Goal: Task Accomplishment & Management: Manage account settings

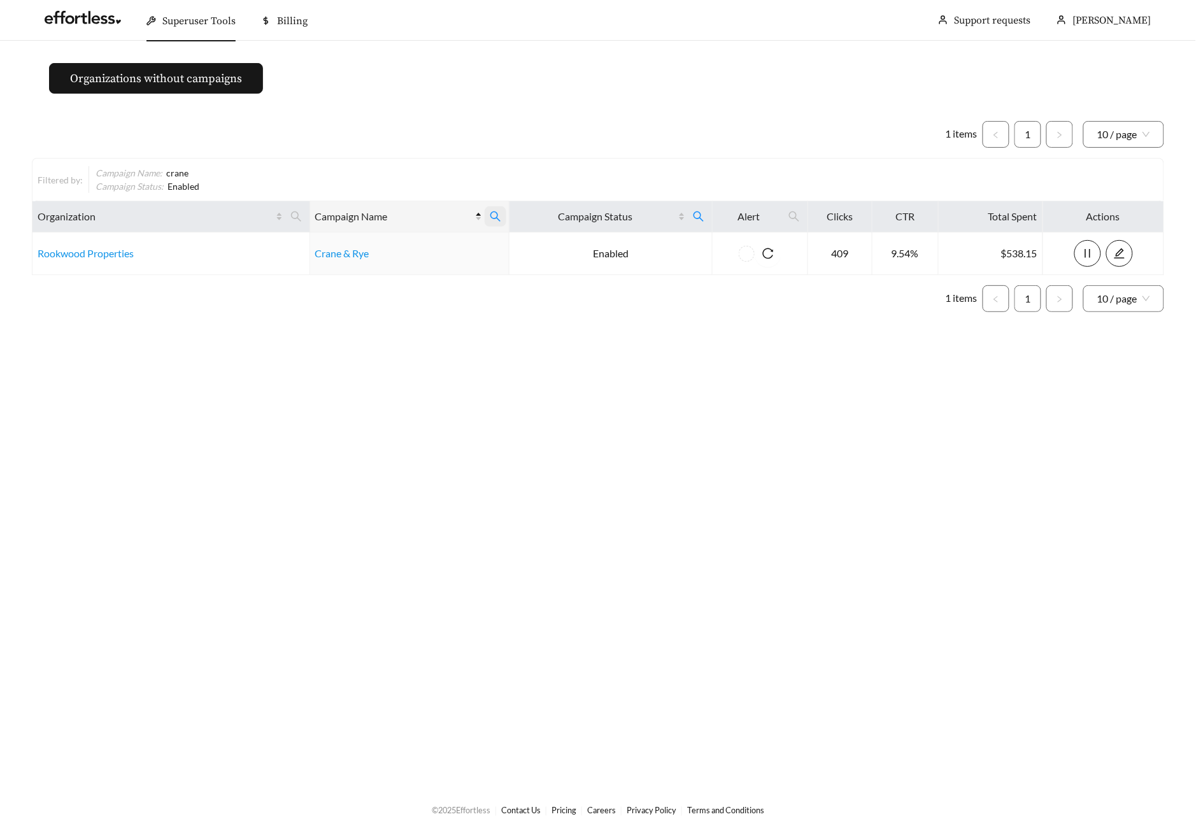
click at [497, 217] on icon "search" at bounding box center [495, 216] width 11 height 11
click at [332, 228] on body "Superuser Tools Billing [PERSON_NAME] Support requests More Organizations witho…" at bounding box center [598, 416] width 1196 height 833
type input "****"
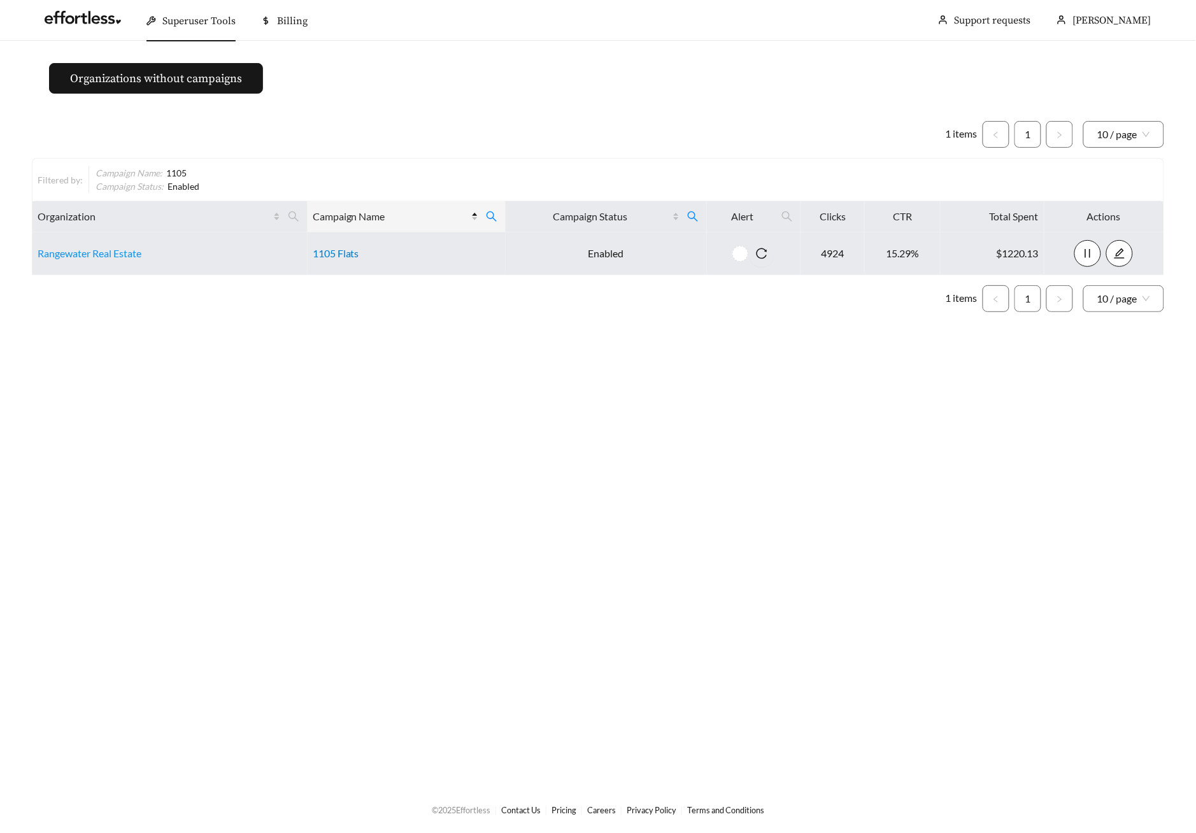
click at [347, 253] on link "1105 Flats" at bounding box center [336, 253] width 46 height 12
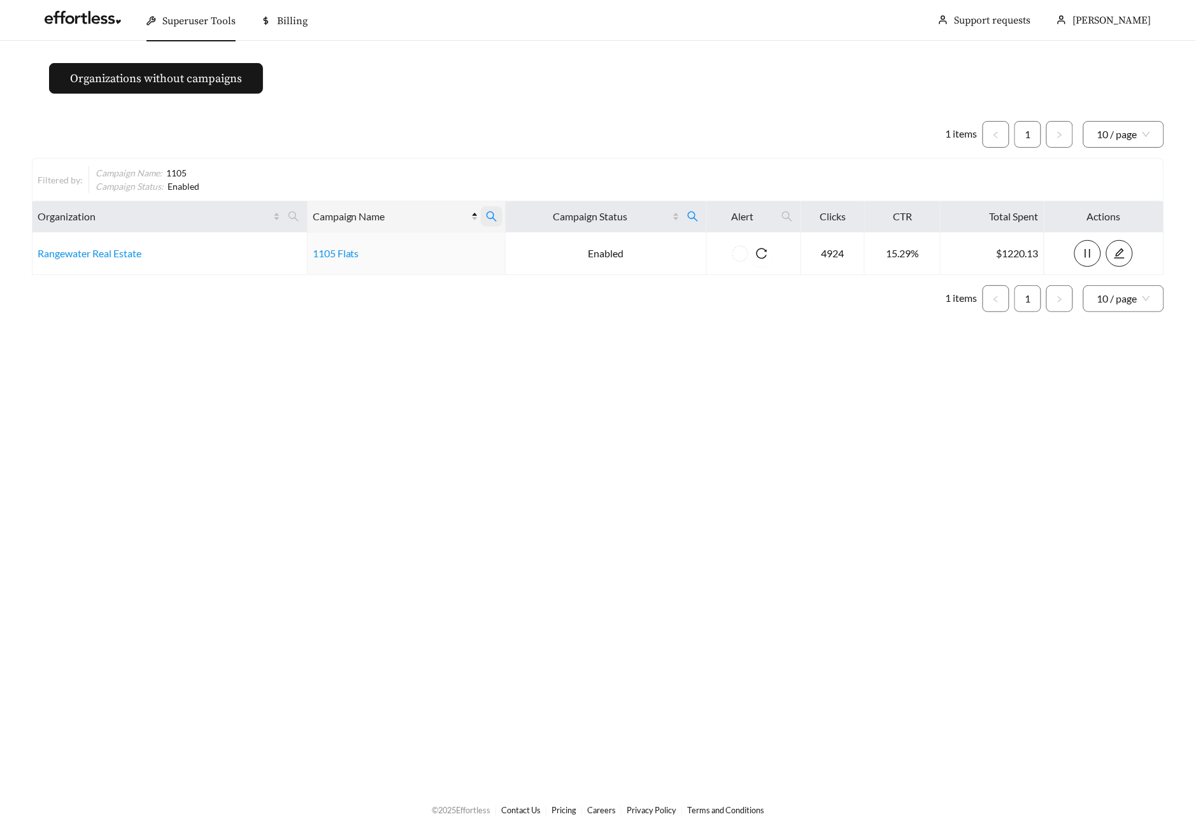
click at [486, 220] on icon "search" at bounding box center [491, 216] width 11 height 11
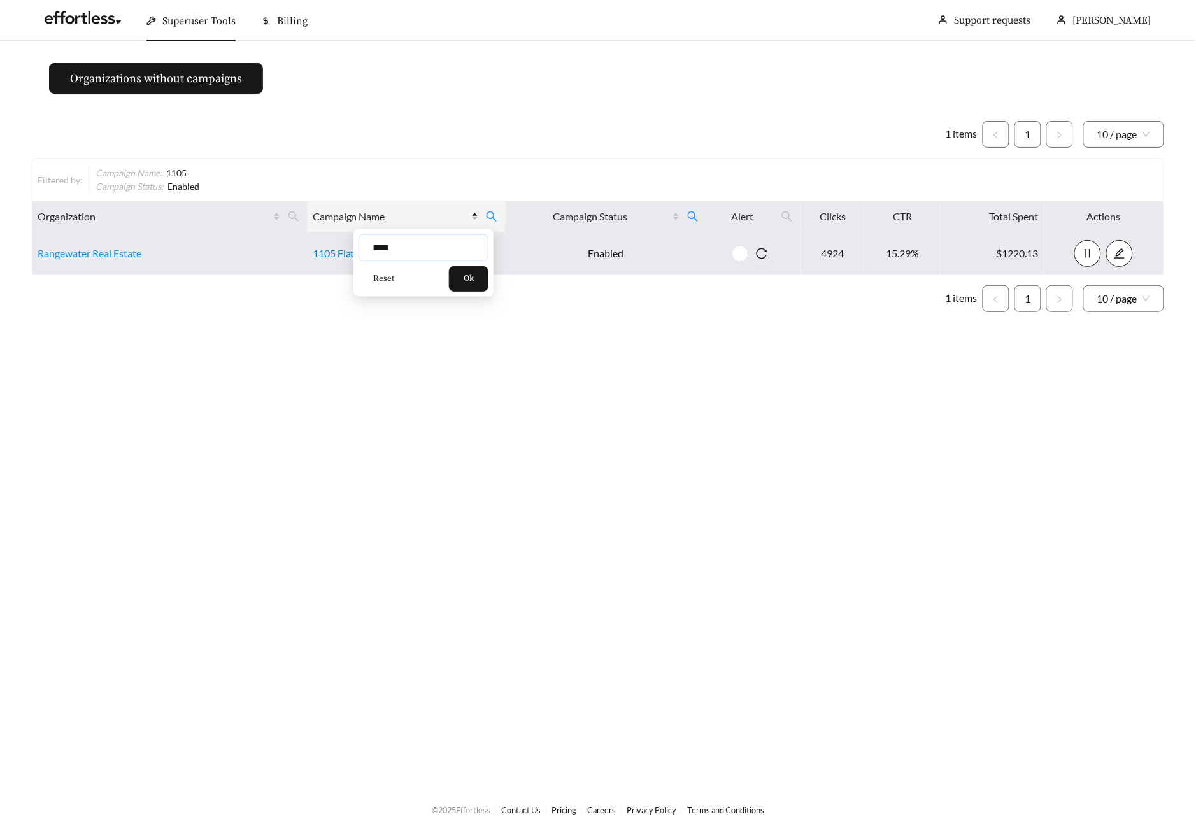
drag, startPoint x: 417, startPoint y: 251, endPoint x: 312, endPoint y: 254, distance: 105.1
click at [337, 253] on body "Superuser Tools Billing [PERSON_NAME] Support requests More Organizations witho…" at bounding box center [598, 416] width 1196 height 833
type input "**********"
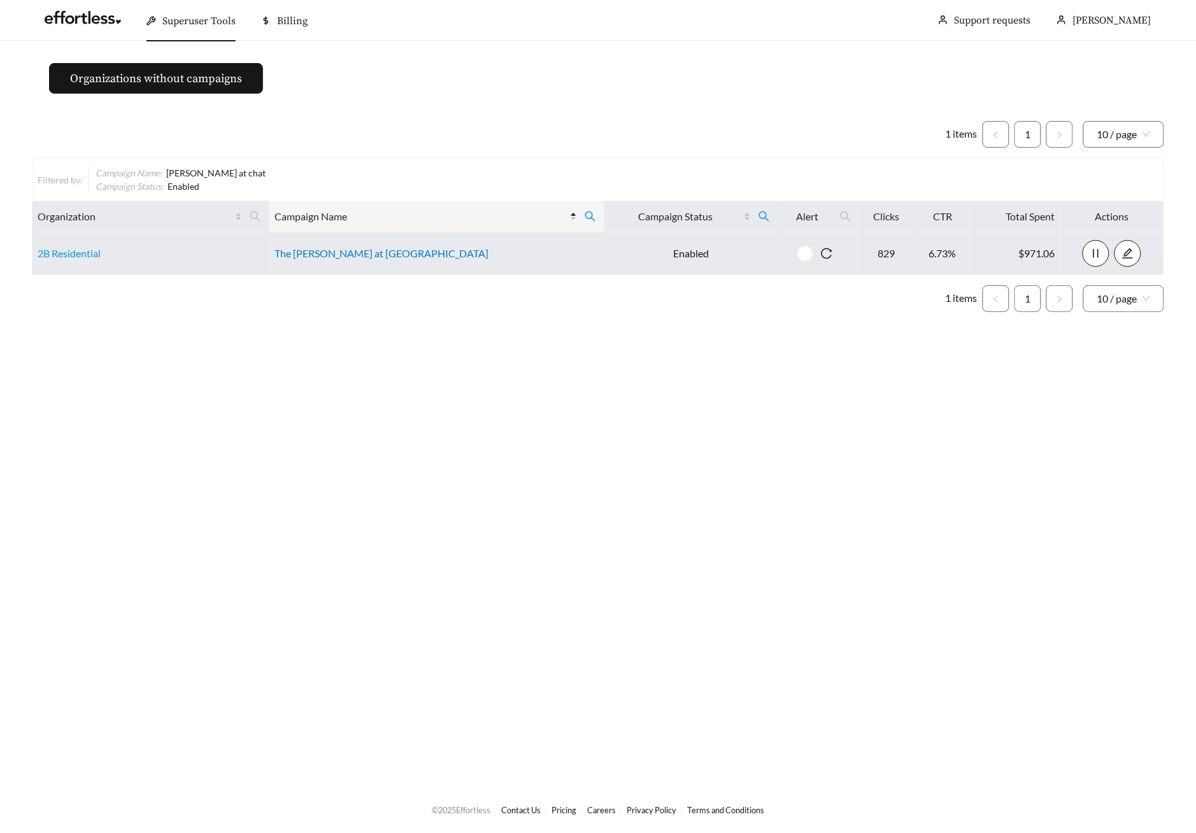
click at [383, 254] on link "The [PERSON_NAME] at [GEOGRAPHIC_DATA]" at bounding box center [381, 253] width 214 height 12
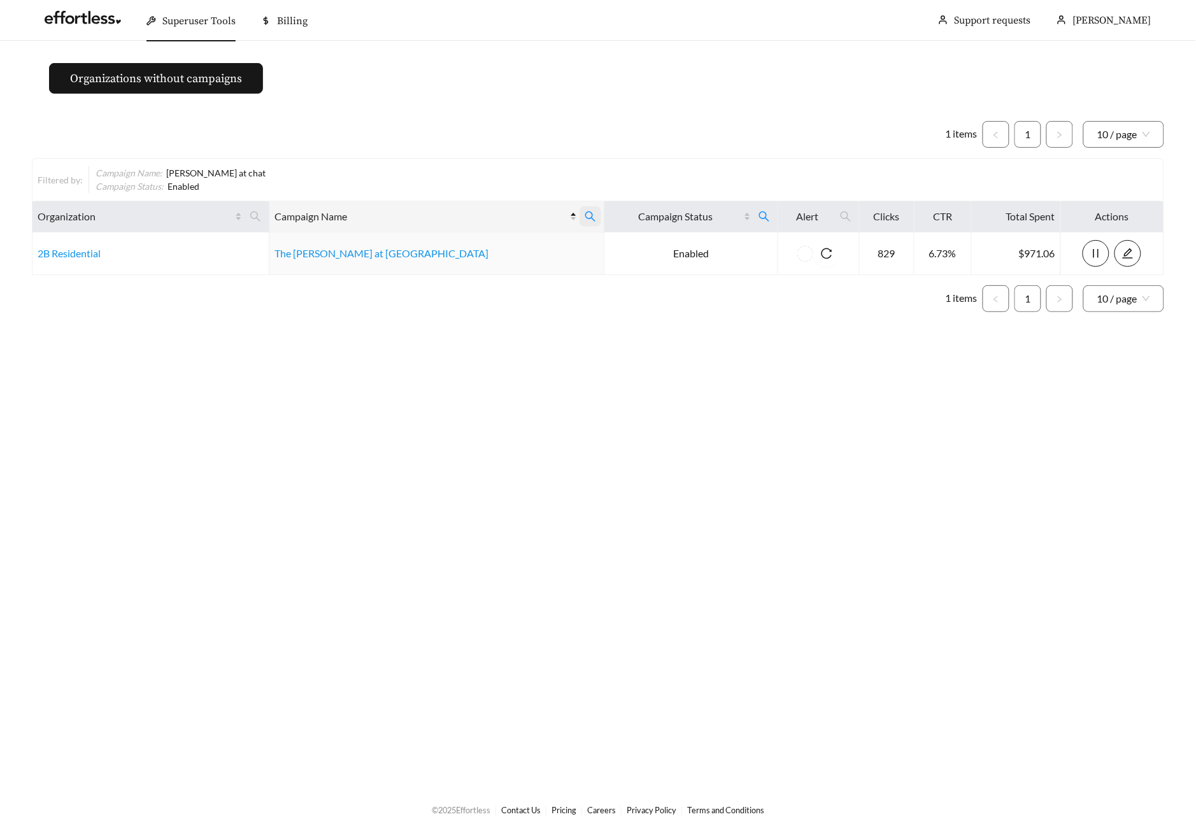
click at [584, 216] on icon "search" at bounding box center [589, 216] width 11 height 11
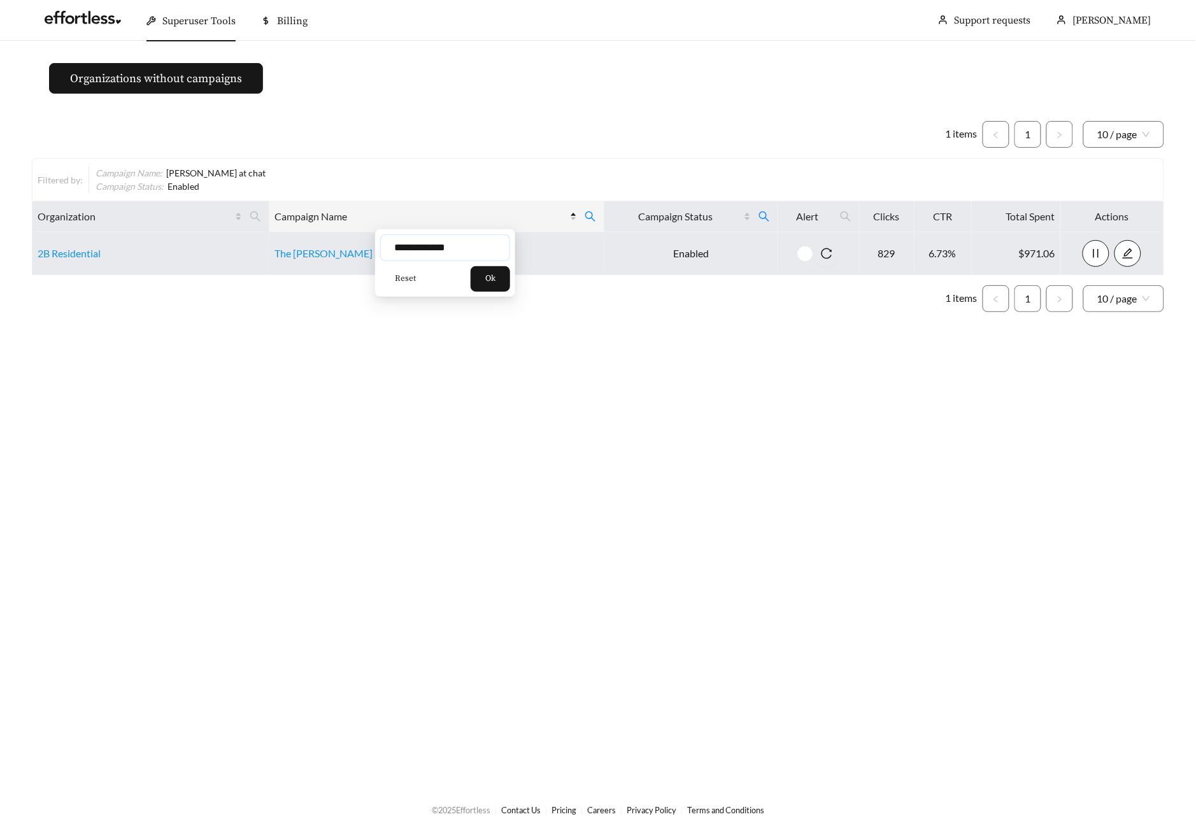
drag, startPoint x: 462, startPoint y: 244, endPoint x: 313, endPoint y: 239, distance: 149.7
click at [338, 239] on body "**********" at bounding box center [598, 416] width 1196 height 833
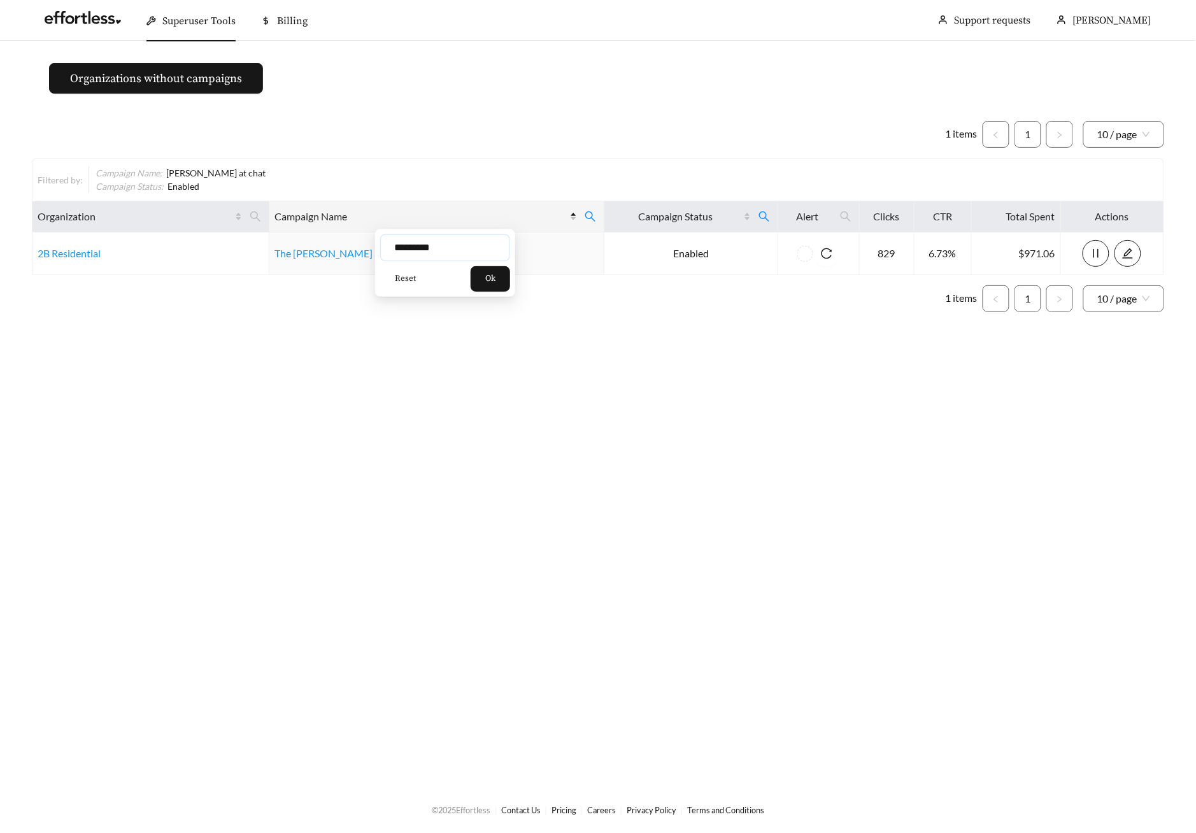
type input "*********"
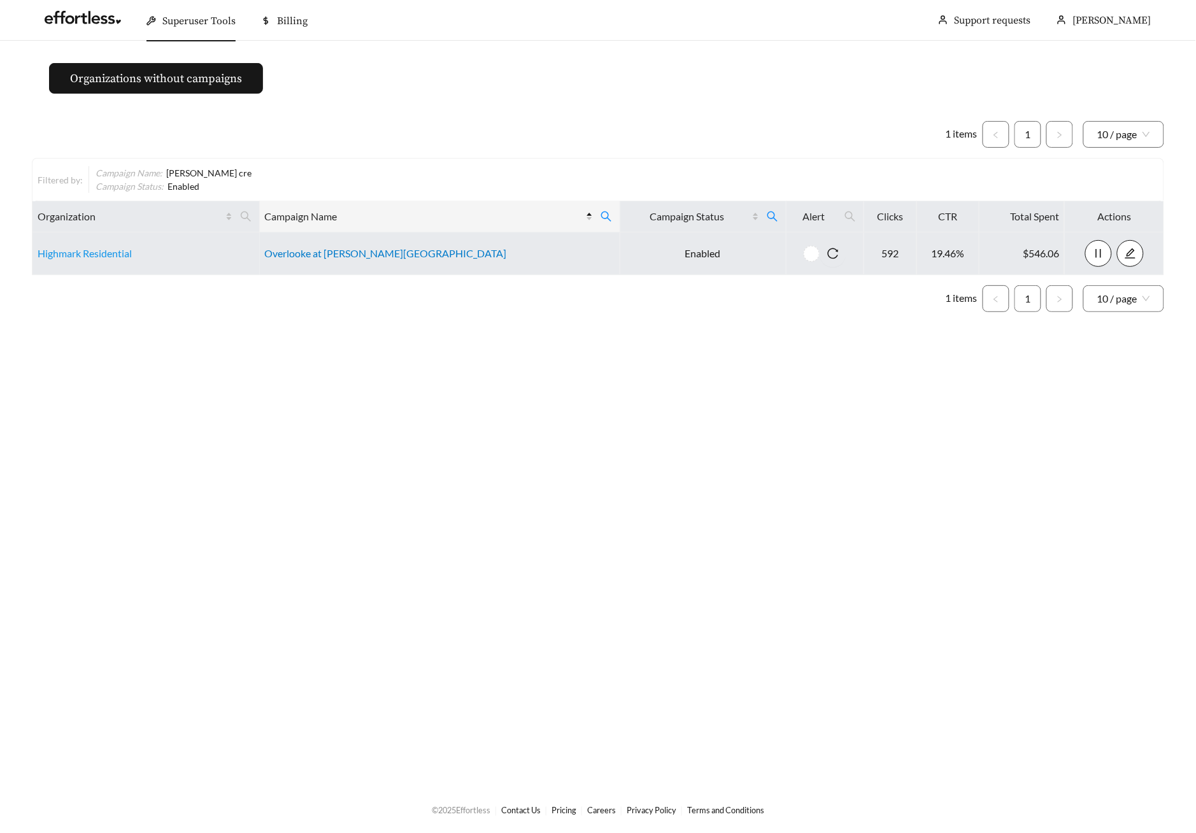
click at [365, 256] on link "Overlooke at [PERSON_NAME][GEOGRAPHIC_DATA]" at bounding box center [386, 253] width 242 height 12
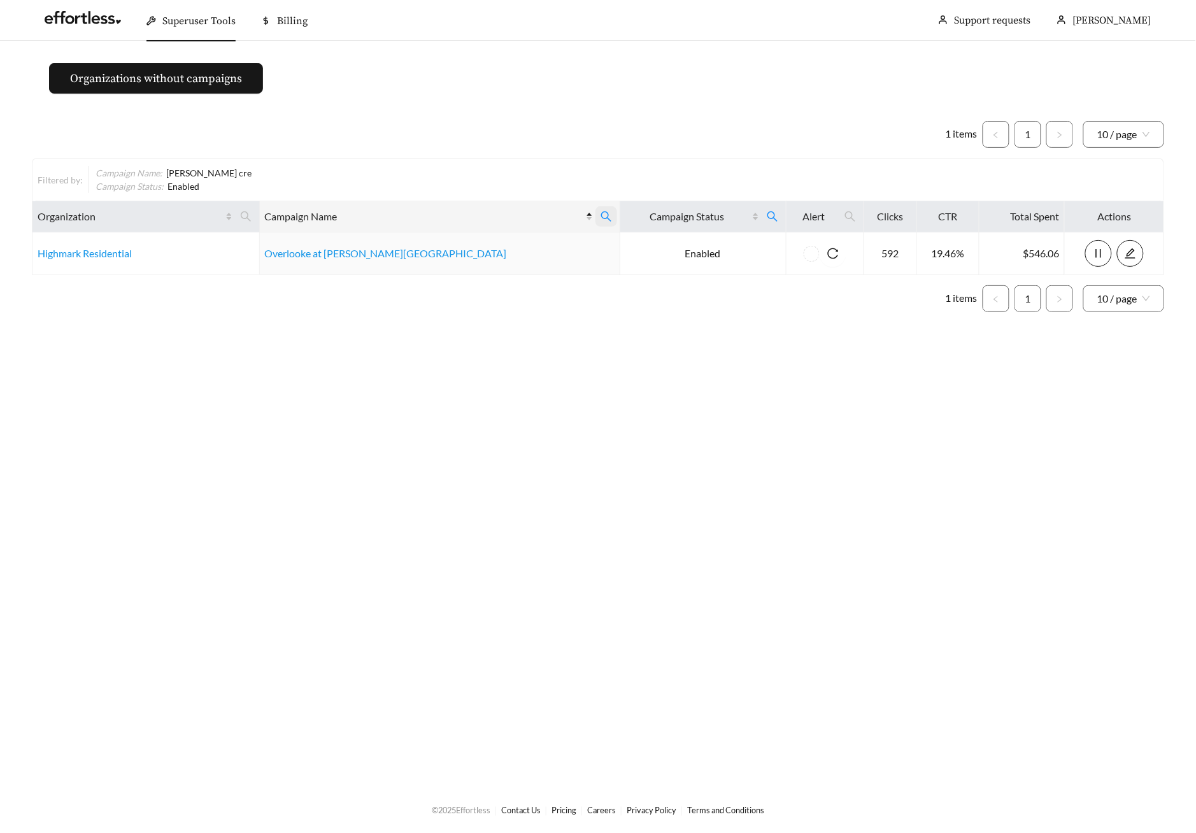
click at [601, 218] on icon "search" at bounding box center [606, 216] width 10 height 10
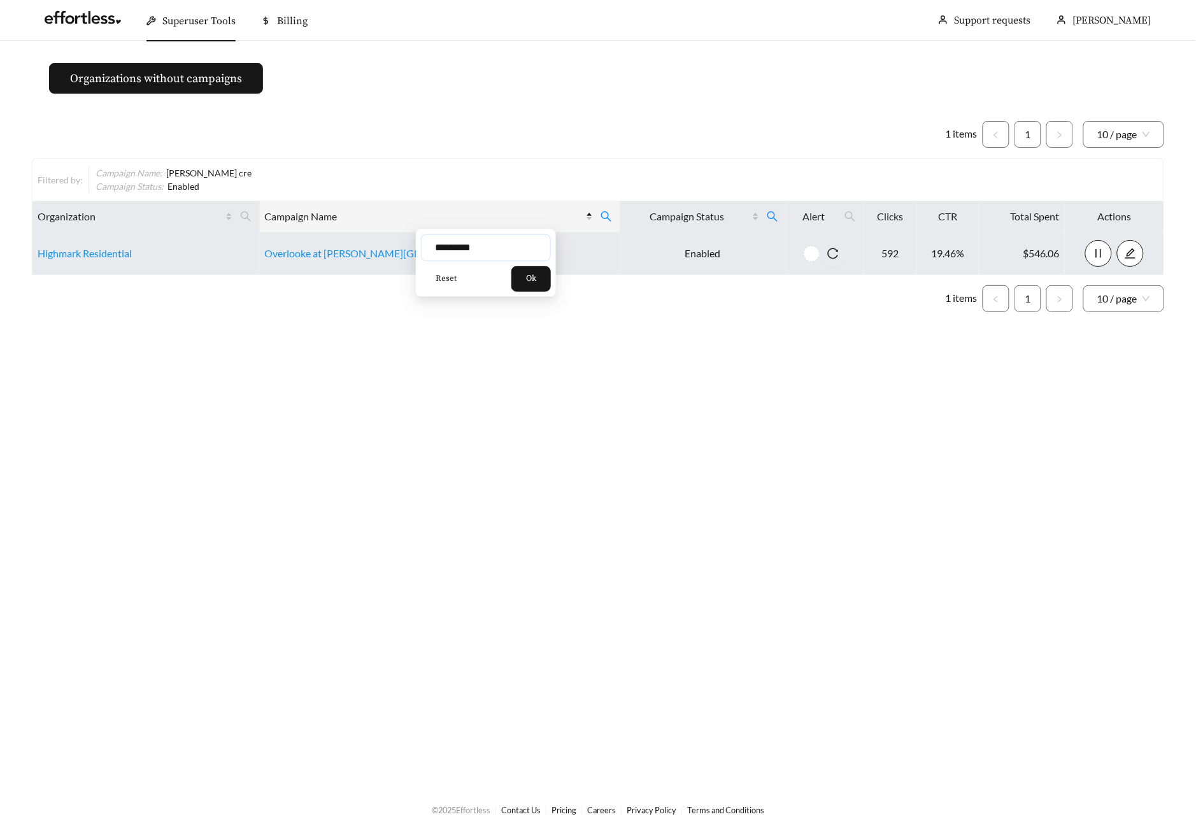
drag, startPoint x: 485, startPoint y: 248, endPoint x: 372, endPoint y: 232, distance: 114.4
click at [393, 237] on body "Superuser Tools Billing Maddi Herrick-Foster Support requests More Organization…" at bounding box center [598, 416] width 1196 height 833
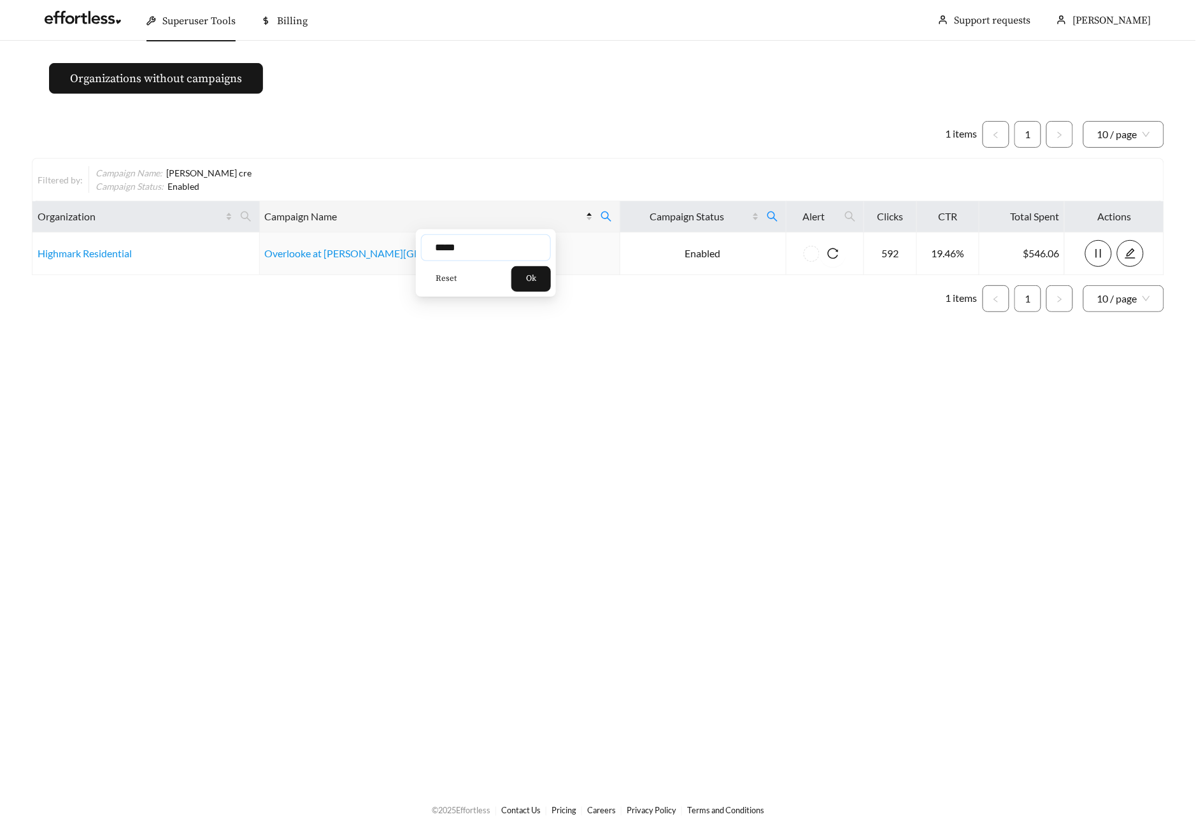
type input "*****"
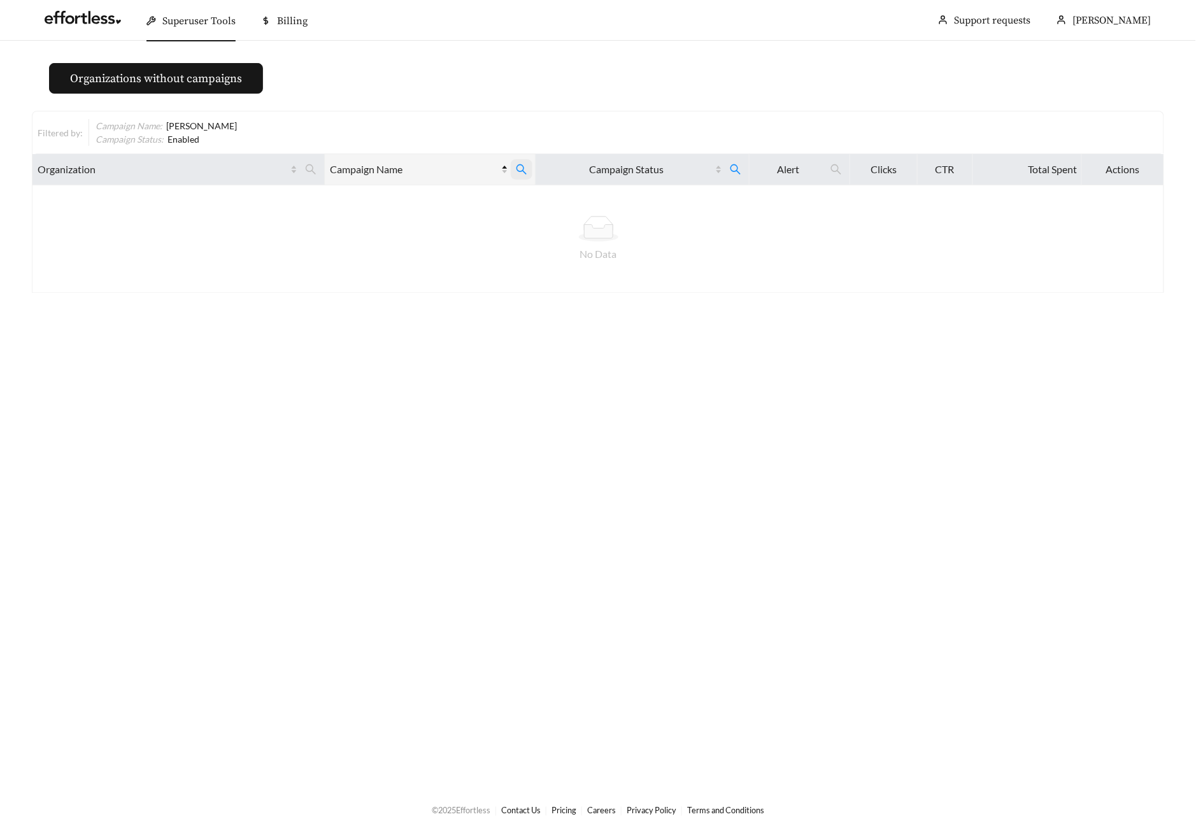
click at [516, 173] on icon "search" at bounding box center [521, 169] width 11 height 11
drag, startPoint x: 446, startPoint y: 204, endPoint x: 357, endPoint y: 197, distance: 89.4
click at [399, 204] on input "*****" at bounding box center [453, 200] width 130 height 27
type input "*****"
click at [730, 168] on icon "search" at bounding box center [735, 169] width 11 height 11
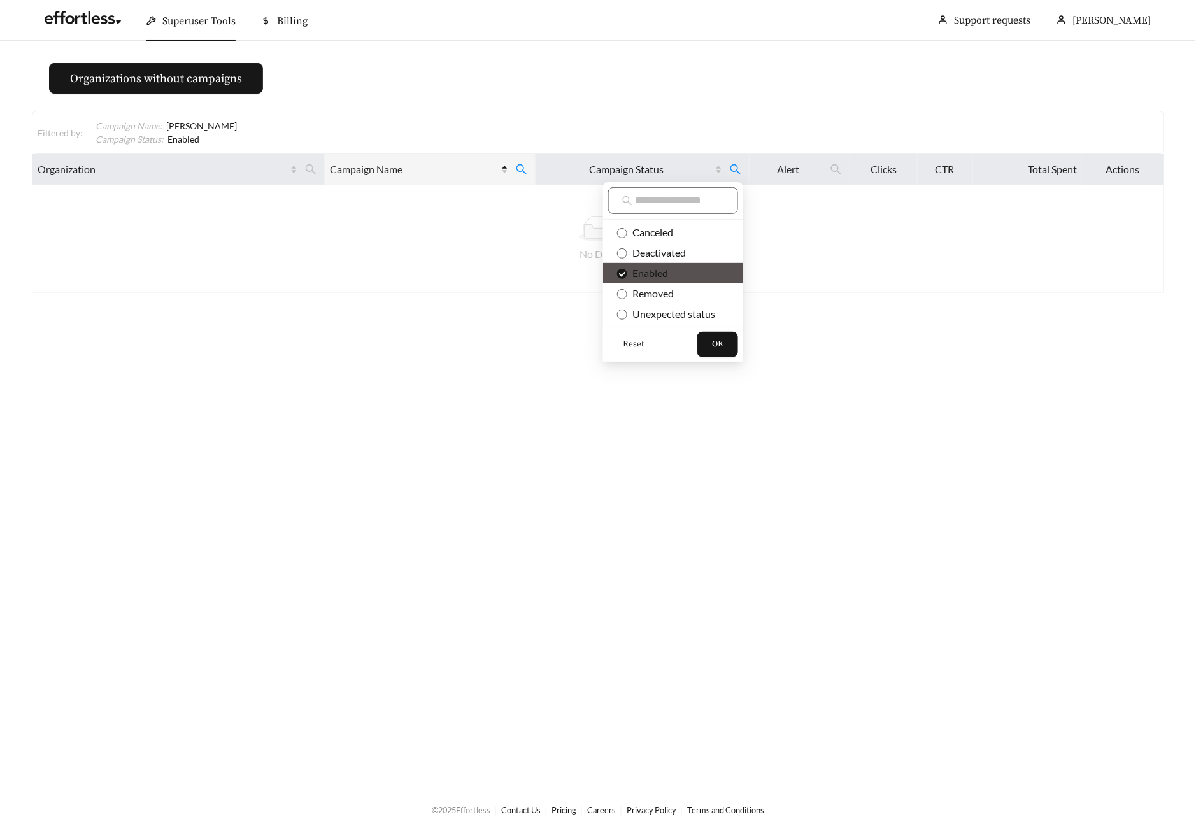
click at [626, 340] on span "Reset" at bounding box center [633, 344] width 21 height 13
click at [712, 350] on span "OK" at bounding box center [717, 344] width 11 height 13
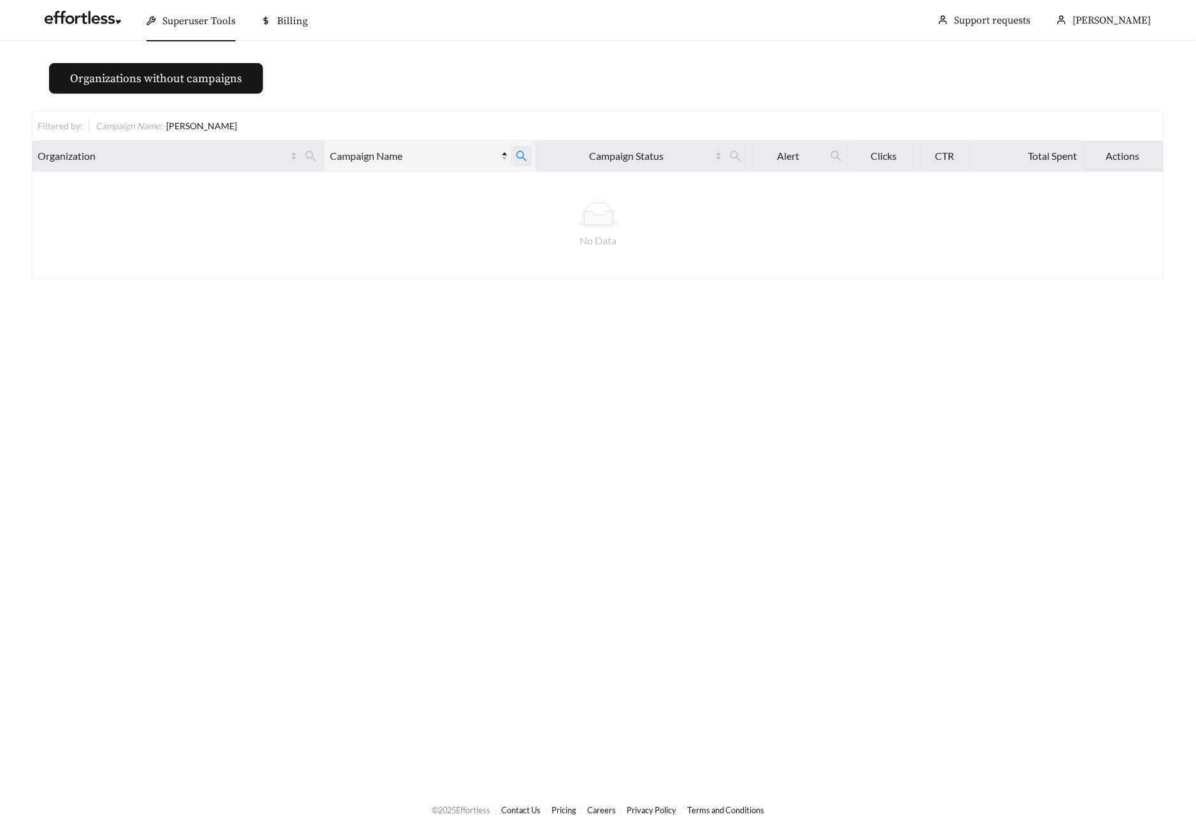
click at [522, 160] on icon "search" at bounding box center [521, 155] width 11 height 11
drag, startPoint x: 446, startPoint y: 192, endPoint x: 336, endPoint y: 174, distance: 112.1
click at [400, 187] on input "*****" at bounding box center [453, 187] width 130 height 27
type input "*****"
click at [523, 157] on icon "search" at bounding box center [521, 155] width 11 height 11
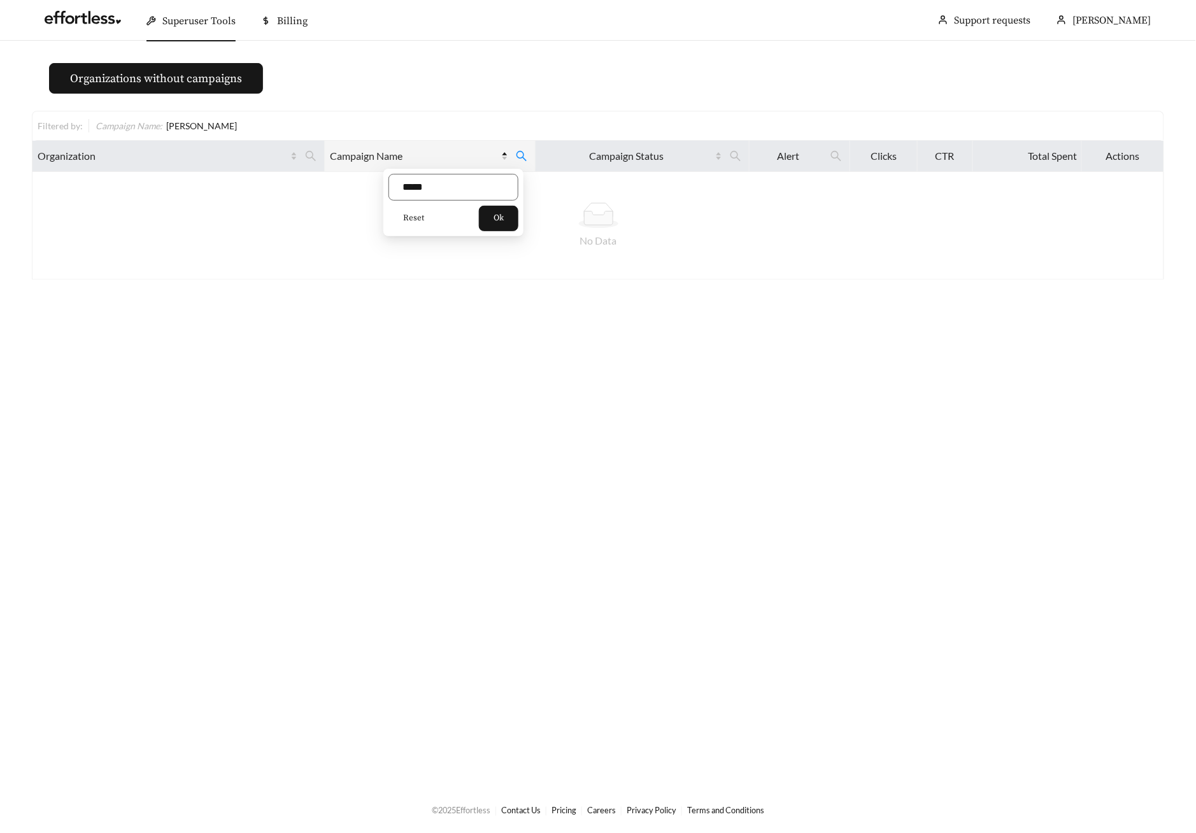
click at [414, 216] on span "Reset" at bounding box center [413, 218] width 21 height 13
click at [499, 220] on span "Ok" at bounding box center [498, 218] width 10 height 13
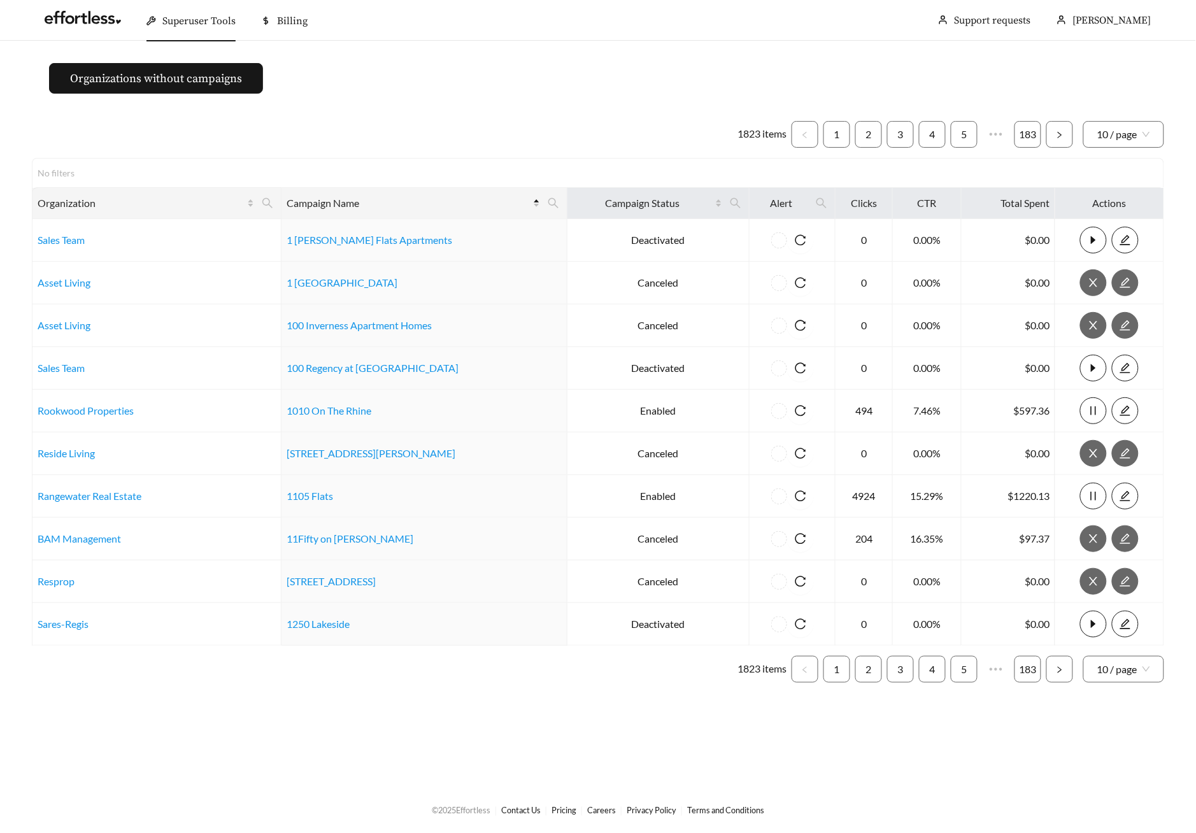
click at [272, 201] on icon "search" at bounding box center [267, 202] width 11 height 11
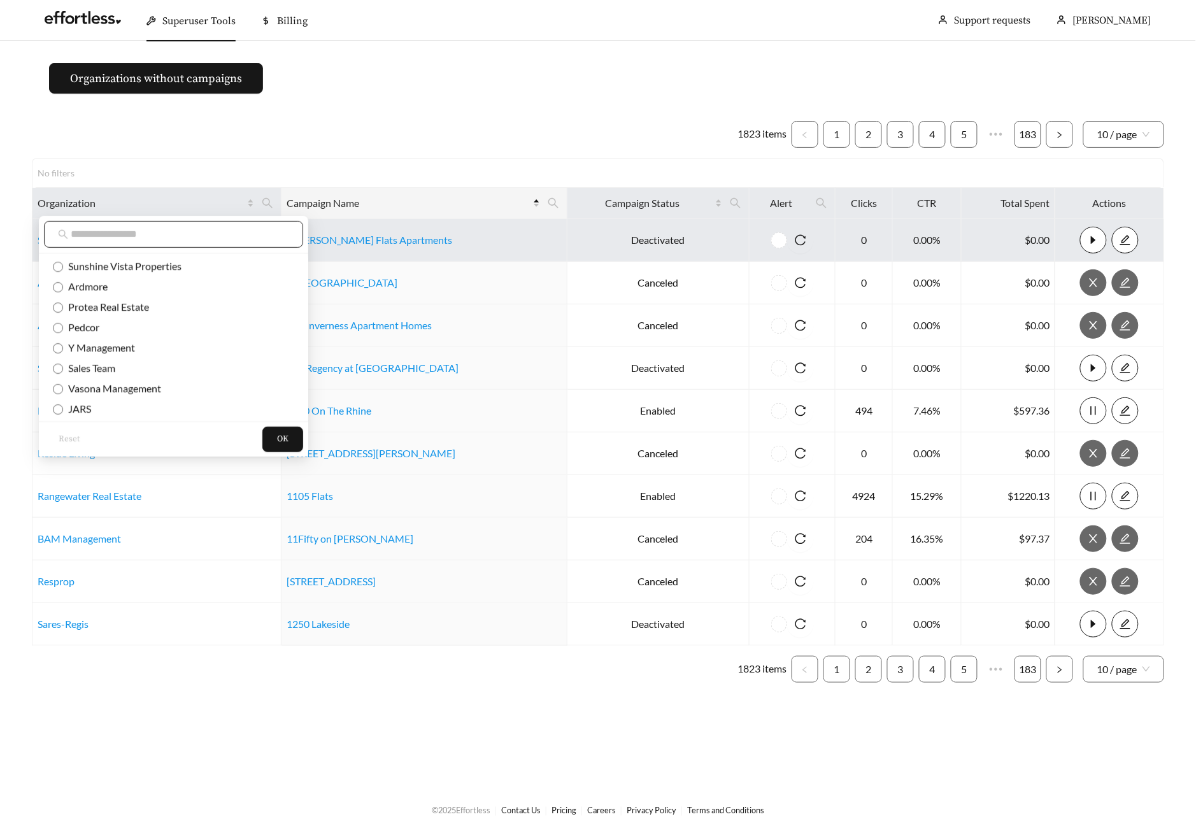
click at [225, 235] on input "text" at bounding box center [180, 234] width 218 height 15
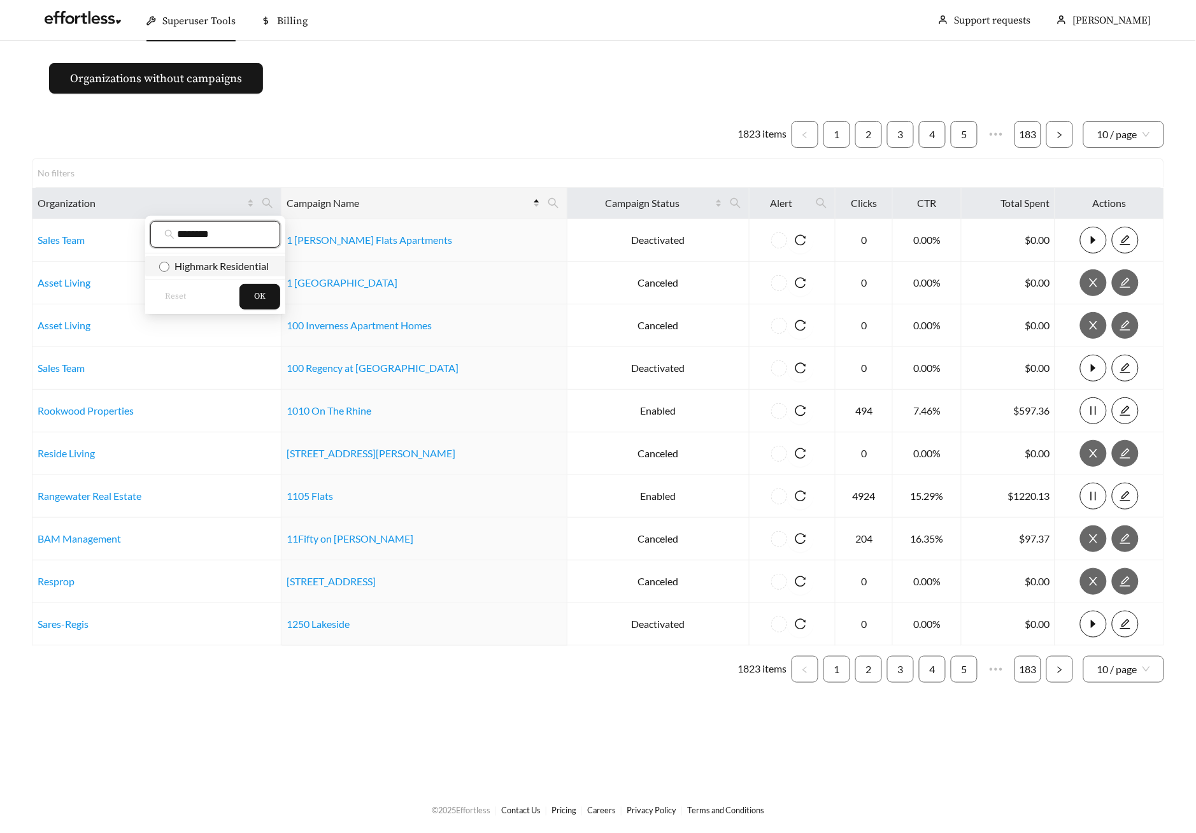
type input "********"
click at [239, 267] on span "Highmark Residential" at bounding box center [218, 266] width 99 height 12
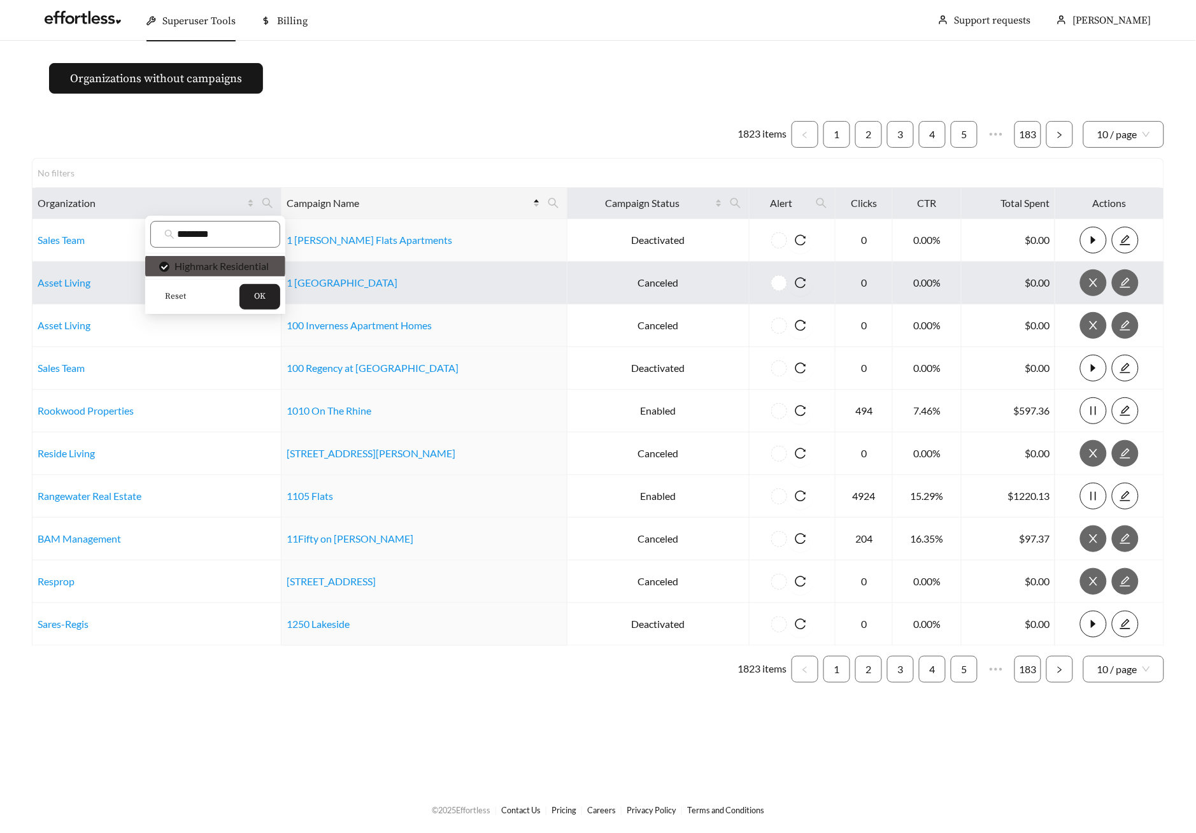
click at [262, 297] on span "OK" at bounding box center [259, 296] width 11 height 13
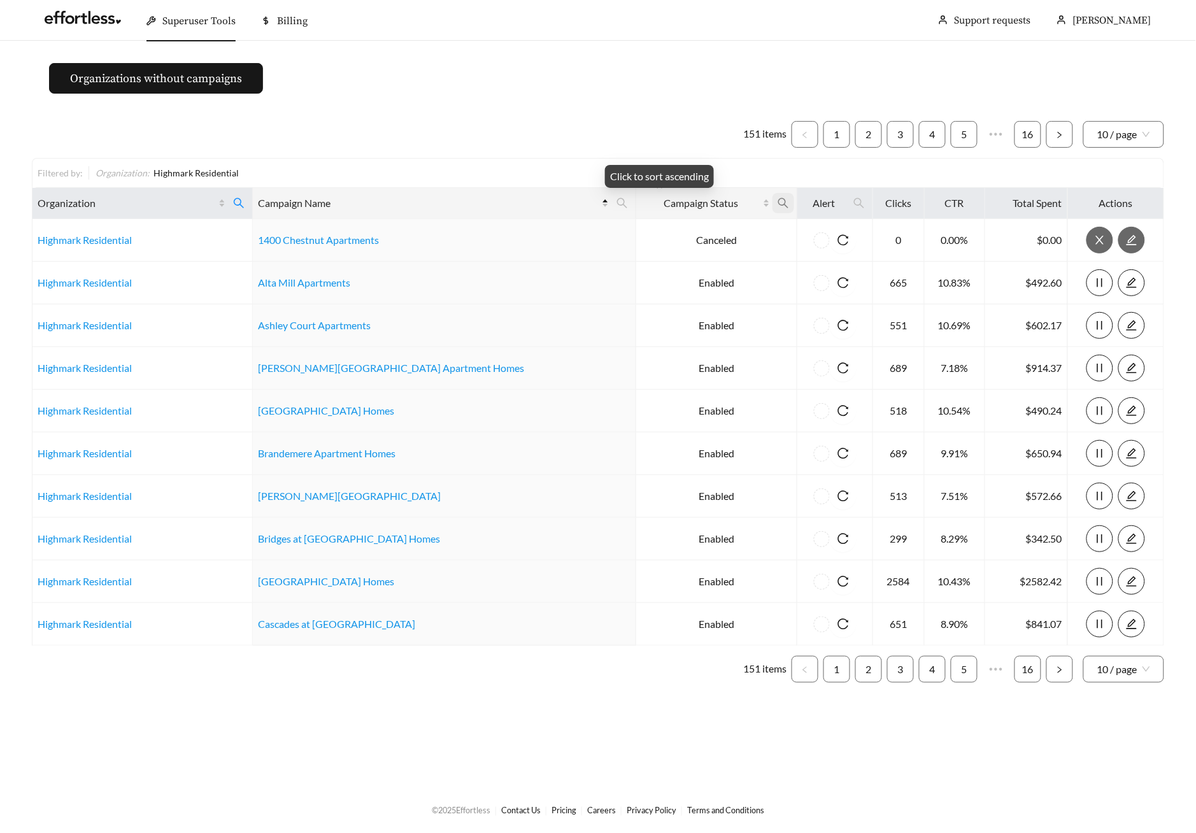
click at [777, 208] on icon "search" at bounding box center [782, 202] width 11 height 11
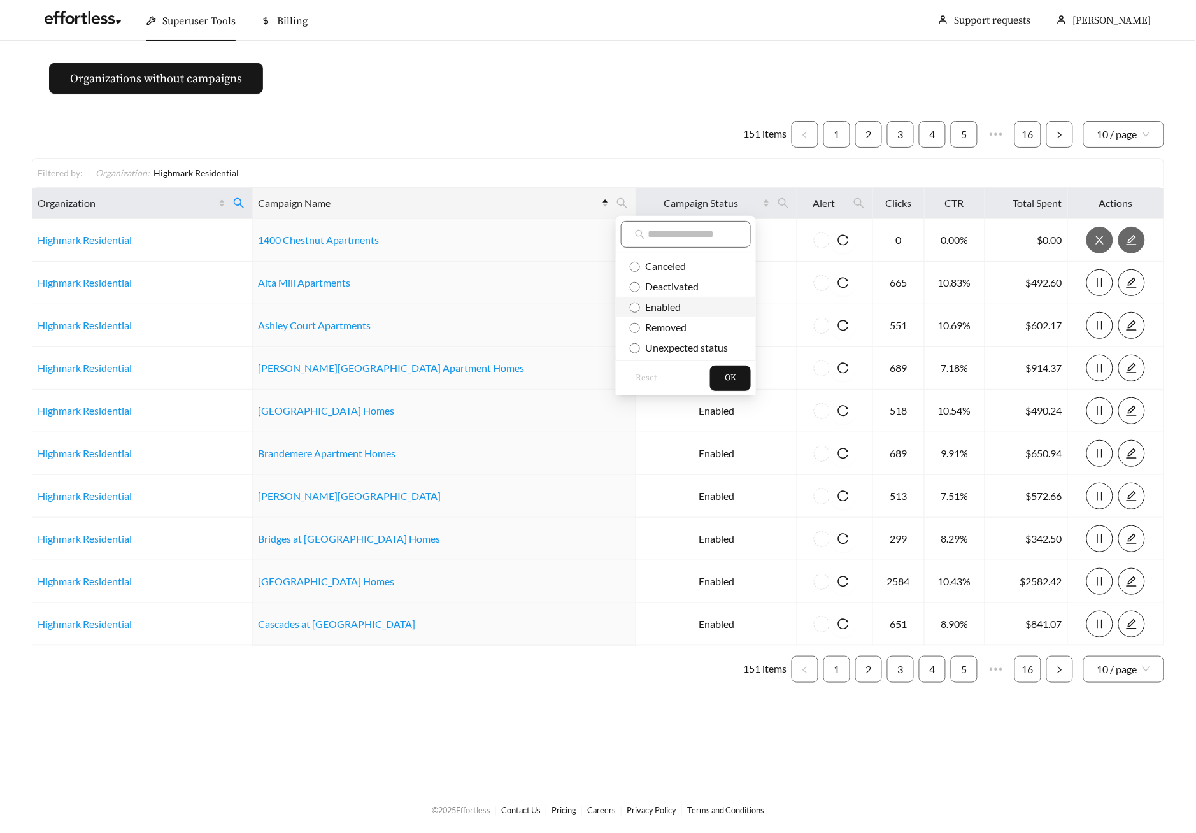
click at [679, 303] on span "Enabled" at bounding box center [660, 306] width 41 height 12
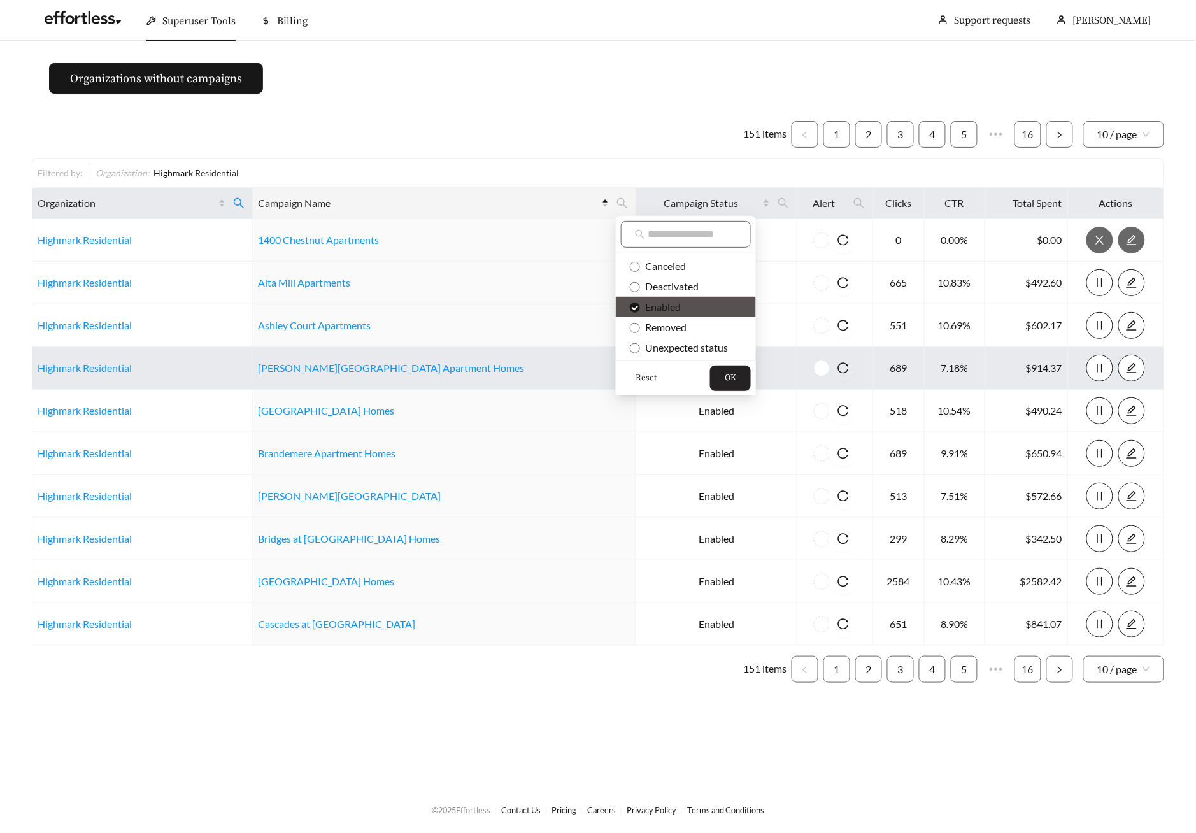
click at [735, 378] on span "OK" at bounding box center [730, 378] width 11 height 13
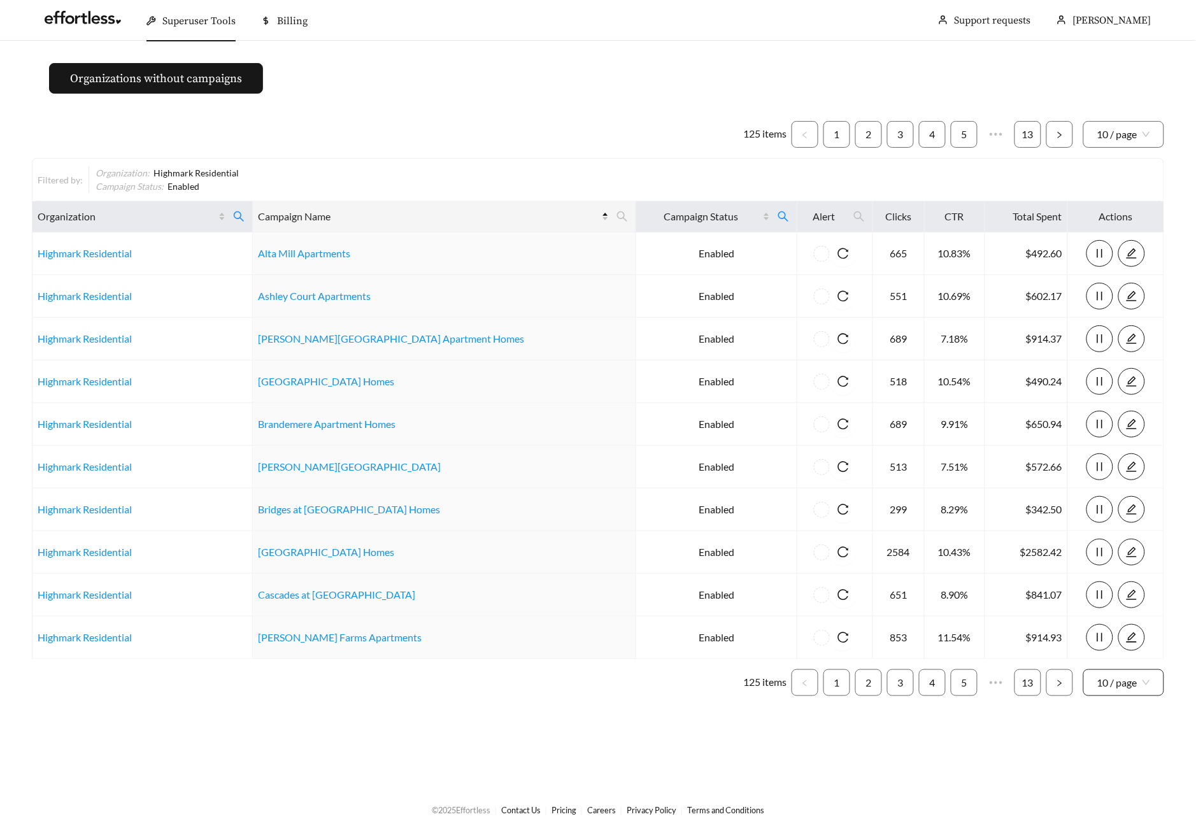
click at [1122, 654] on span "10 / page" at bounding box center [1123, 682] width 53 height 25
click at [1118, 654] on div "100 / page" at bounding box center [1124, 772] width 54 height 14
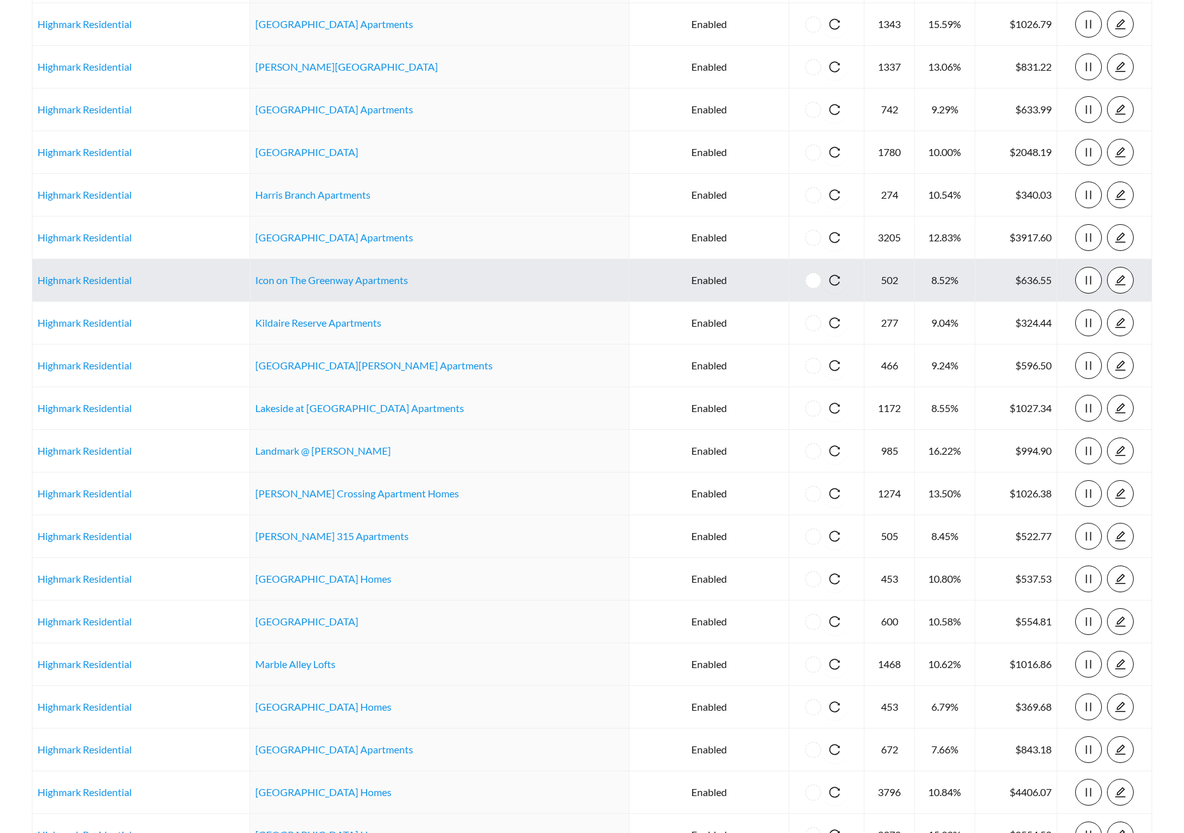
scroll to position [1886, 0]
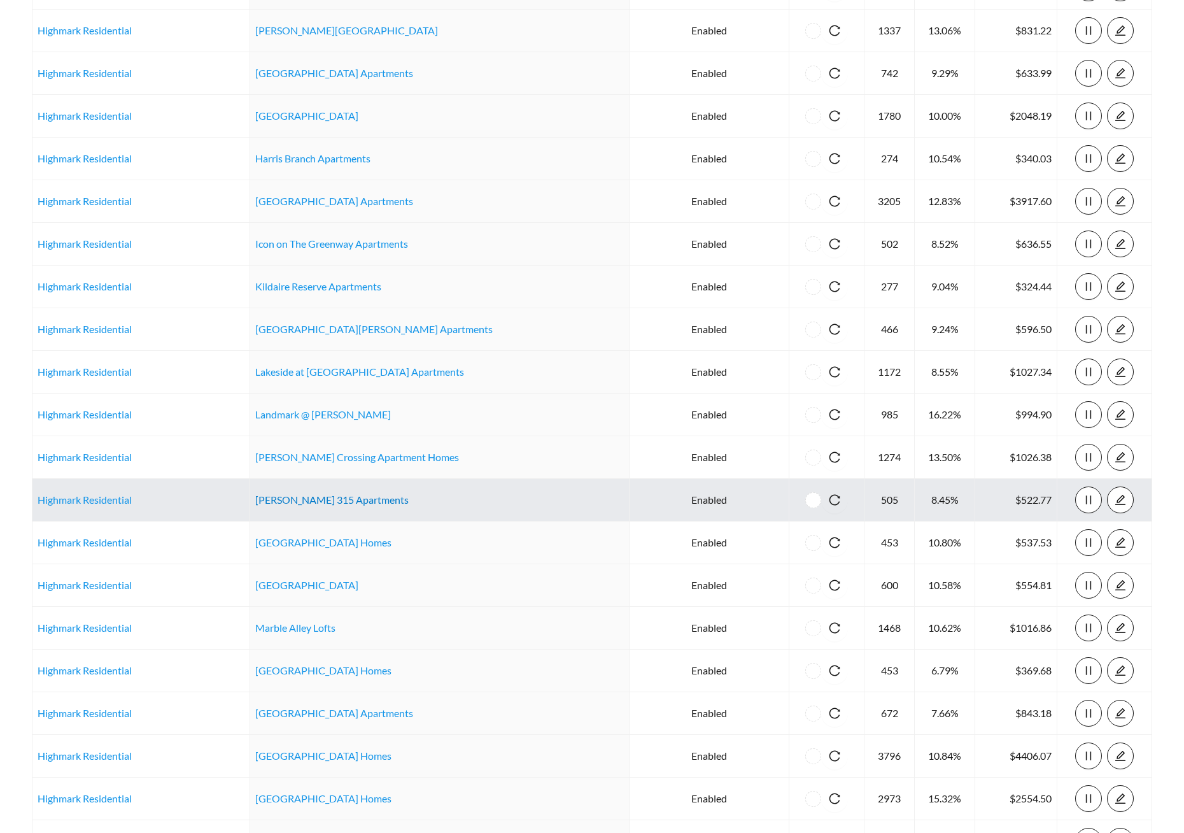
click at [315, 505] on link "[PERSON_NAME] 315 Apartments" at bounding box center [331, 499] width 153 height 12
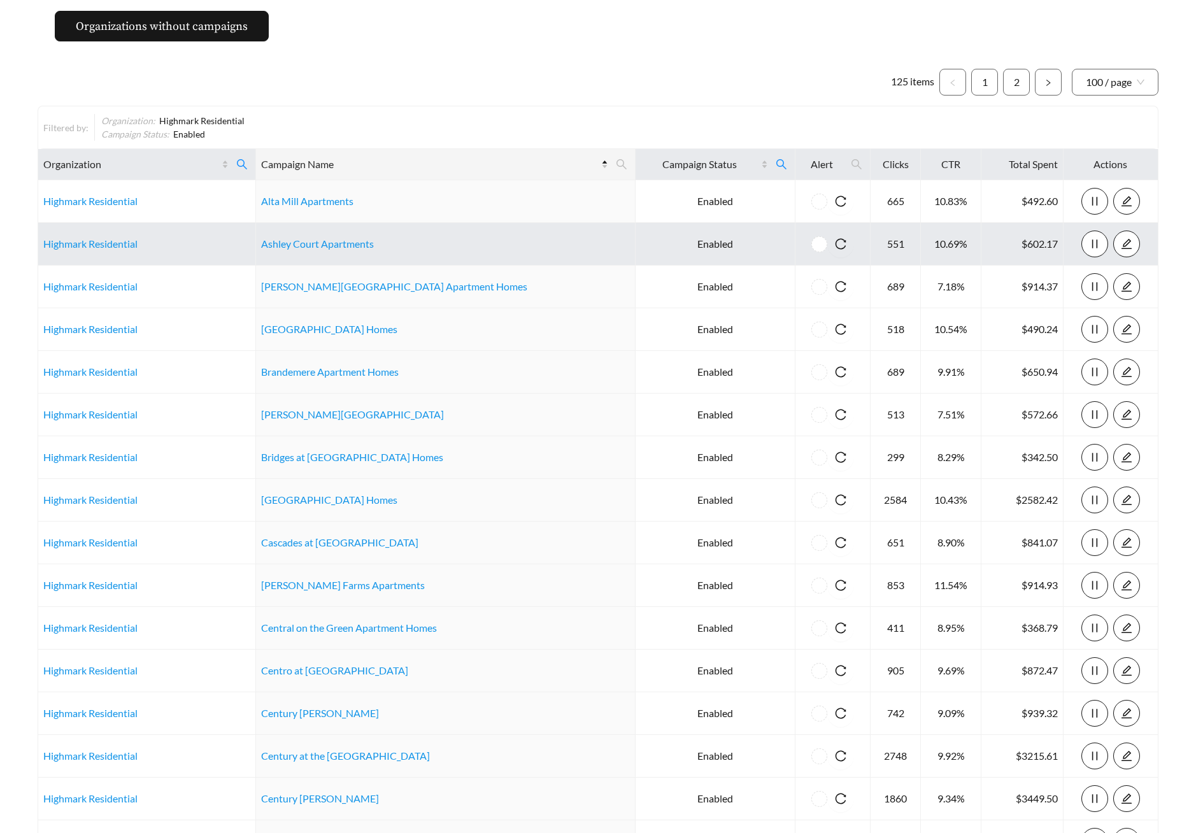
scroll to position [0, 0]
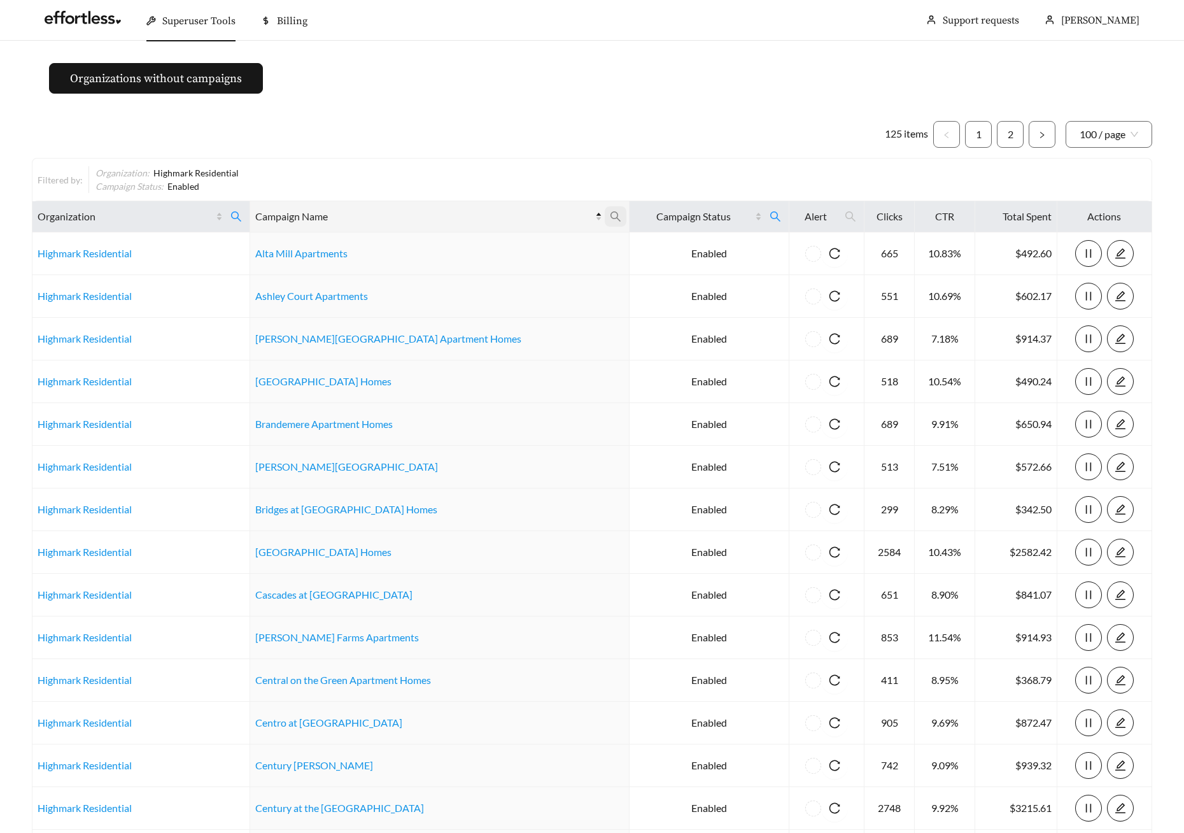
click at [611, 217] on icon "search" at bounding box center [616, 216] width 10 height 10
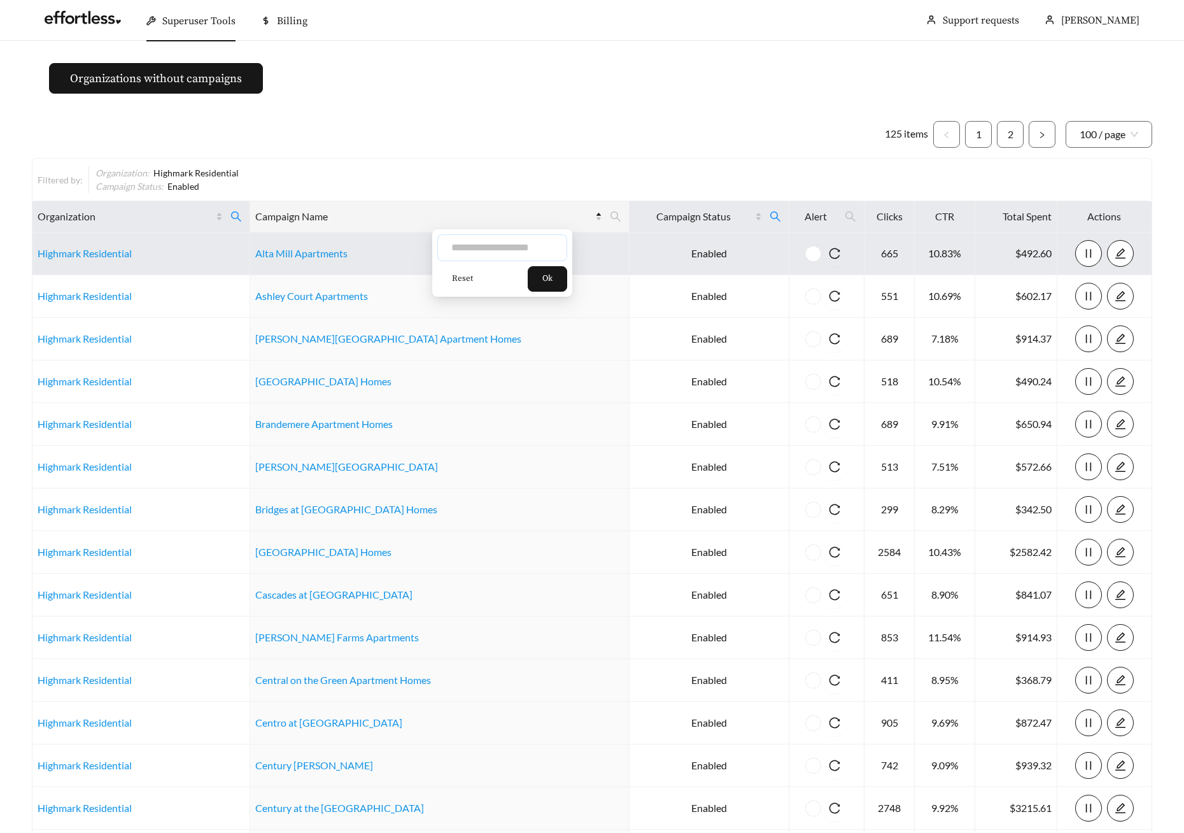
click at [504, 235] on input "text" at bounding box center [502, 247] width 130 height 27
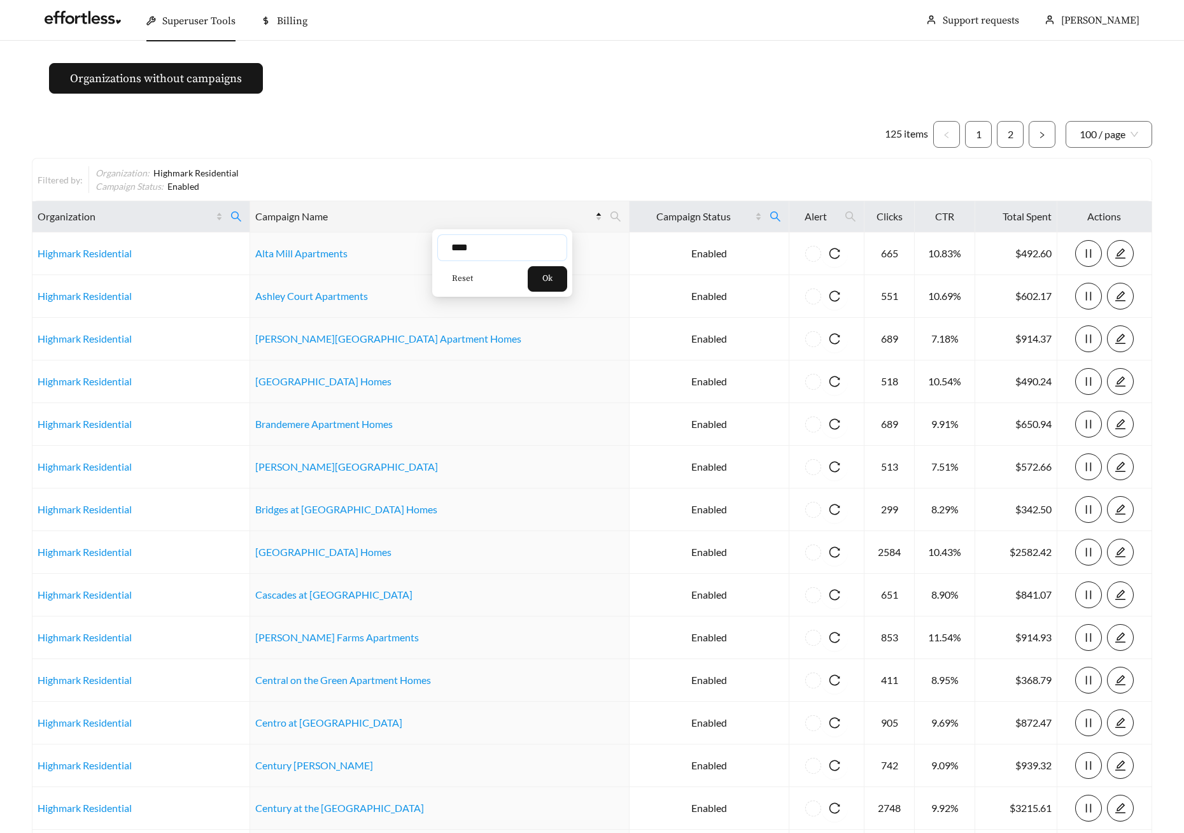
type input "****"
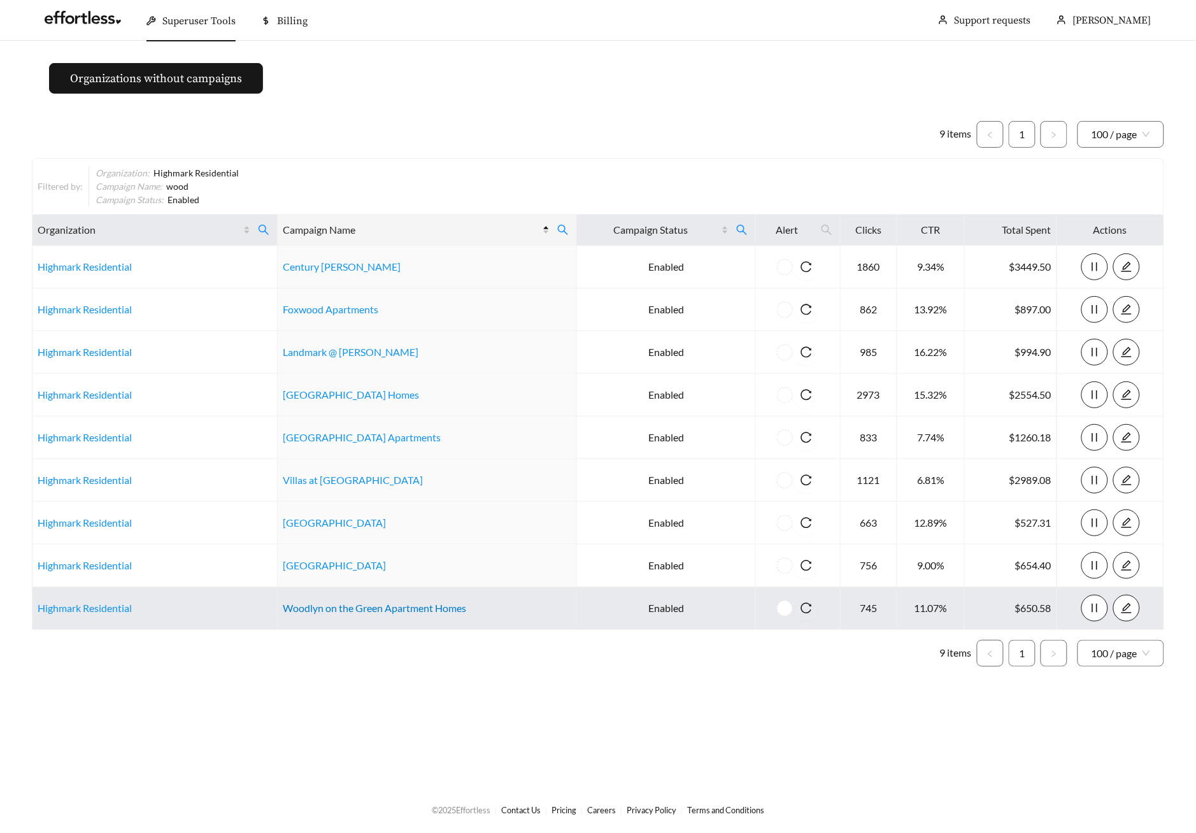
click at [338, 607] on link "Woodlyn on the Green Apartment Homes" at bounding box center [374, 608] width 183 height 12
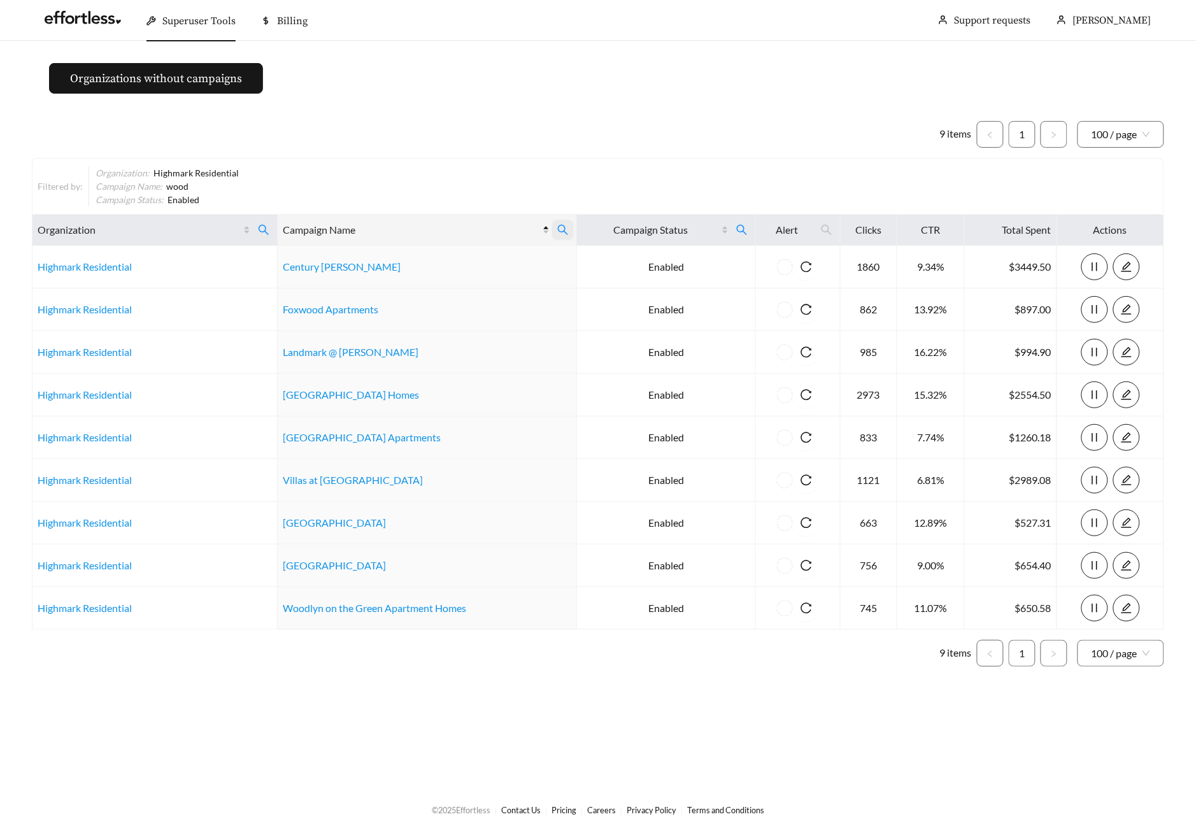
click at [557, 232] on icon "search" at bounding box center [562, 229] width 11 height 11
click at [437, 258] on input "****" at bounding box center [495, 261] width 130 height 27
type input "******"
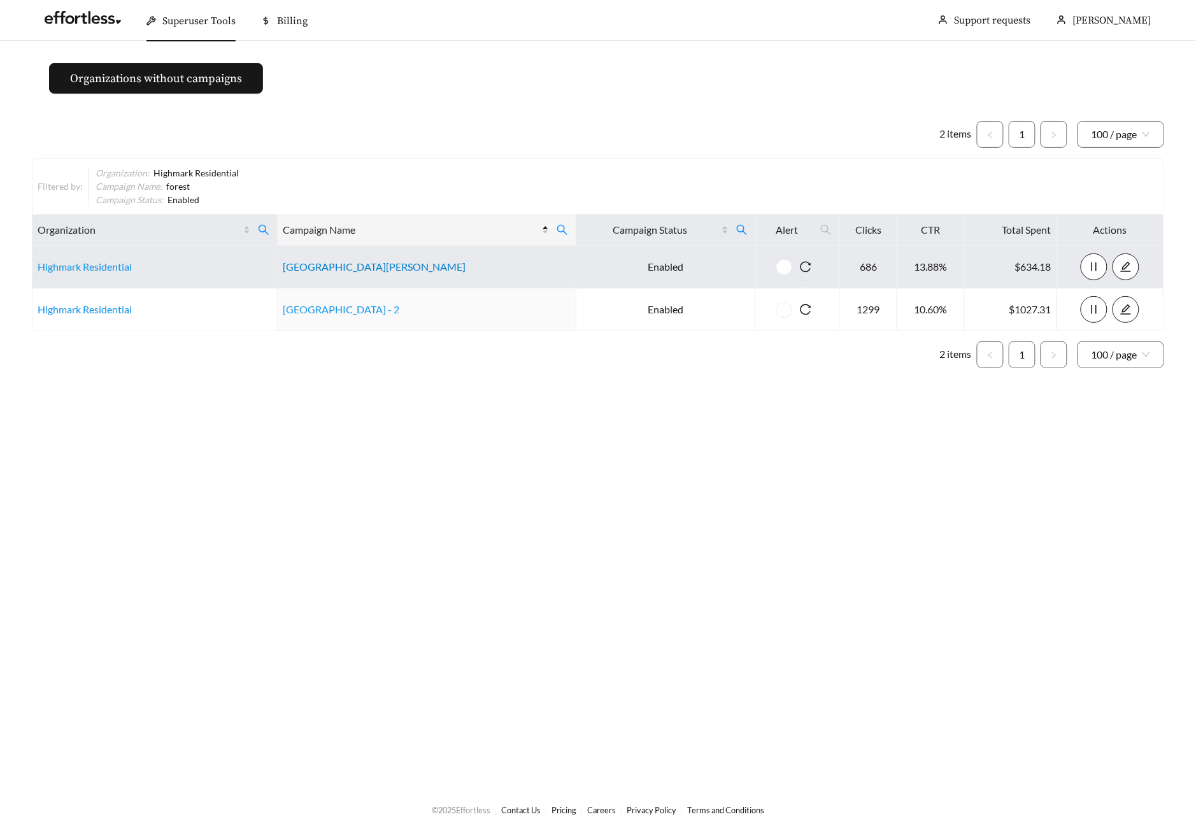
click at [360, 269] on link "Forest Glen Apartments" at bounding box center [374, 266] width 183 height 12
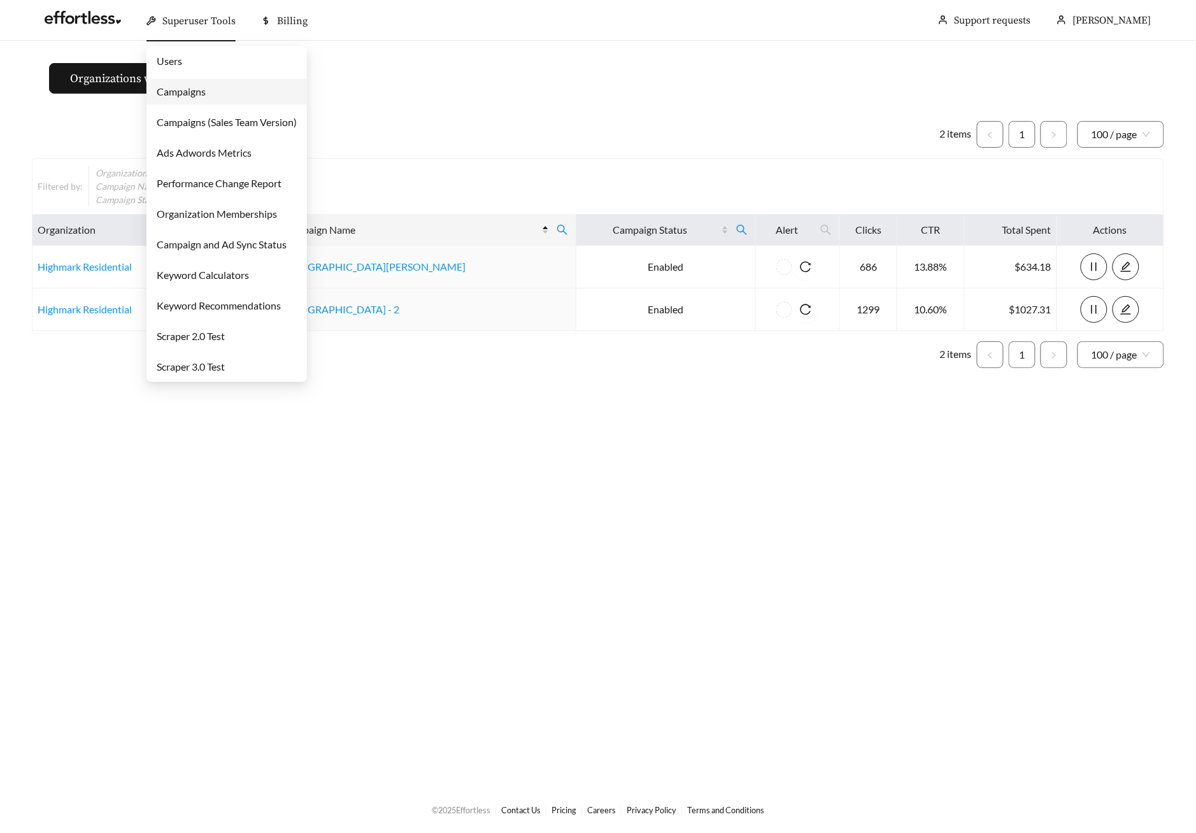
click at [182, 55] on link "Users" at bounding box center [169, 61] width 25 height 12
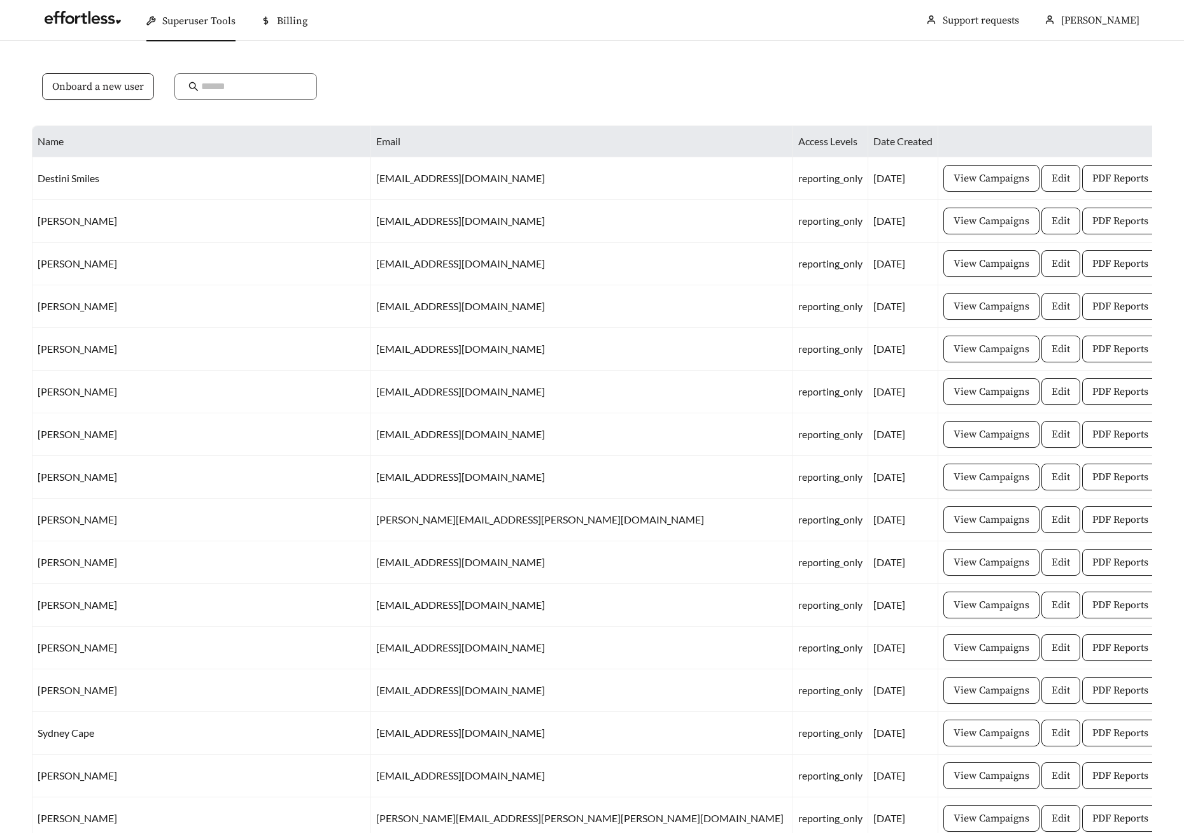
click at [100, 91] on span "Onboard a new user" at bounding box center [98, 86] width 92 height 15
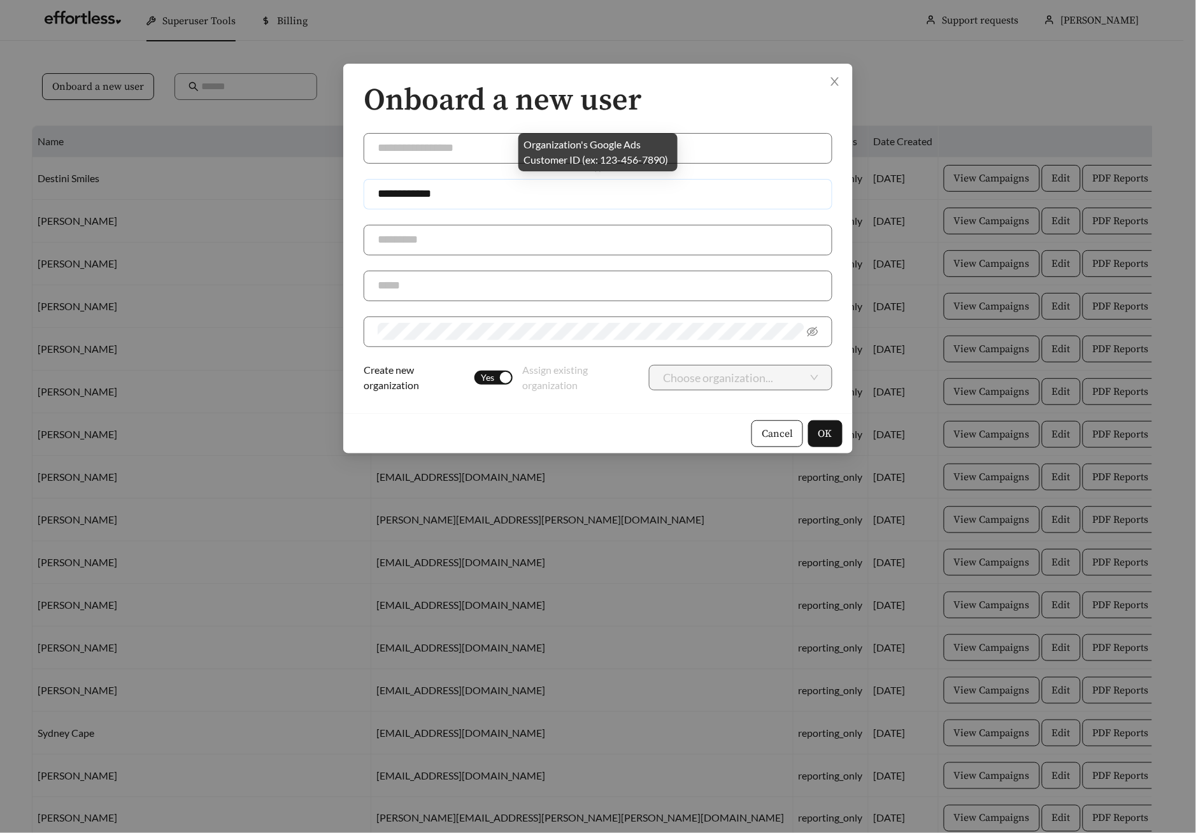
drag, startPoint x: 427, startPoint y: 191, endPoint x: 312, endPoint y: 183, distance: 114.9
click at [332, 183] on div "**********" at bounding box center [598, 416] width 1196 height 833
click at [488, 370] on div "Create new organization Yes Assign existing organization Choose organization..." at bounding box center [598, 377] width 469 height 31
click at [491, 380] on span "Yes" at bounding box center [488, 378] width 18 height 14
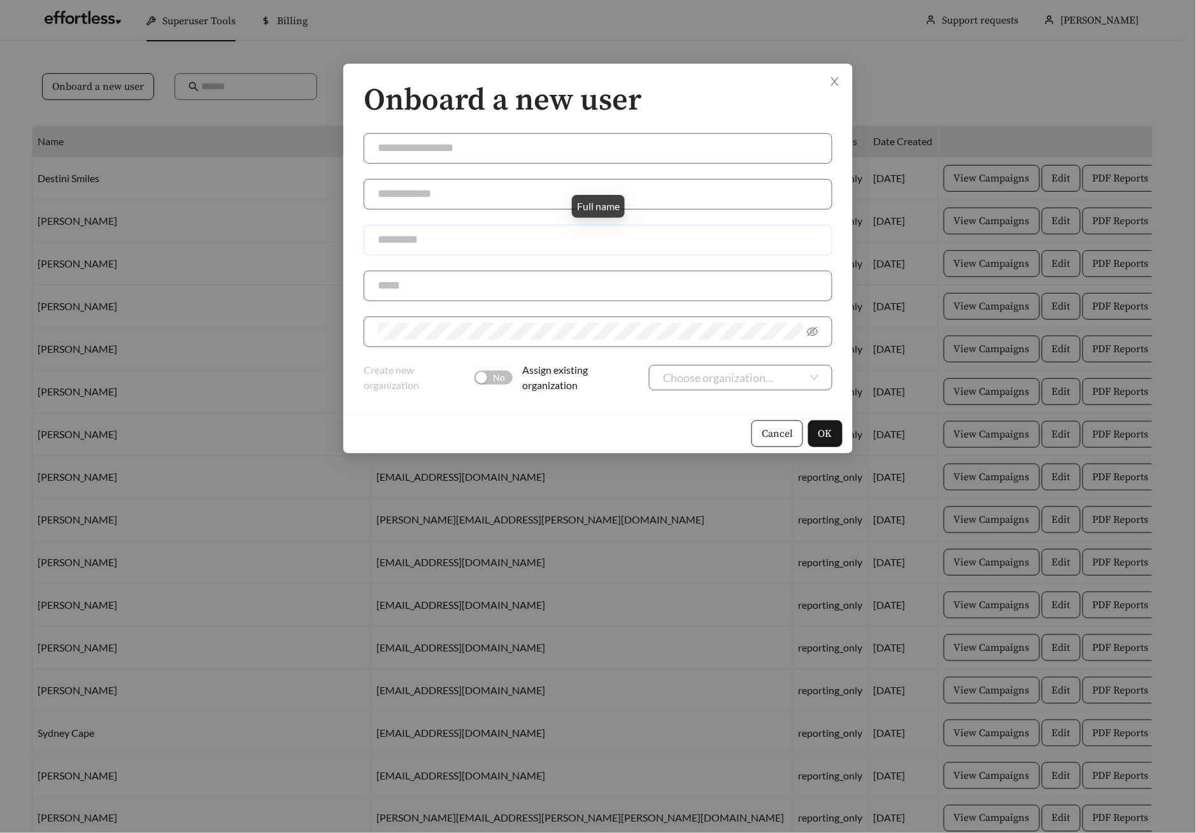
click at [423, 246] on input "text" at bounding box center [598, 240] width 469 height 31
paste input "**********"
type input "**********"
click at [733, 375] on input "search" at bounding box center [735, 377] width 145 height 24
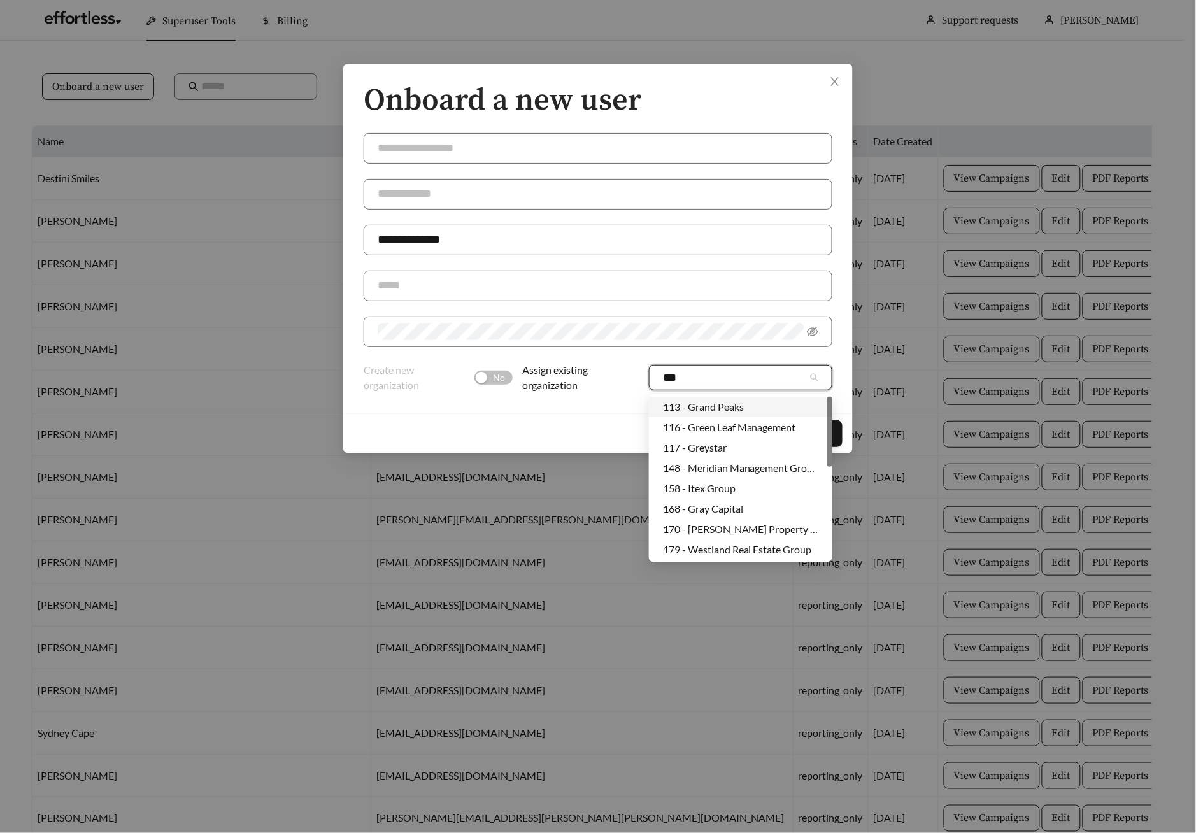
type input "****"
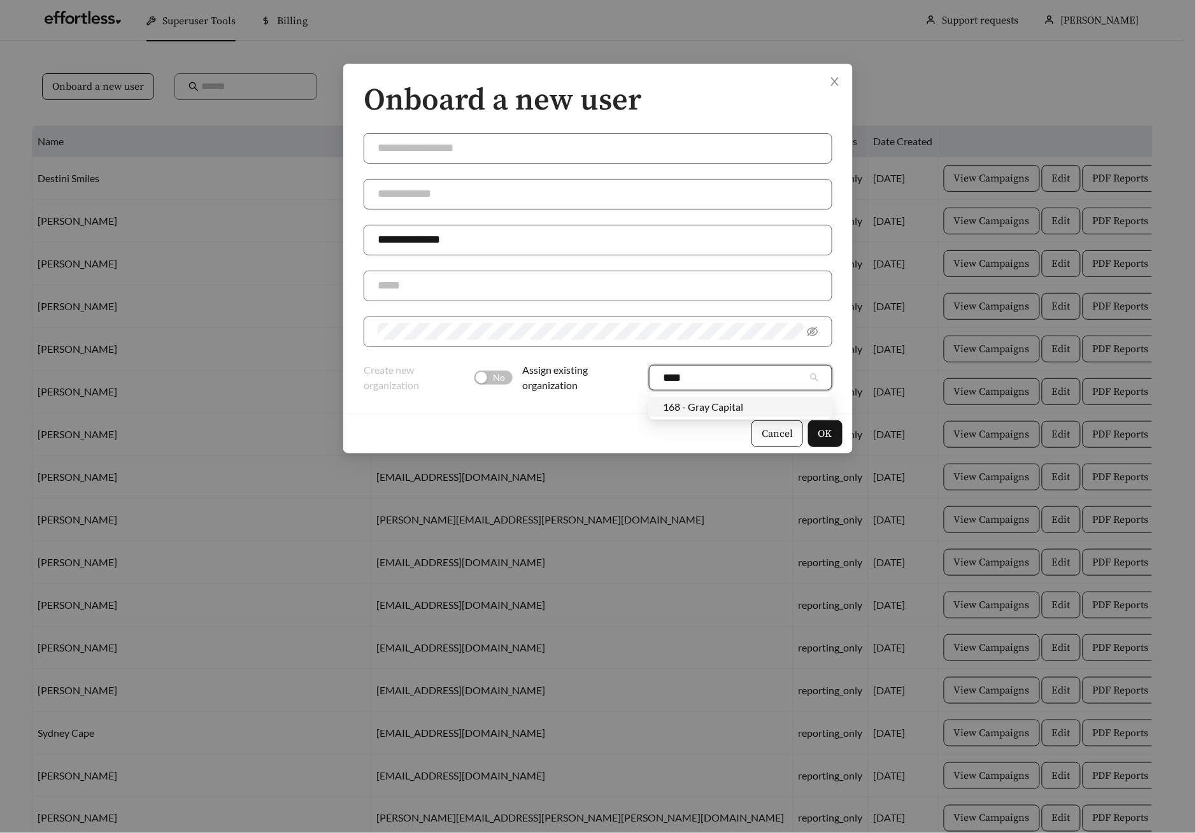
click at [710, 413] on div "168 - Gray Capital" at bounding box center [740, 407] width 155 height 14
click at [432, 144] on input "text" at bounding box center [598, 148] width 469 height 31
type input "**********"
click at [444, 297] on input "text" at bounding box center [598, 286] width 469 height 31
paste input "**********"
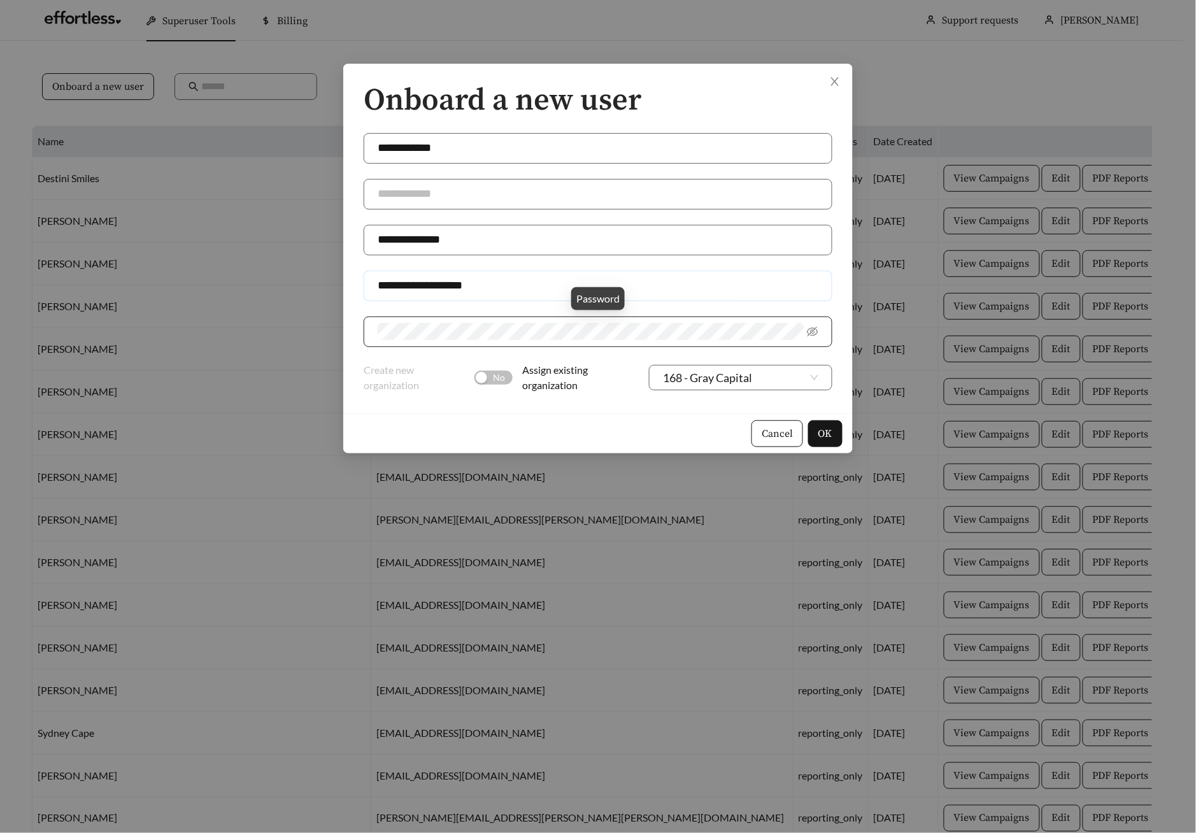
type input "**********"
click at [809, 335] on icon "eye-invisible" at bounding box center [812, 332] width 11 height 10
drag, startPoint x: 827, startPoint y: 436, endPoint x: 823, endPoint y: 454, distance: 18.2
click at [827, 435] on span "OK" at bounding box center [825, 433] width 14 height 15
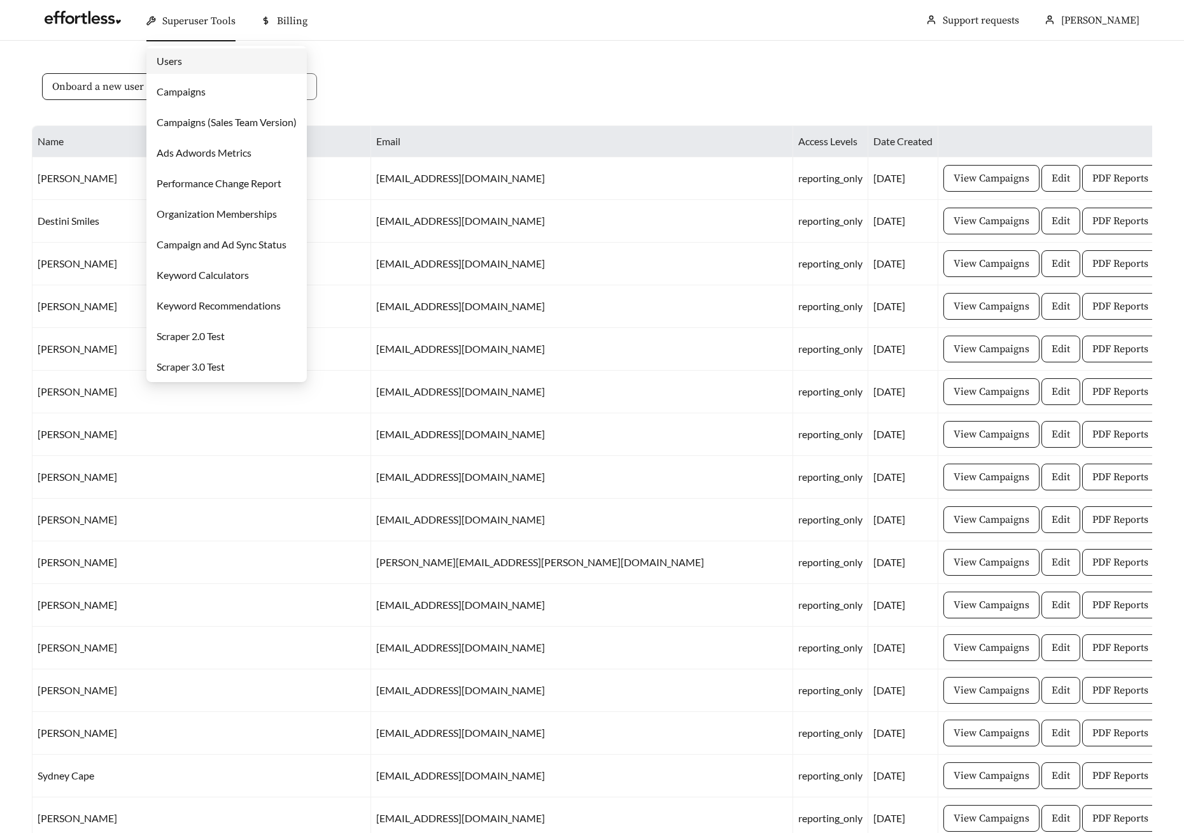
click at [206, 95] on link "Campaigns" at bounding box center [181, 91] width 49 height 12
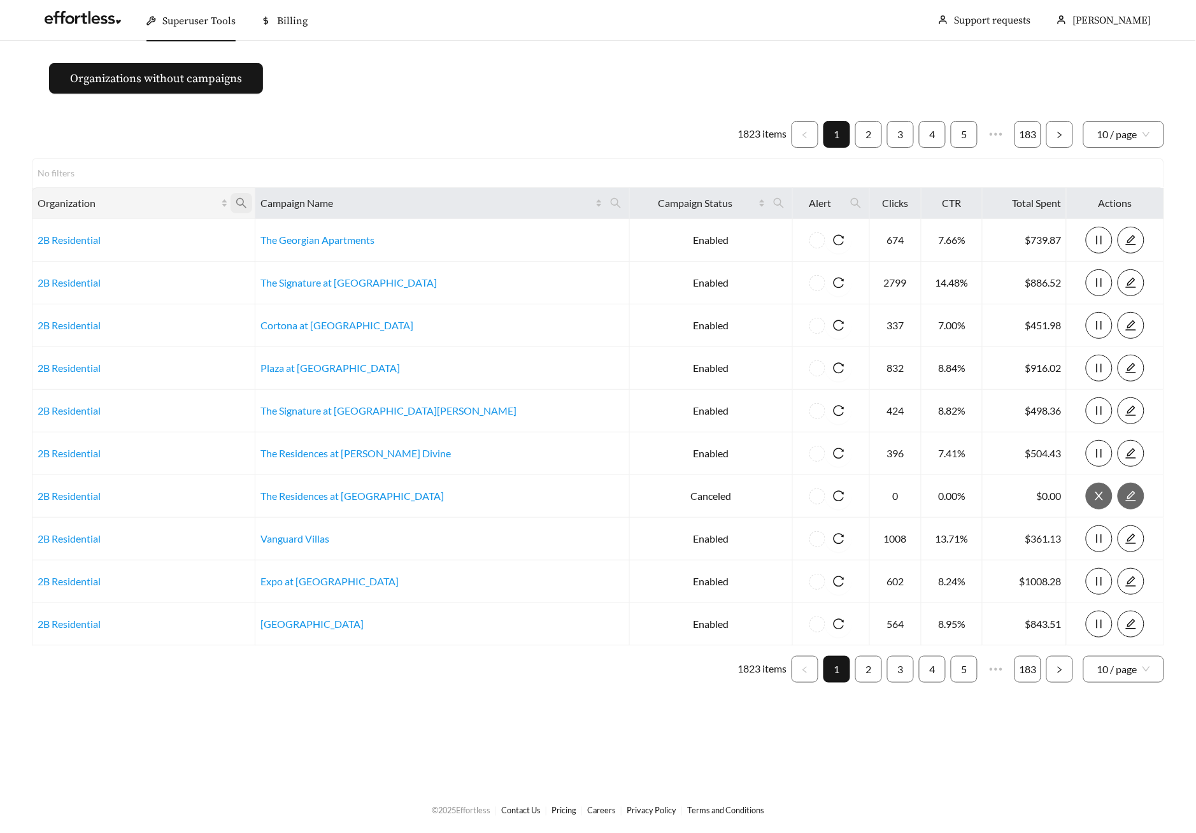
click at [247, 204] on icon "search" at bounding box center [241, 202] width 11 height 11
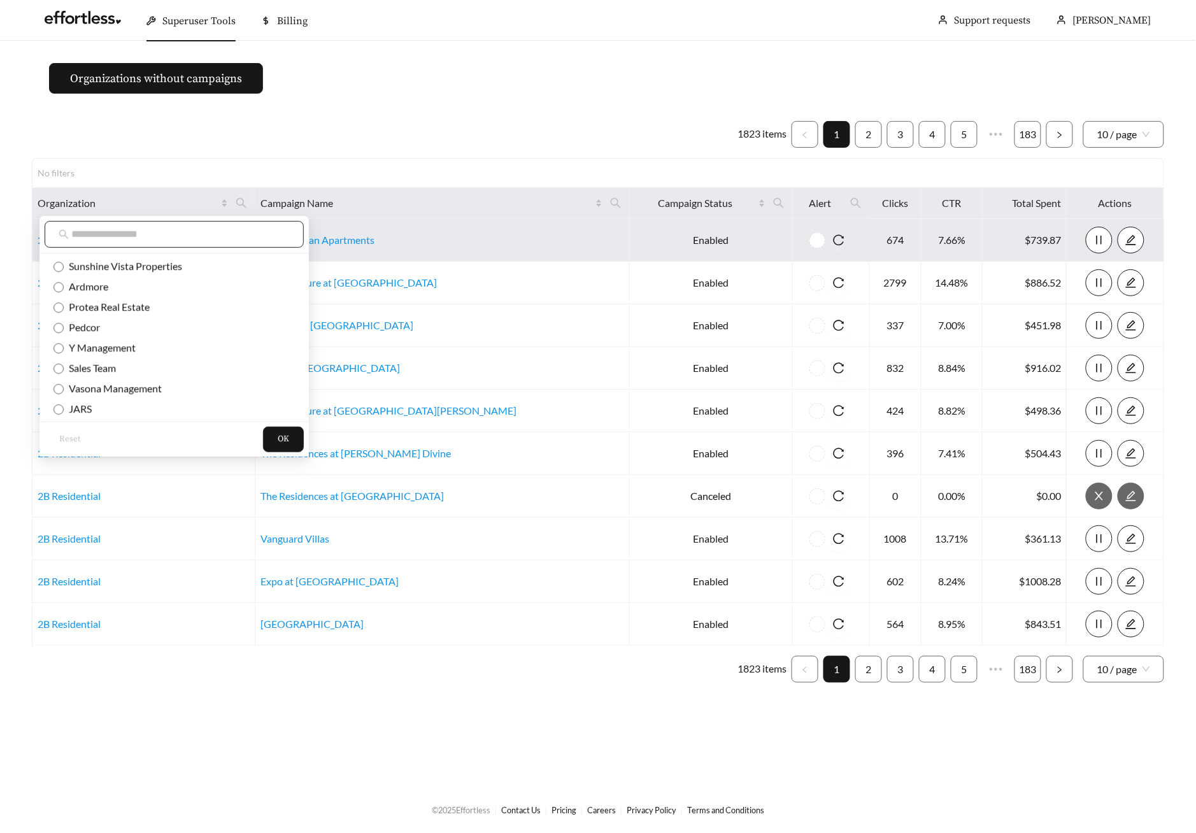
click at [217, 234] on input "text" at bounding box center [180, 234] width 218 height 15
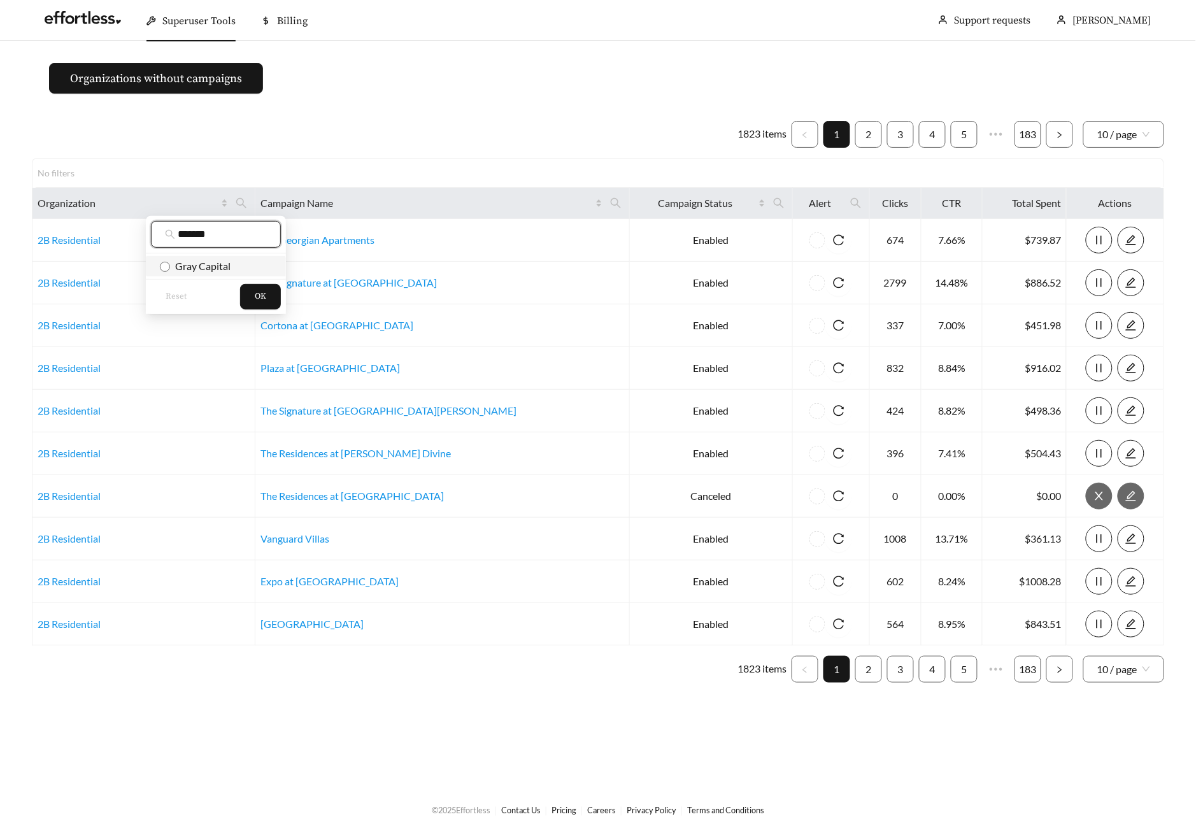
type input "*******"
click at [213, 257] on li "Gray Capital" at bounding box center [216, 266] width 140 height 20
click at [260, 308] on button "OK" at bounding box center [260, 296] width 41 height 25
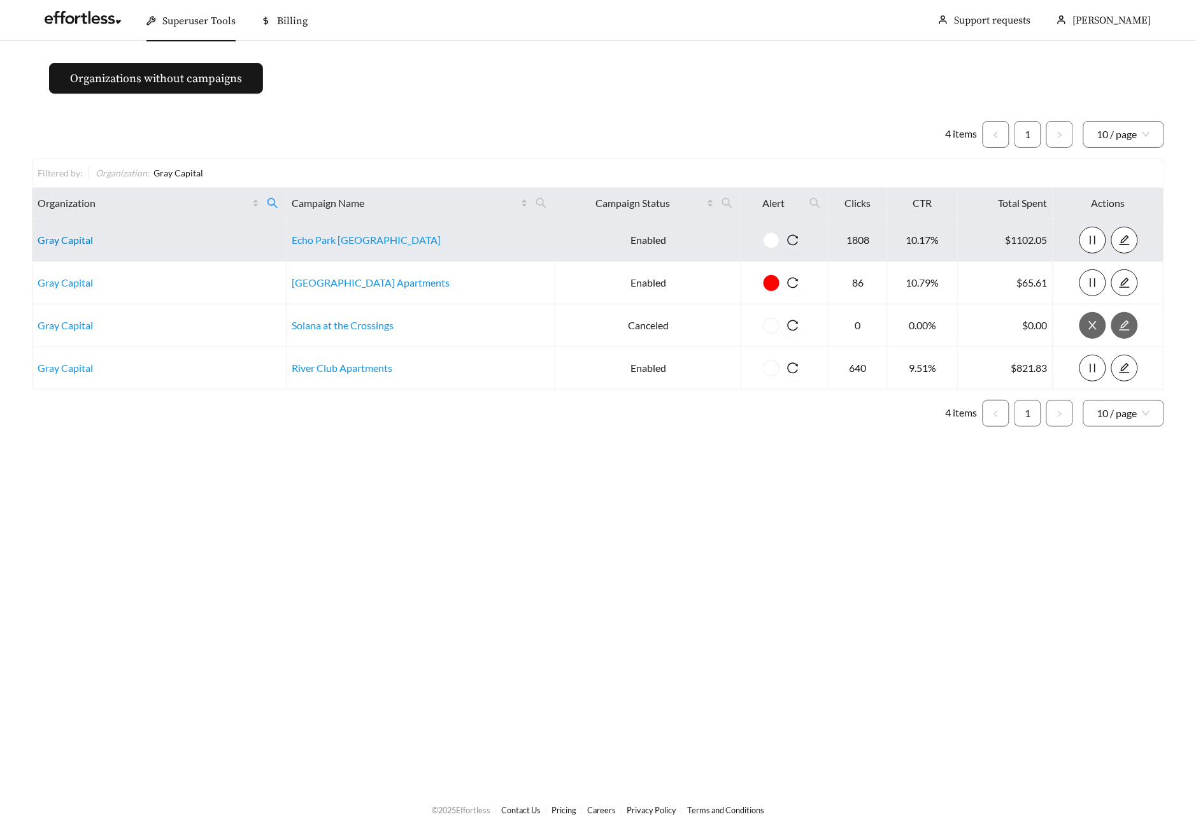
click at [39, 238] on link "Gray Capital" at bounding box center [65, 240] width 55 height 12
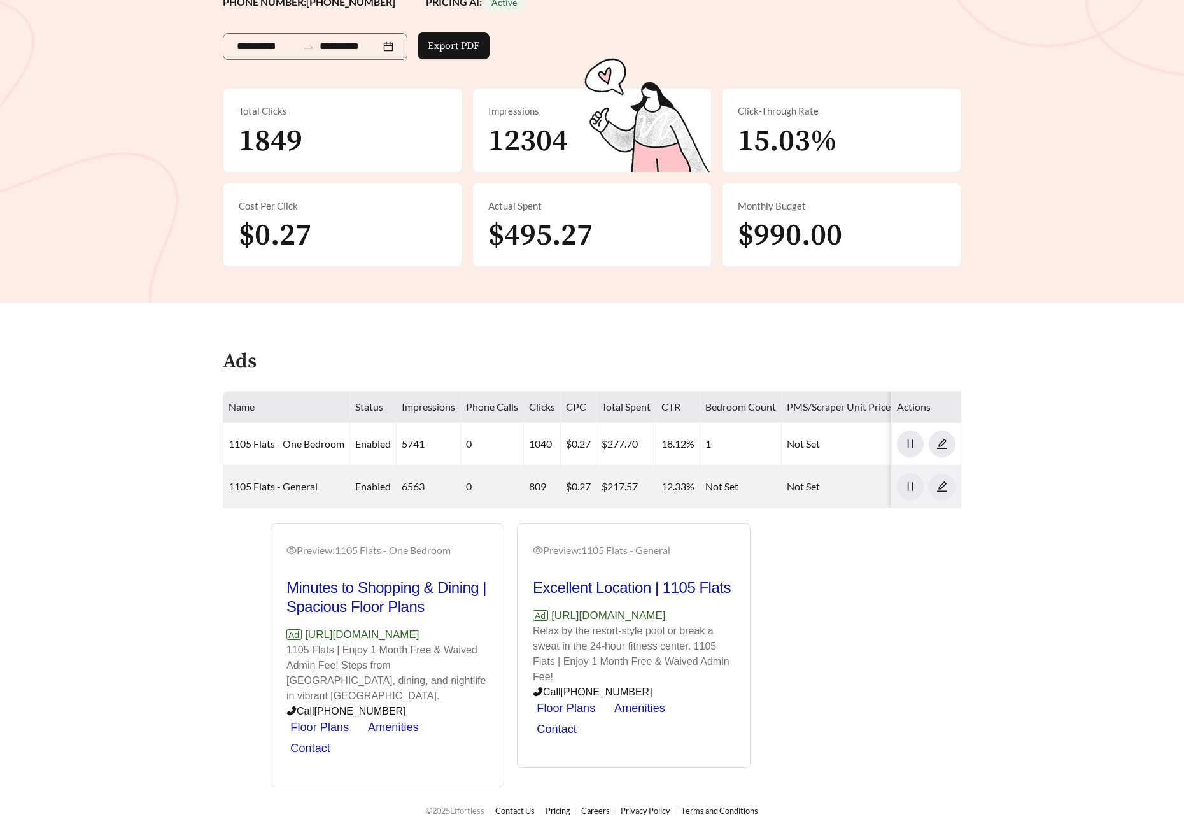
scroll to position [202, 0]
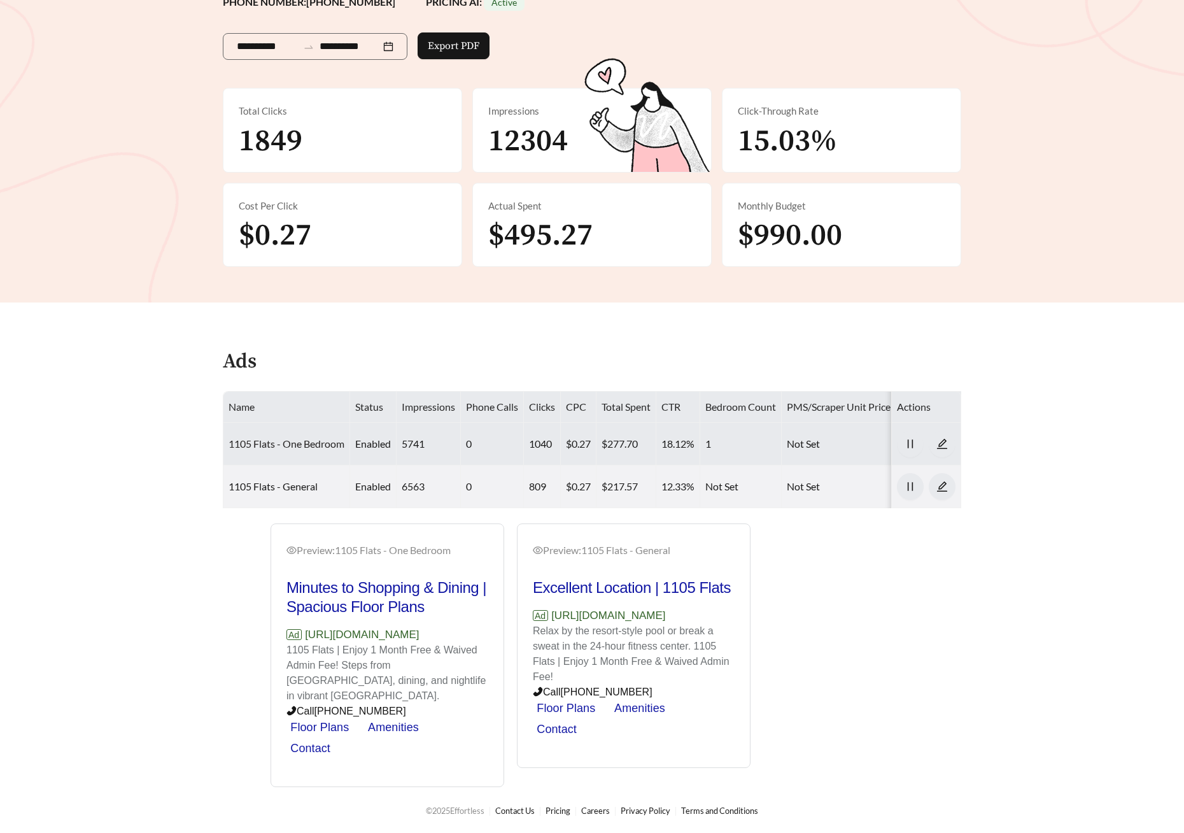
click at [272, 437] on link "1105 Flats - One Bedroom" at bounding box center [287, 443] width 116 height 12
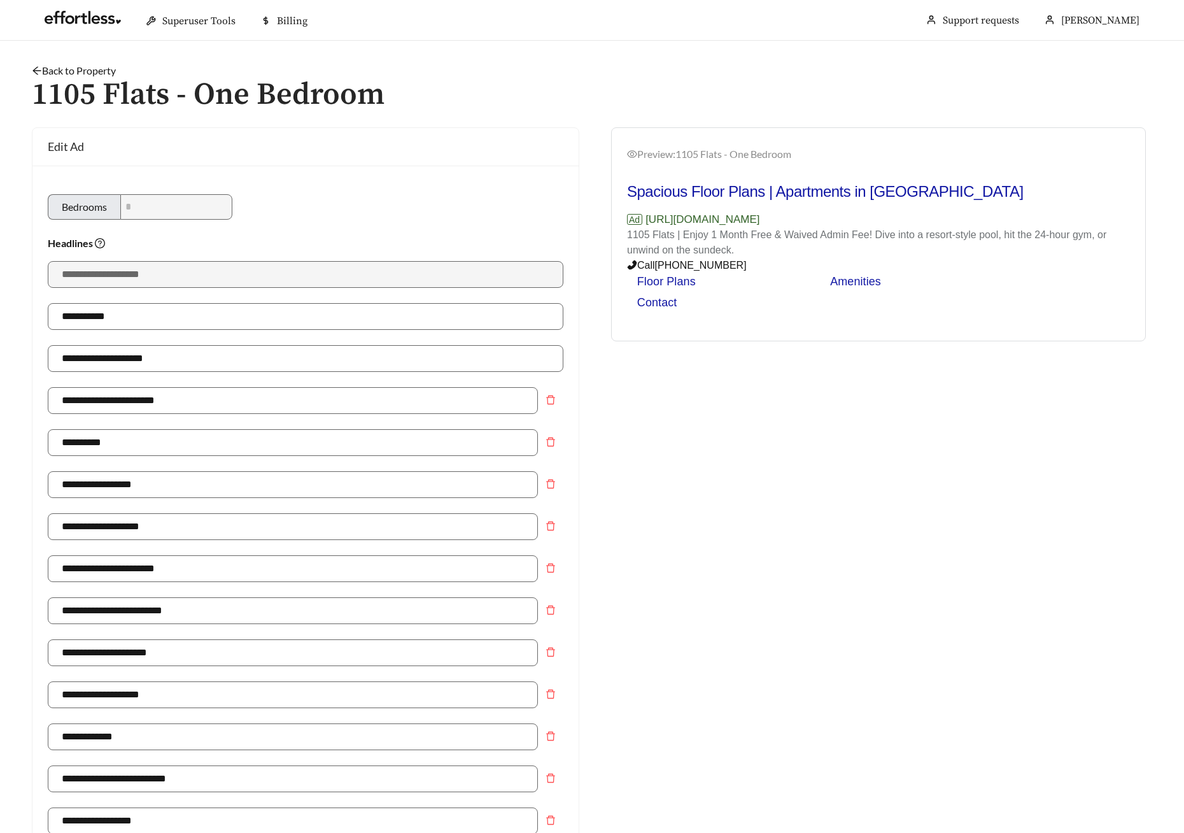
click at [102, 71] on link "Back to Property" at bounding box center [74, 70] width 84 height 12
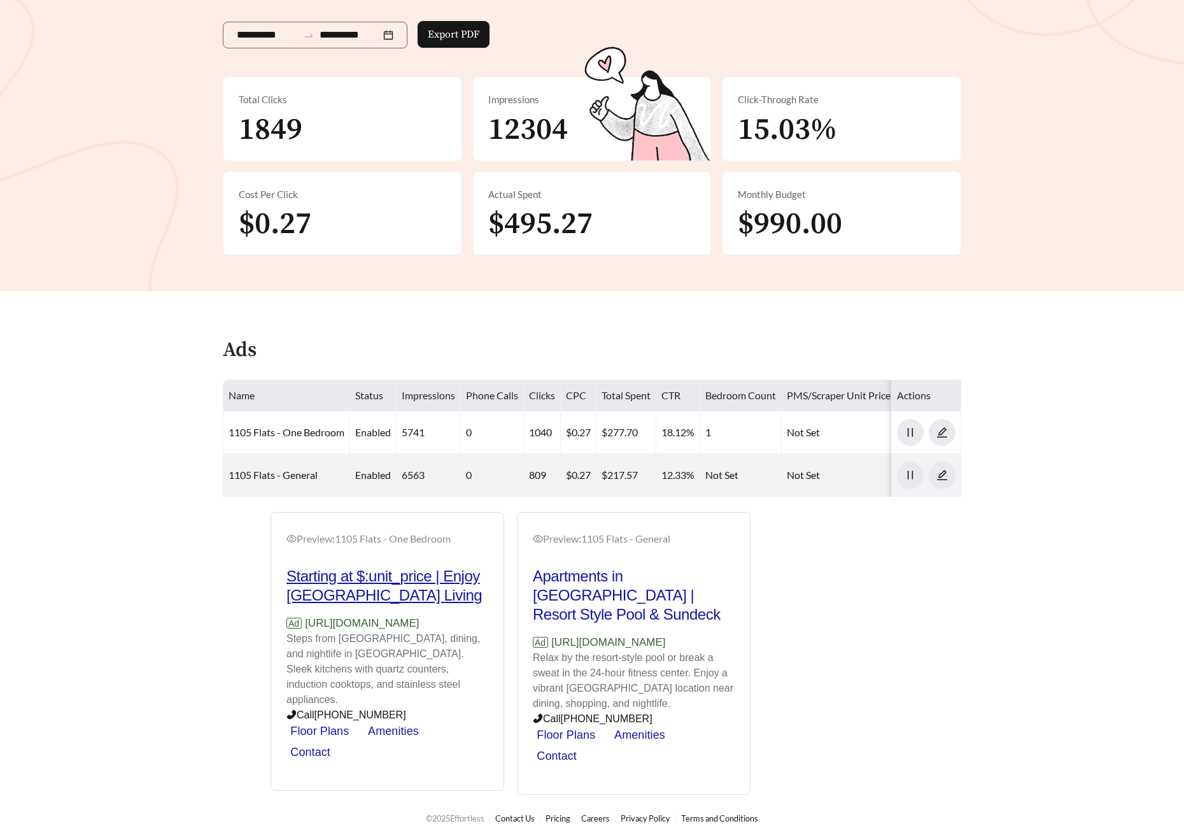
scroll to position [202, 0]
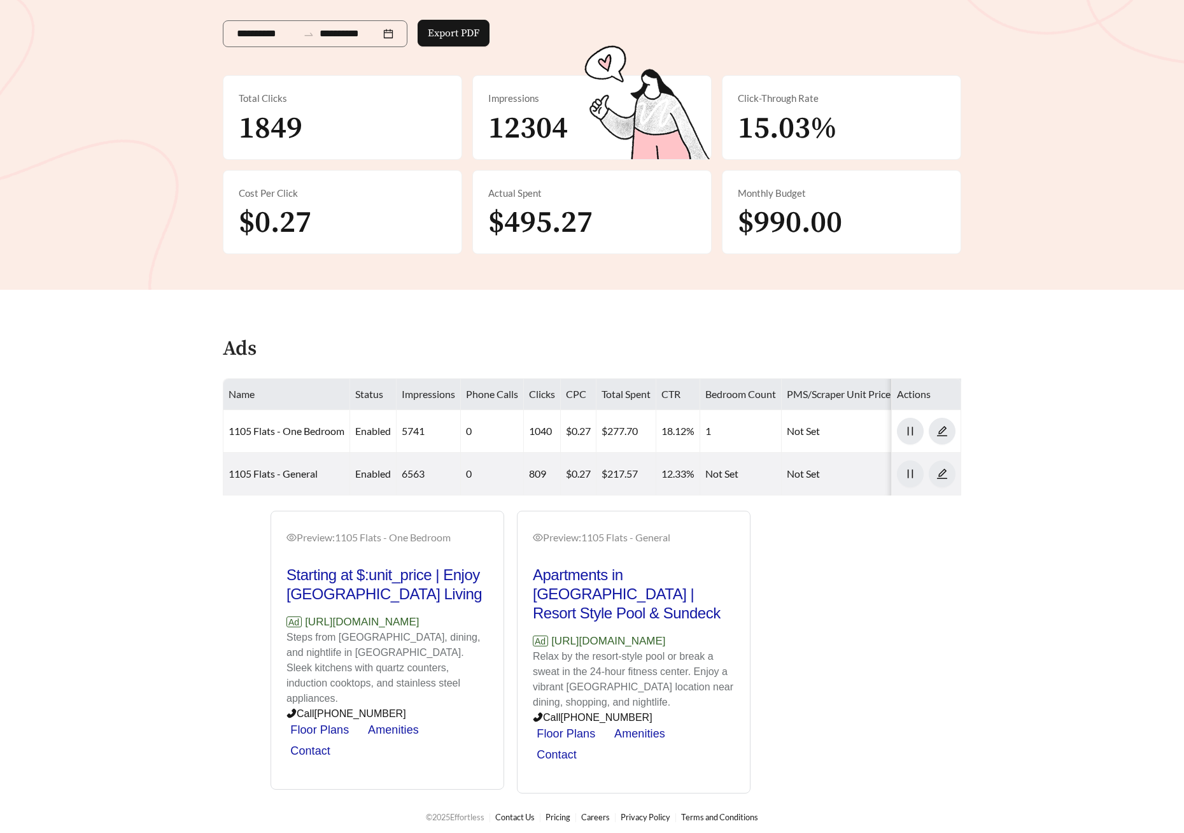
drag, startPoint x: 453, startPoint y: 638, endPoint x: 306, endPoint y: 638, distance: 147.1
click at [306, 630] on p "Ad https://www.1105flats.com" at bounding box center [387, 622] width 202 height 17
copy p "https://www.1105flats.com"
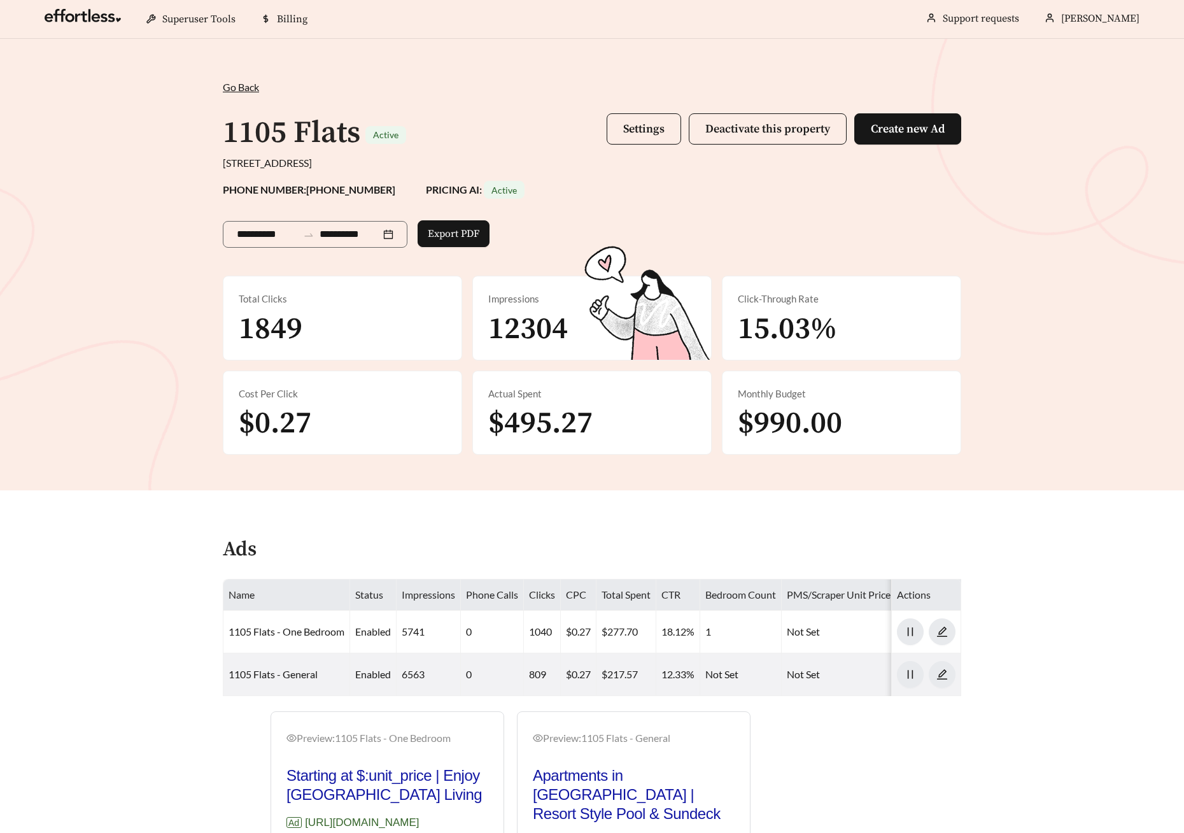
scroll to position [0, 0]
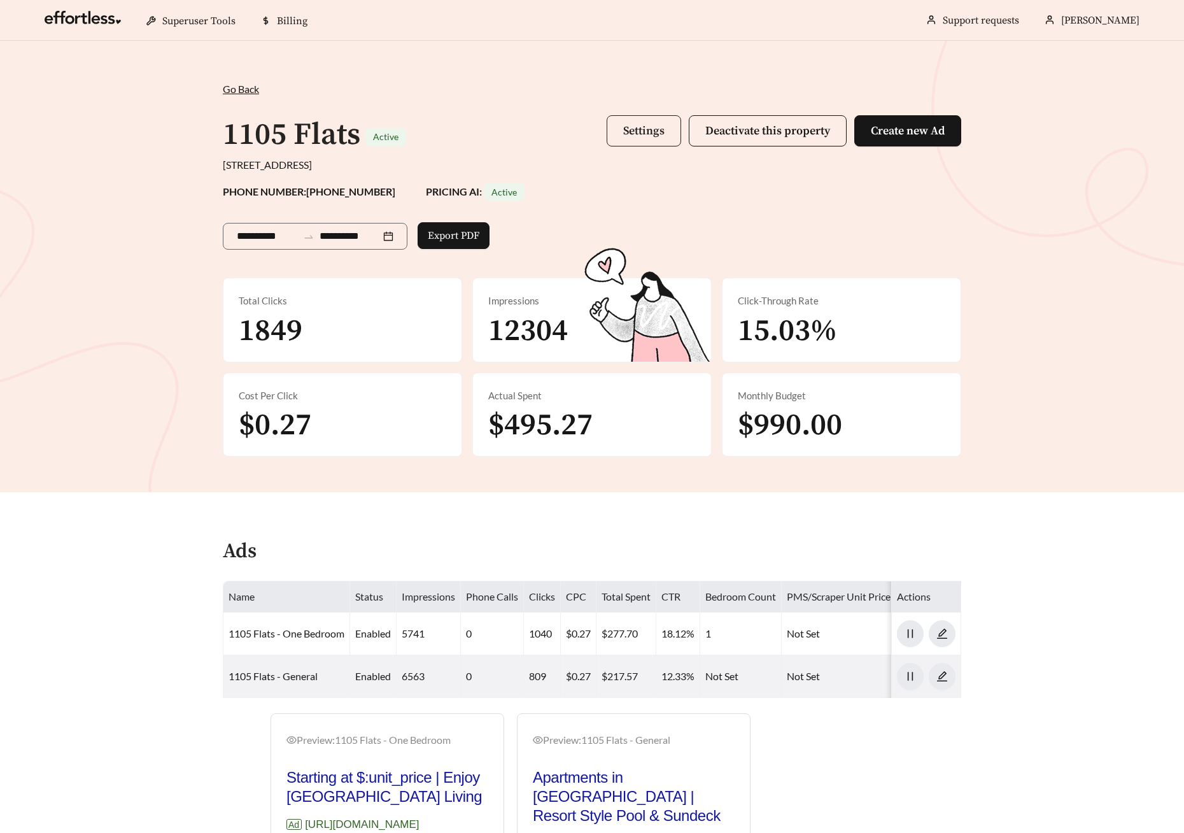
click at [632, 125] on span "Settings" at bounding box center [643, 131] width 41 height 15
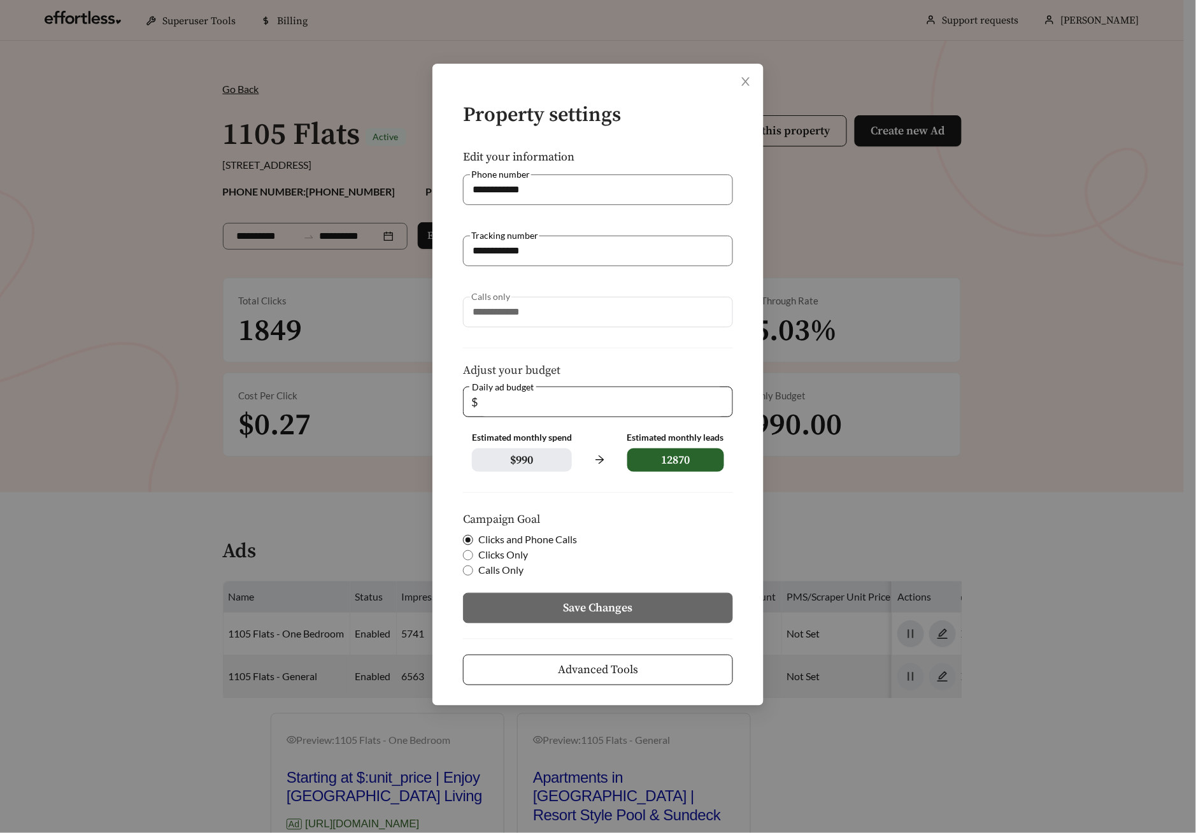
click at [591, 675] on span "Advanced Tools" at bounding box center [598, 669] width 80 height 17
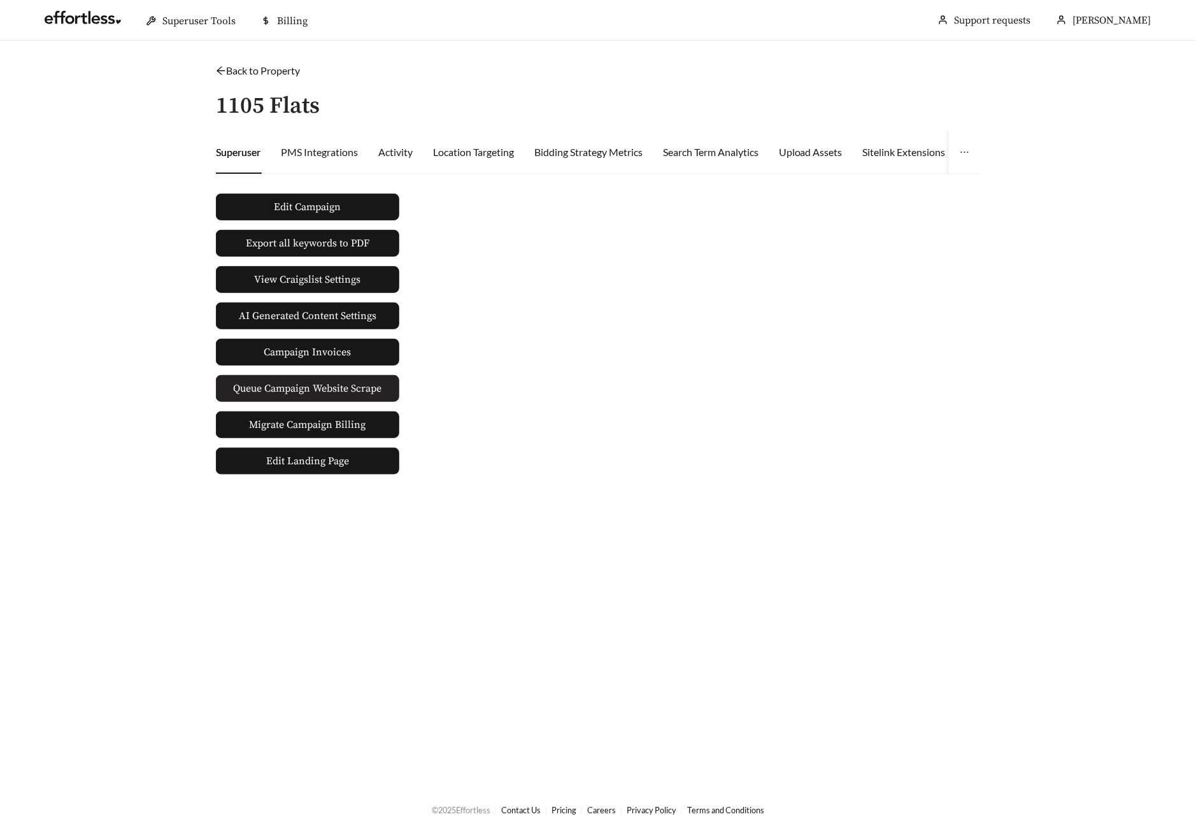
click at [355, 390] on span "Queue Campaign Website Scrape" at bounding box center [308, 388] width 148 height 15
click at [299, 76] on div "Back to Property /" at bounding box center [598, 70] width 764 height 15
click at [294, 71] on link "Back to Property" at bounding box center [258, 70] width 84 height 12
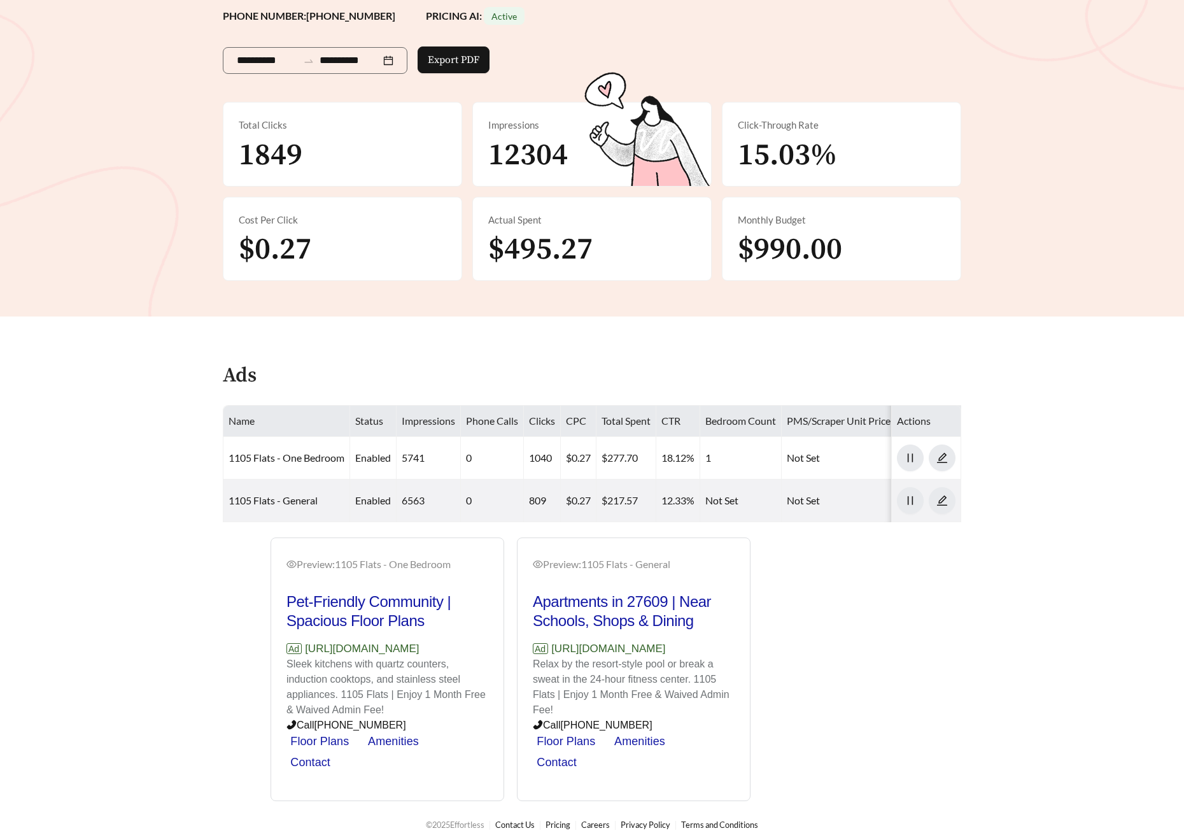
scroll to position [202, 0]
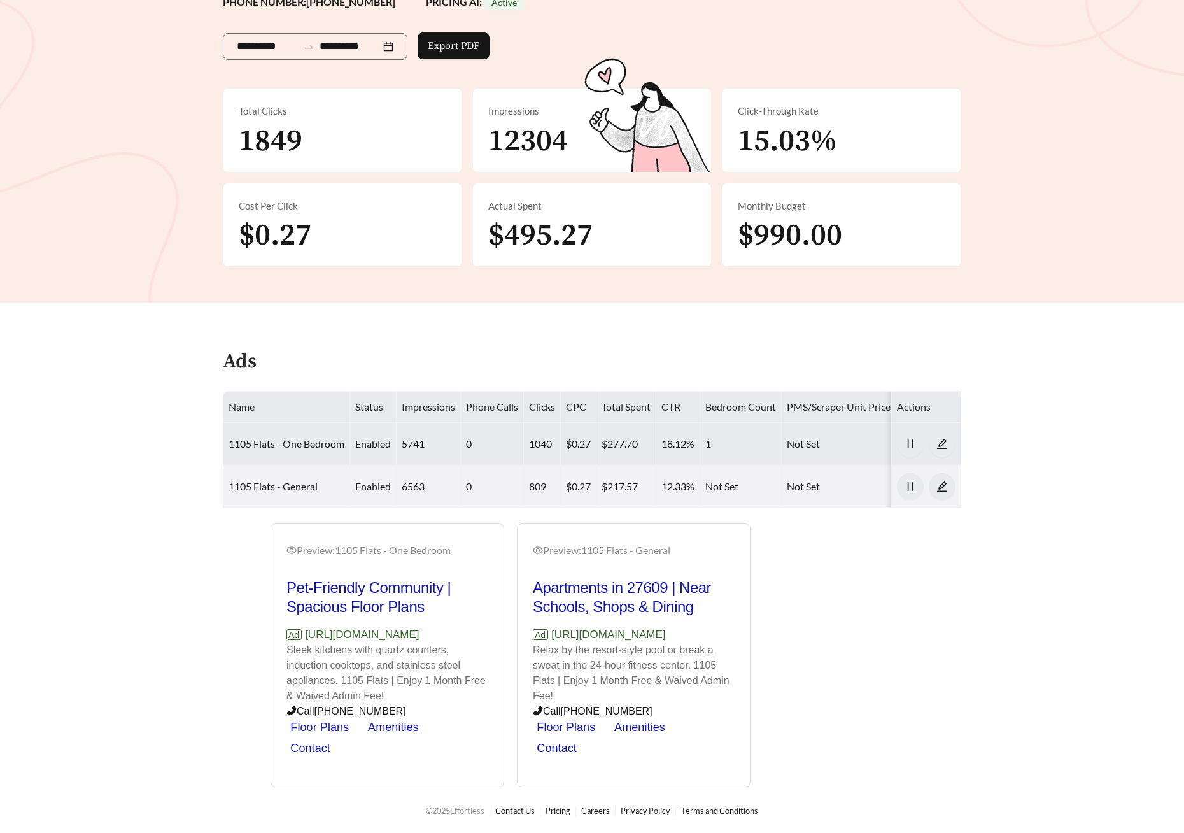
click at [314, 437] on td "1105 Flats - One Bedroom" at bounding box center [286, 444] width 127 height 43
click at [313, 437] on link "1105 Flats - One Bedroom" at bounding box center [287, 443] width 116 height 12
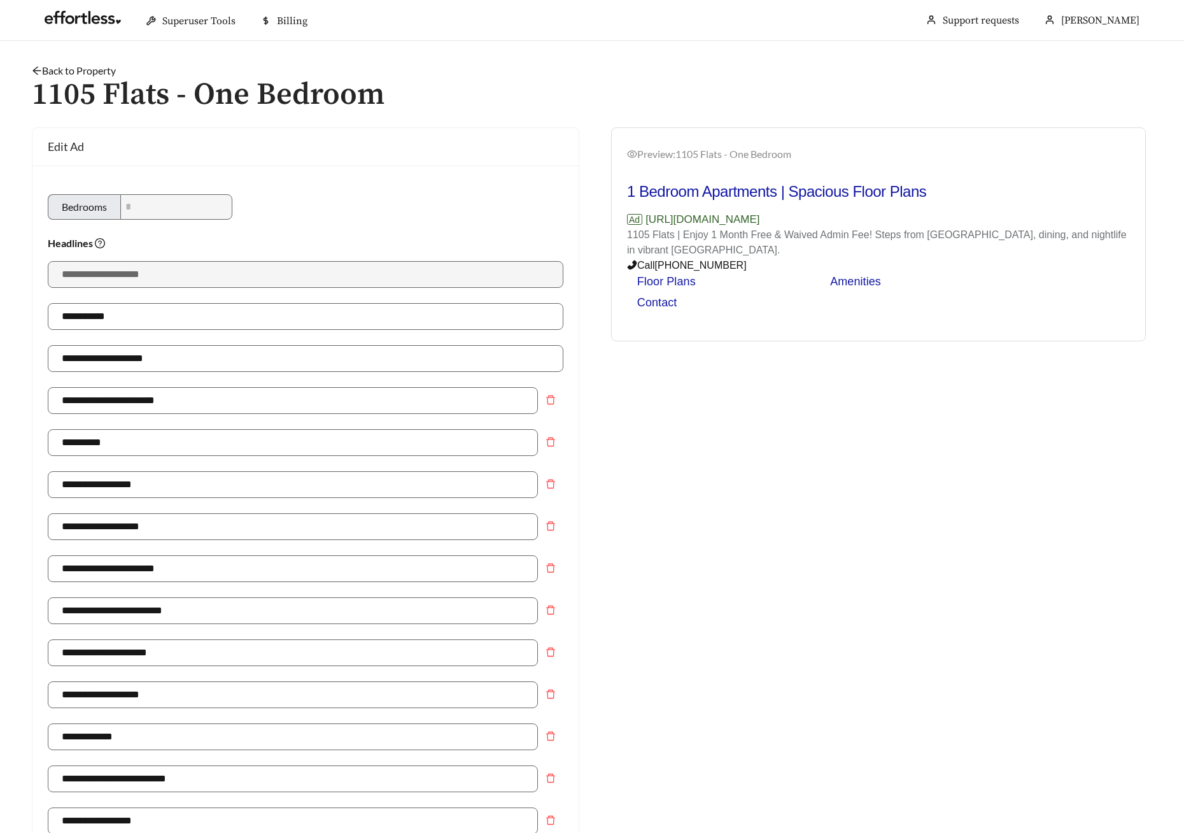
click at [90, 65] on link "Back to Property" at bounding box center [74, 70] width 84 height 12
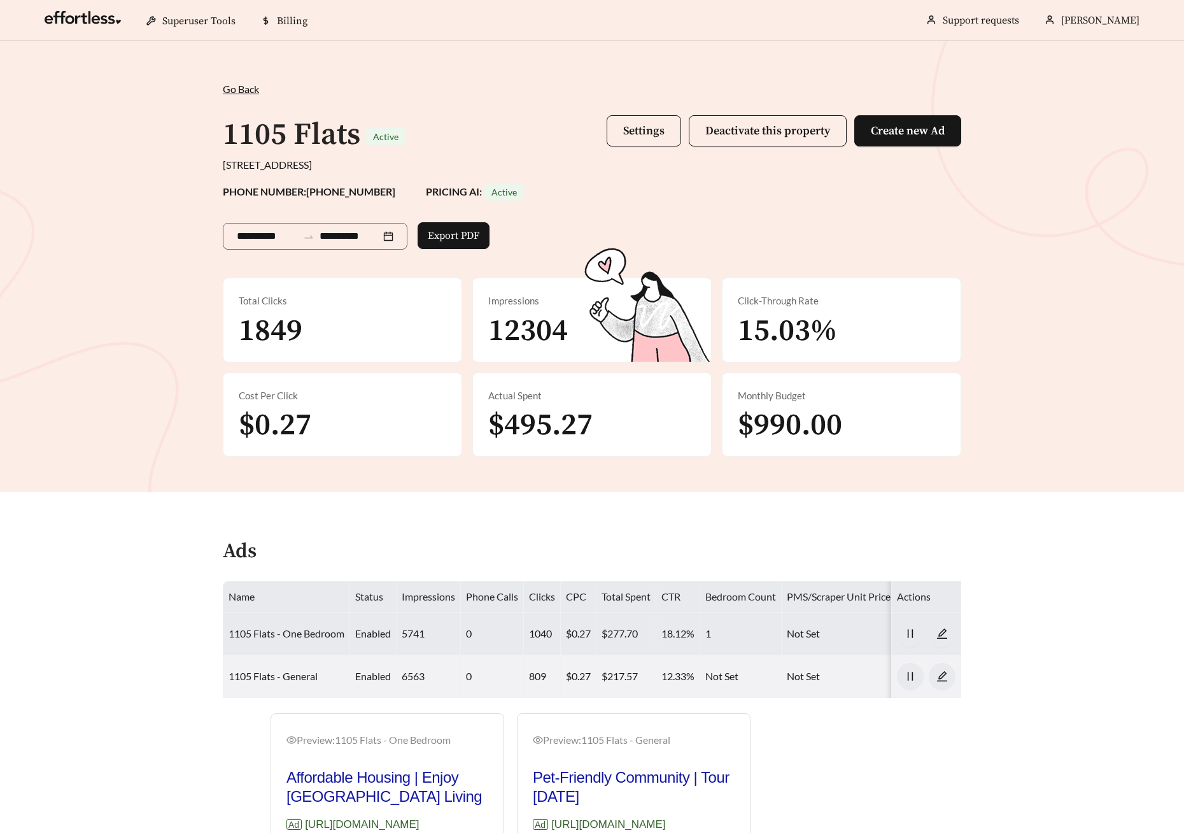
click at [299, 627] on link "1105 Flats - One Bedroom" at bounding box center [287, 633] width 116 height 12
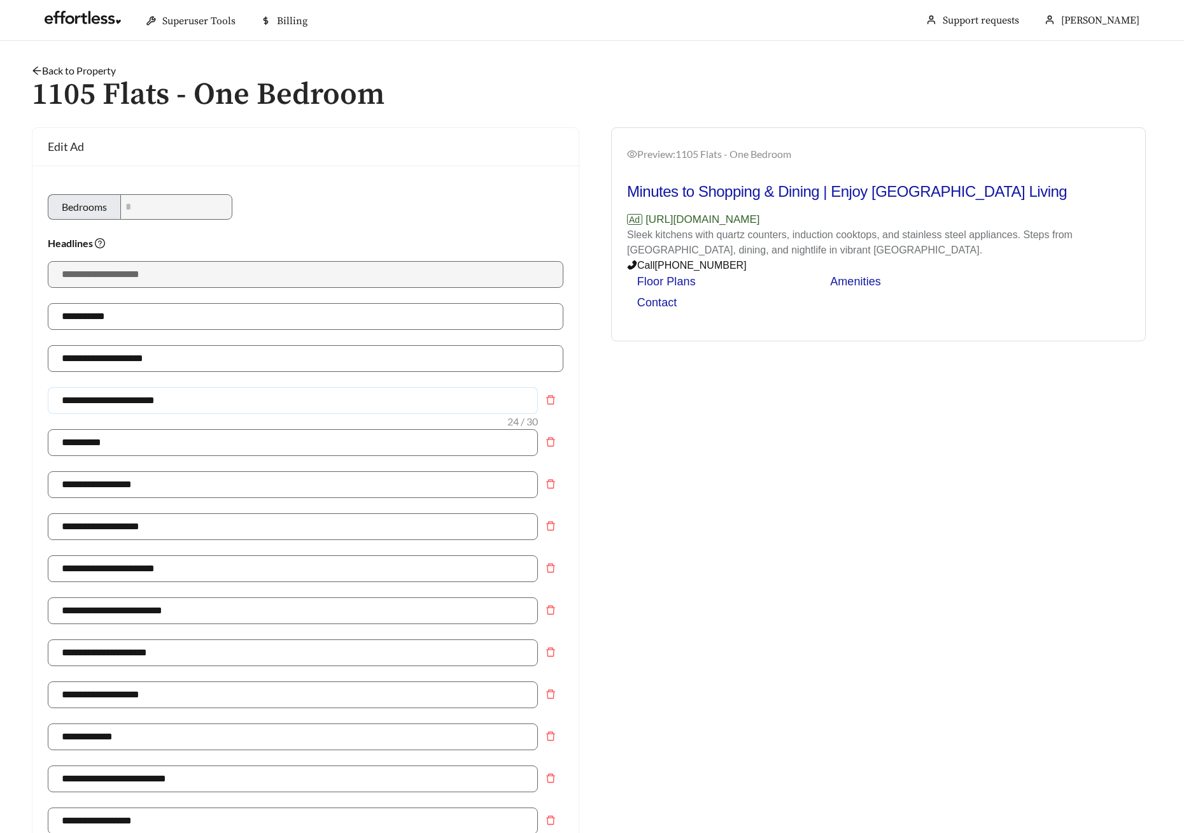
drag, startPoint x: 182, startPoint y: 410, endPoint x: 116, endPoint y: 404, distance: 66.5
click at [116, 404] on input "**********" at bounding box center [293, 400] width 490 height 27
click at [703, 544] on div "Preview: 1105 Flats - One Bedroom Minutes to Shopping & Dining | Enjoy North Hi…" at bounding box center [878, 749] width 573 height 1245
click at [180, 410] on input "**********" at bounding box center [293, 400] width 490 height 27
type input "**********"
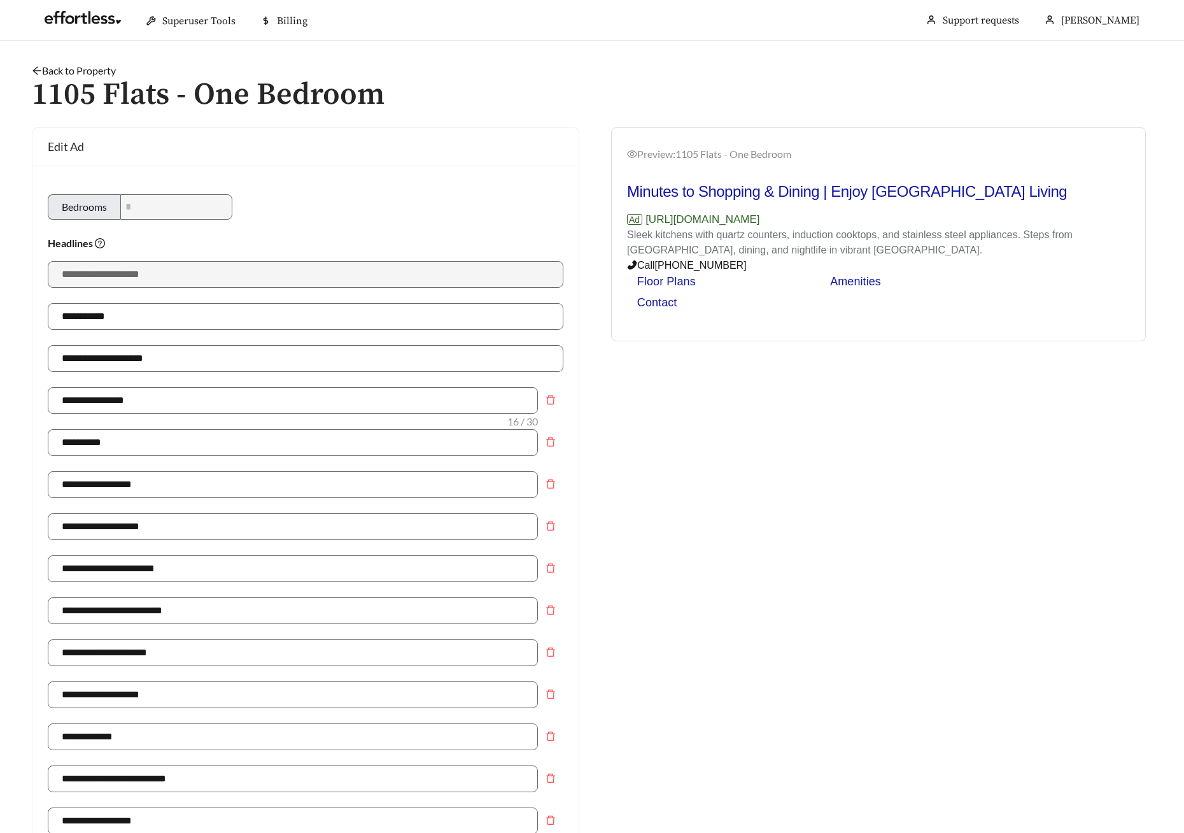
click at [859, 482] on div "Preview: 1105 Flats - One Bedroom Minutes to Shopping & Dining | Enjoy North Hi…" at bounding box center [878, 749] width 573 height 1245
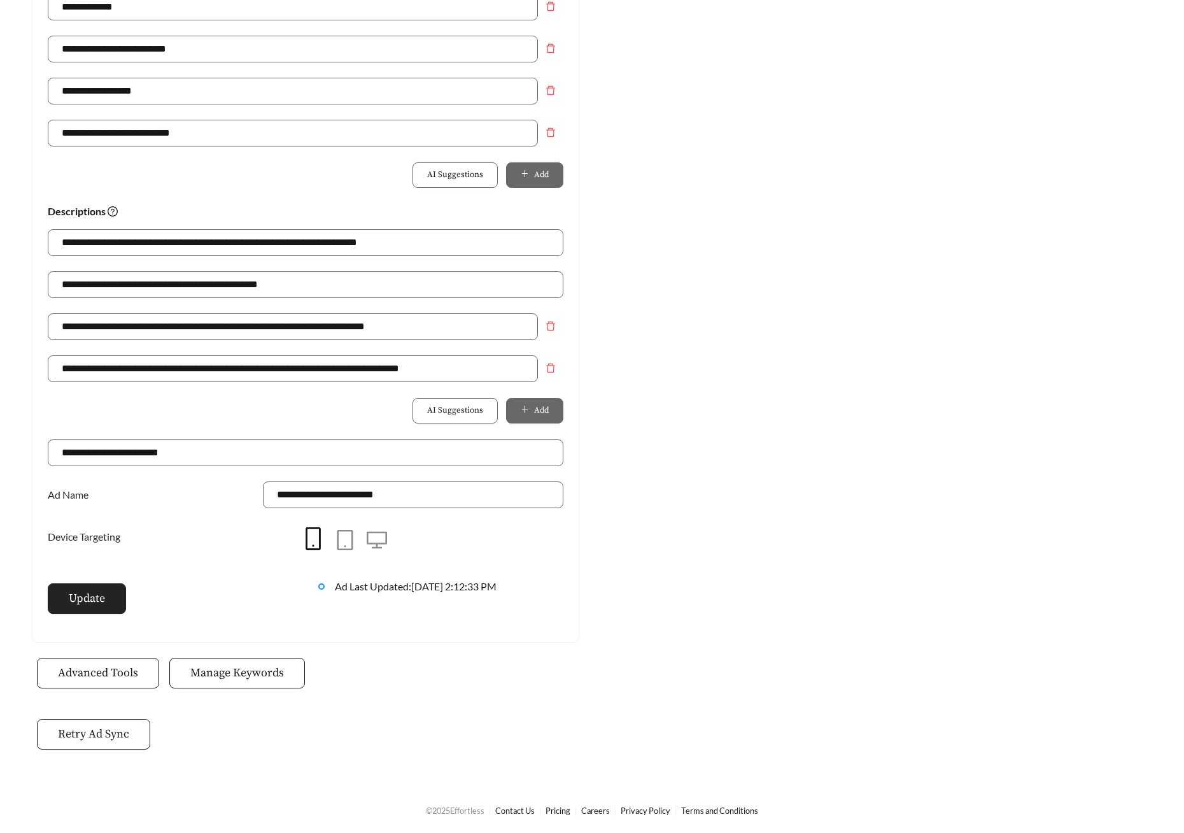
click at [90, 607] on span "Update" at bounding box center [87, 598] width 36 height 17
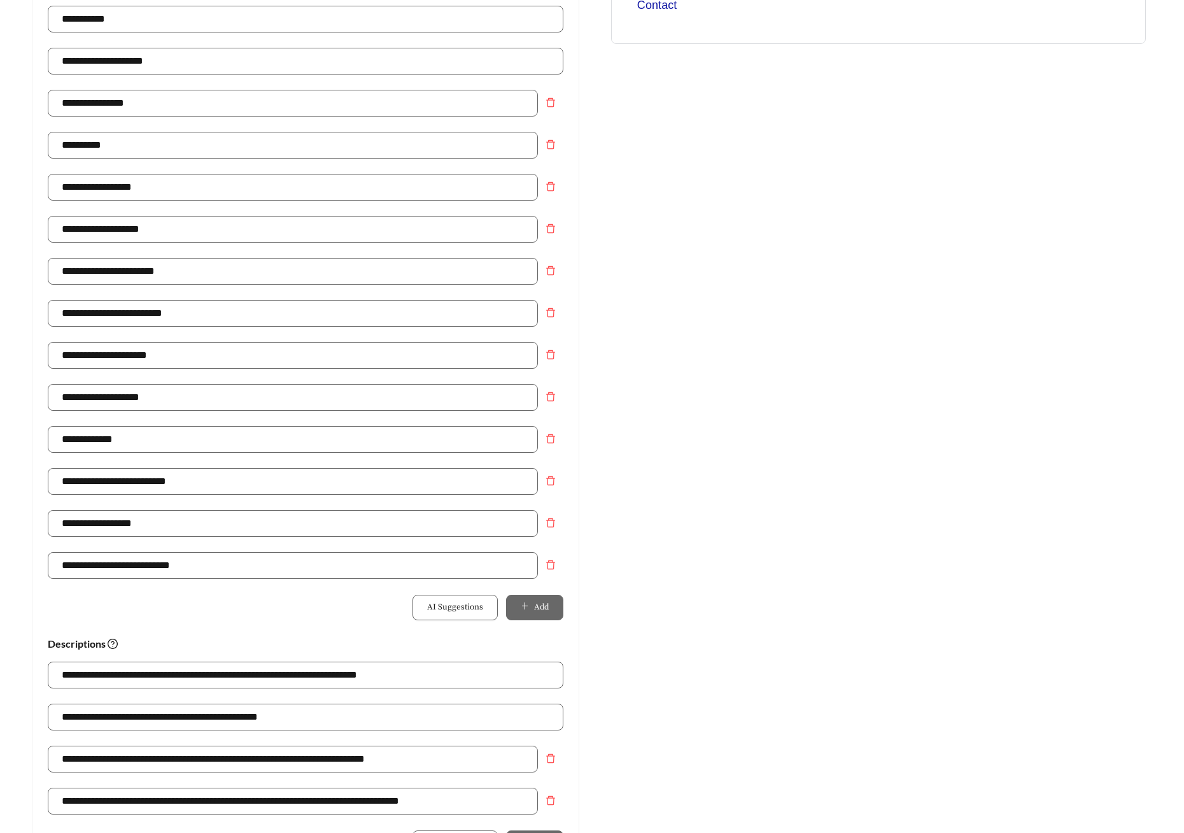
scroll to position [0, 0]
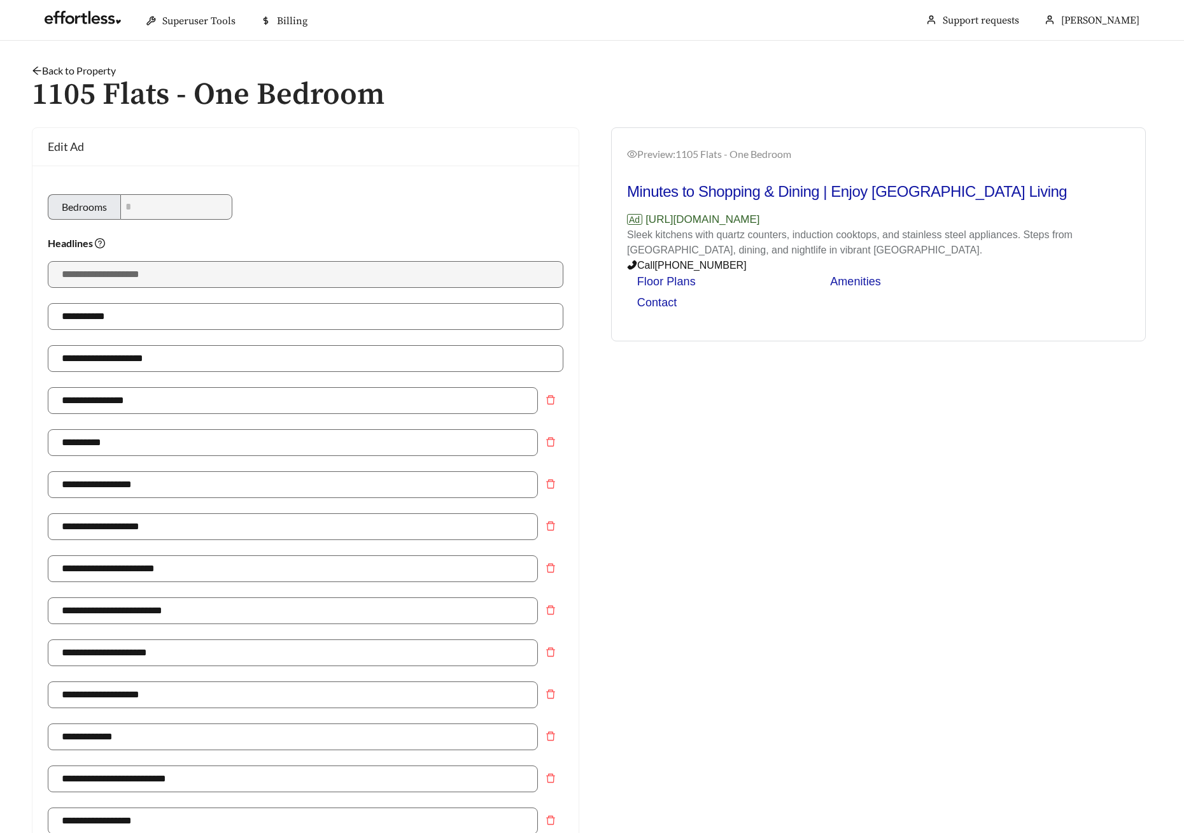
click at [110, 70] on link "Back to Property" at bounding box center [74, 70] width 84 height 12
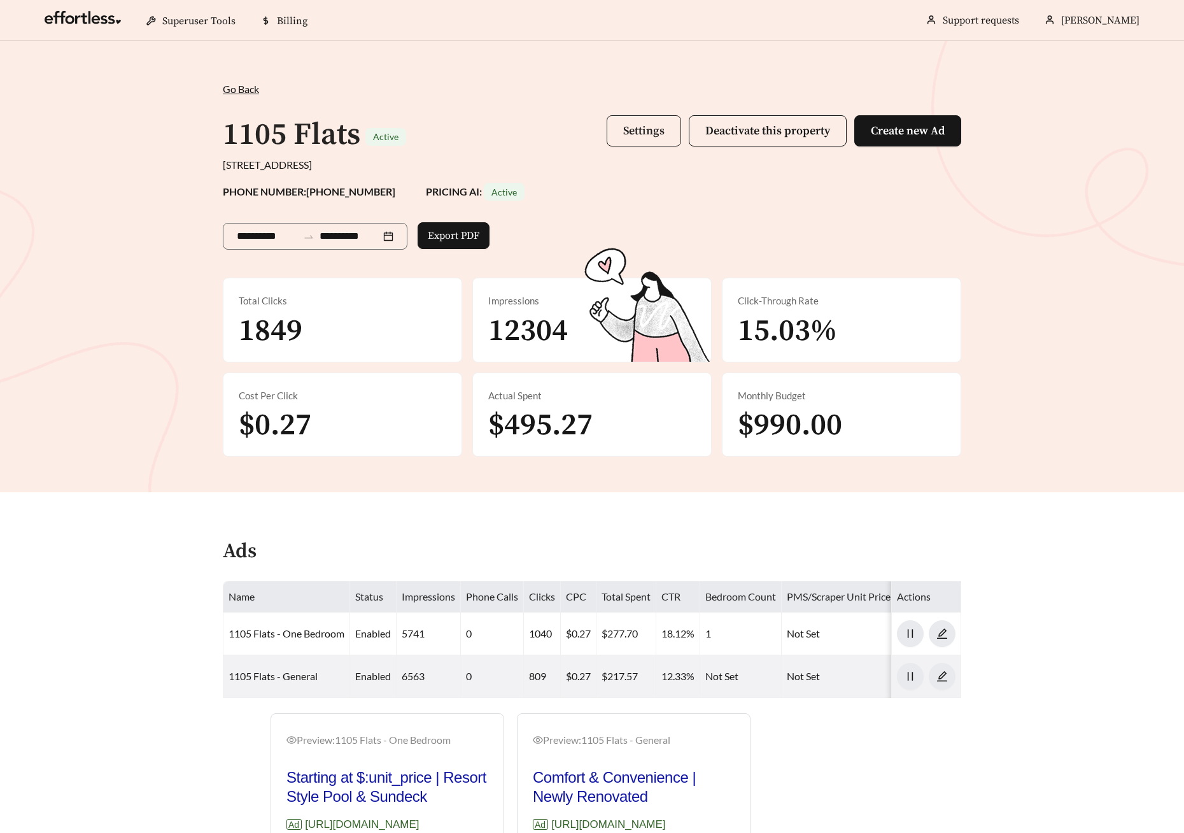
click at [629, 119] on button "Settings" at bounding box center [644, 130] width 74 height 31
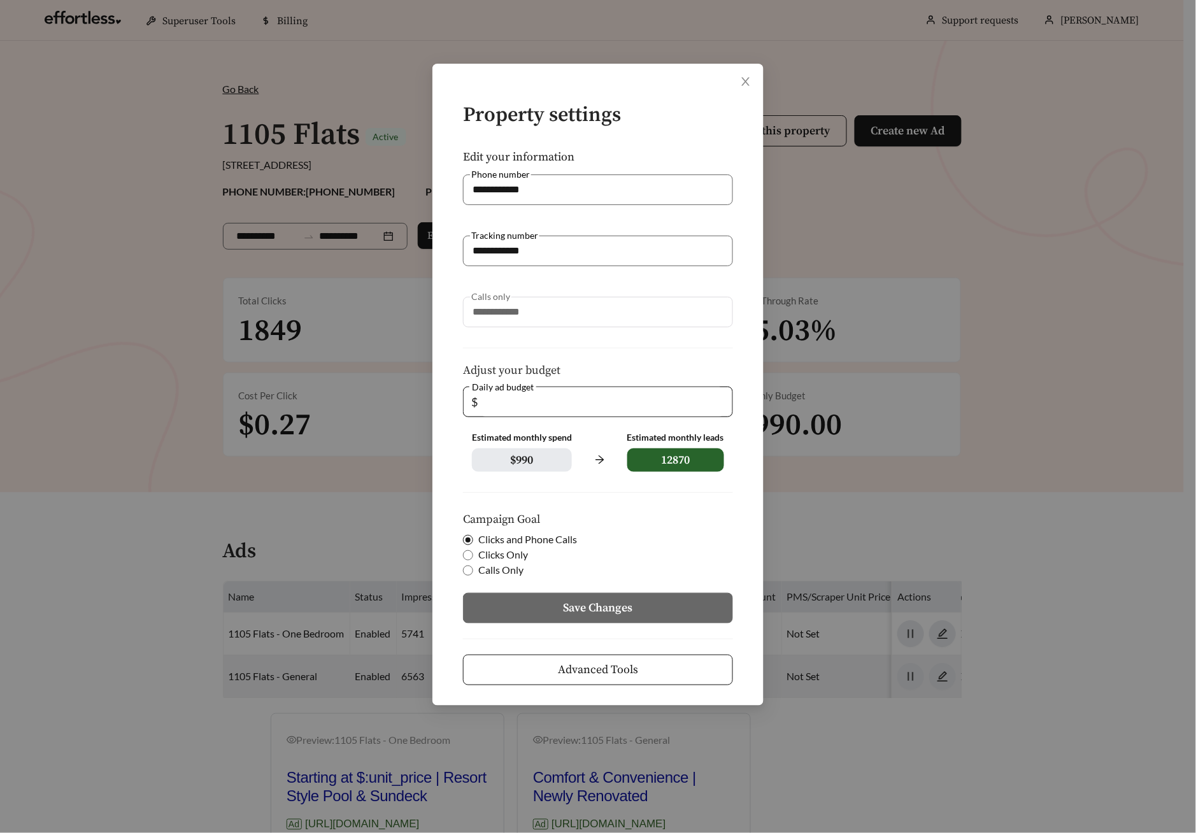
click at [618, 665] on span "Advanced Tools" at bounding box center [598, 669] width 80 height 17
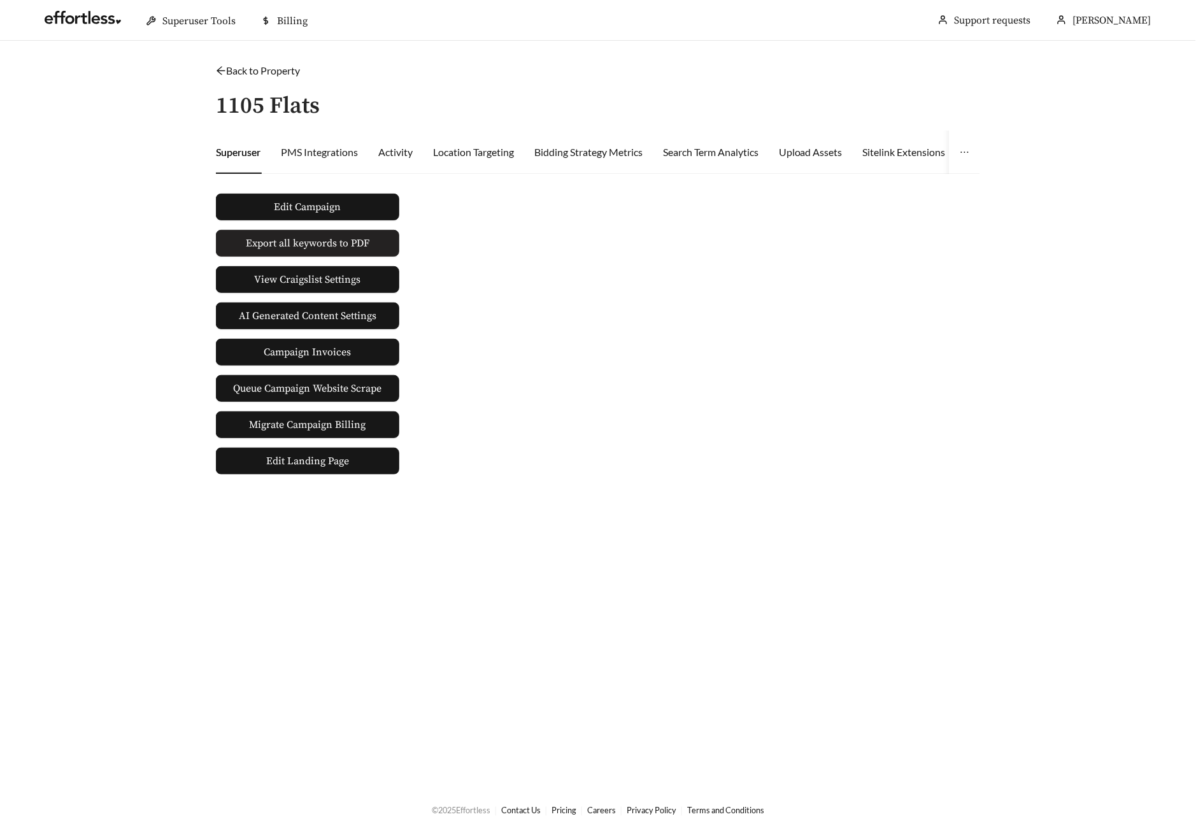
click at [325, 244] on span "Export all keywords to PDF" at bounding box center [308, 243] width 124 height 15
click at [625, 269] on div "Edit Campaign Export all keywords to PDF View Craigslist Settings AI Generated …" at bounding box center [598, 329] width 774 height 290
click at [261, 71] on link "Back to Property" at bounding box center [258, 70] width 84 height 12
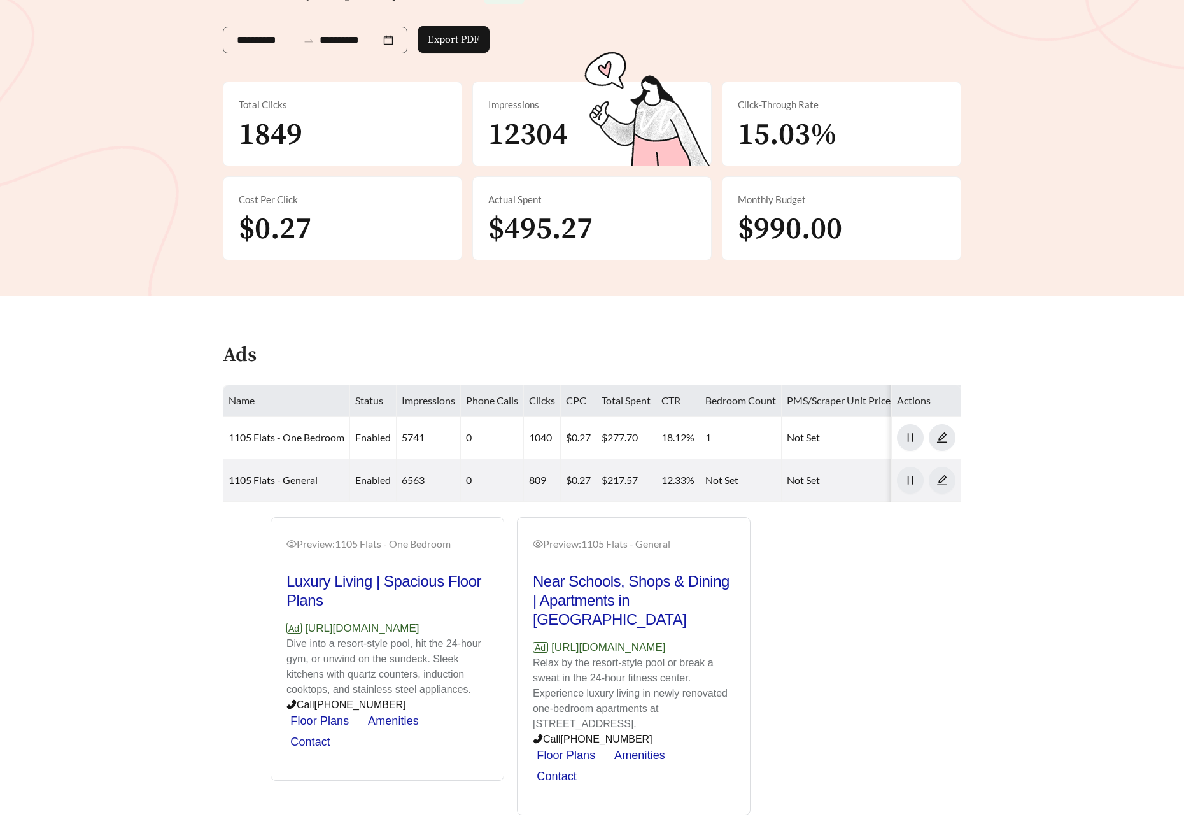
scroll to position [202, 0]
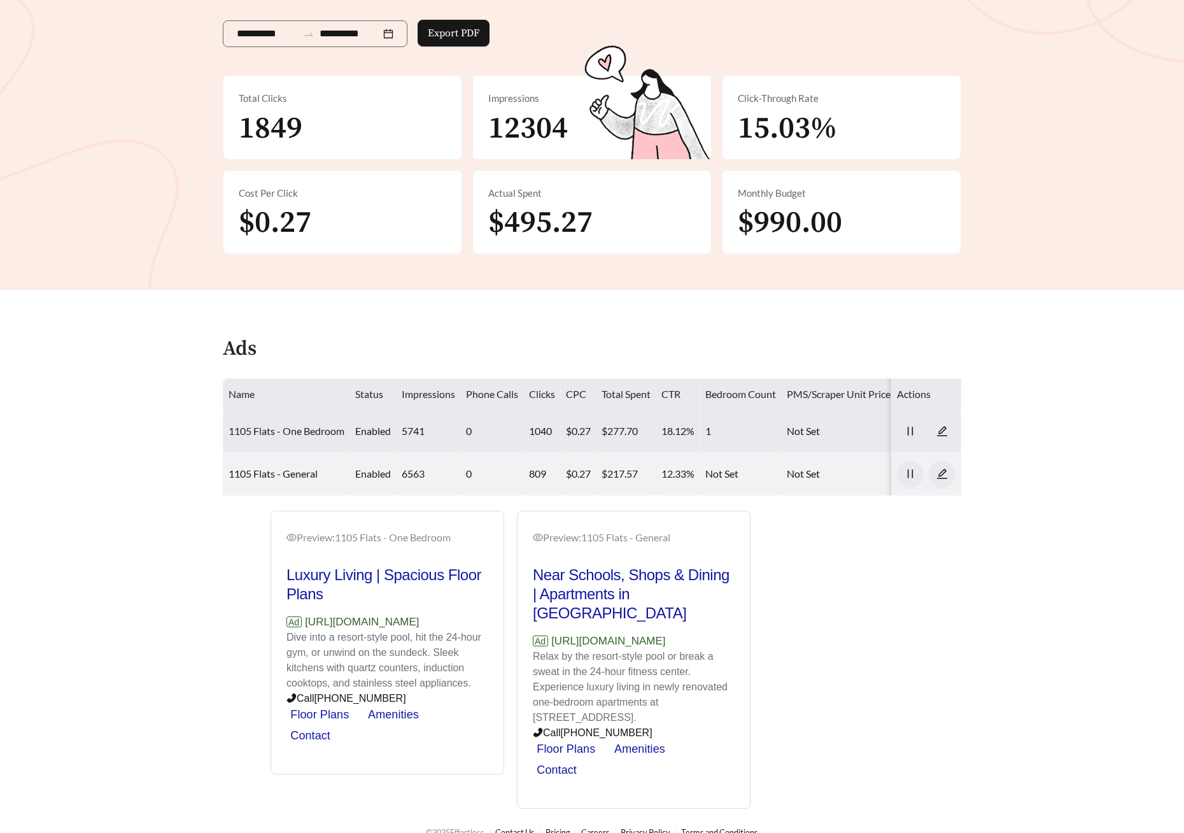
click at [298, 432] on link "1105 Flats - One Bedroom" at bounding box center [287, 431] width 116 height 12
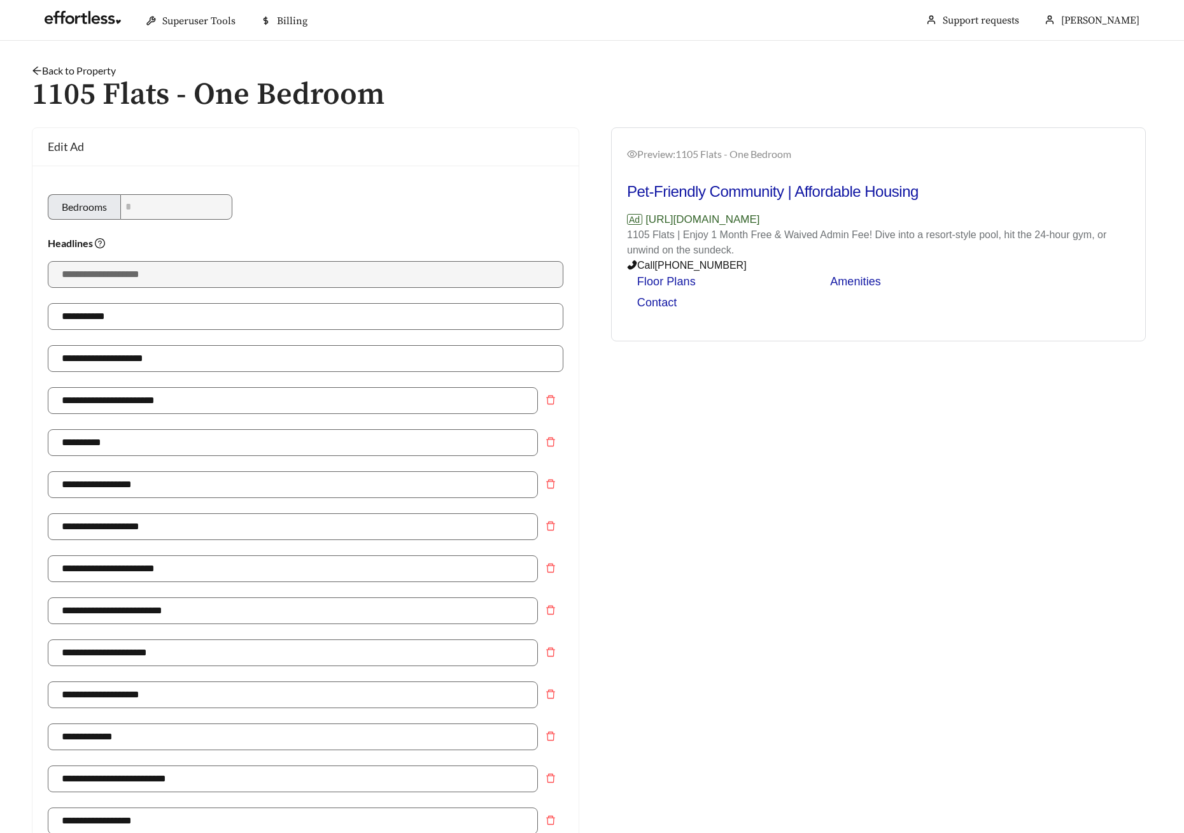
type input "**********"
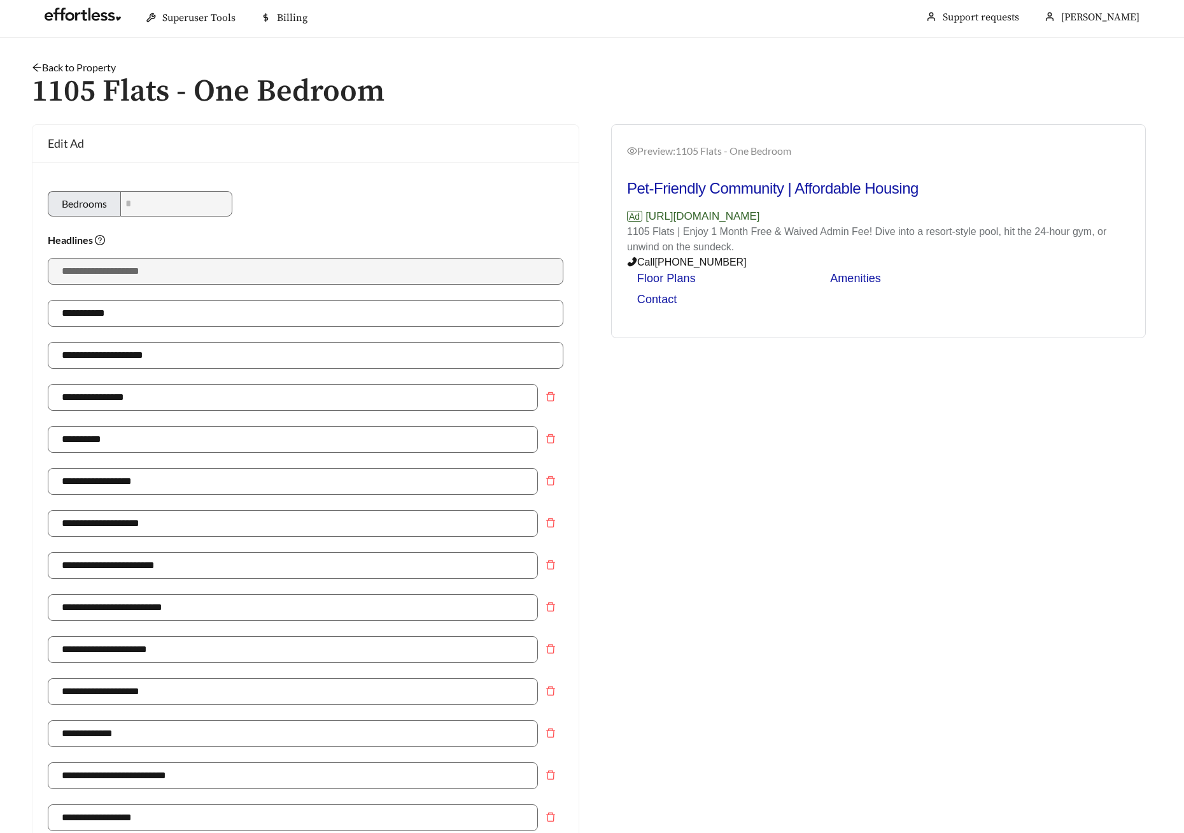
click at [106, 67] on link "Back to Property" at bounding box center [74, 67] width 84 height 12
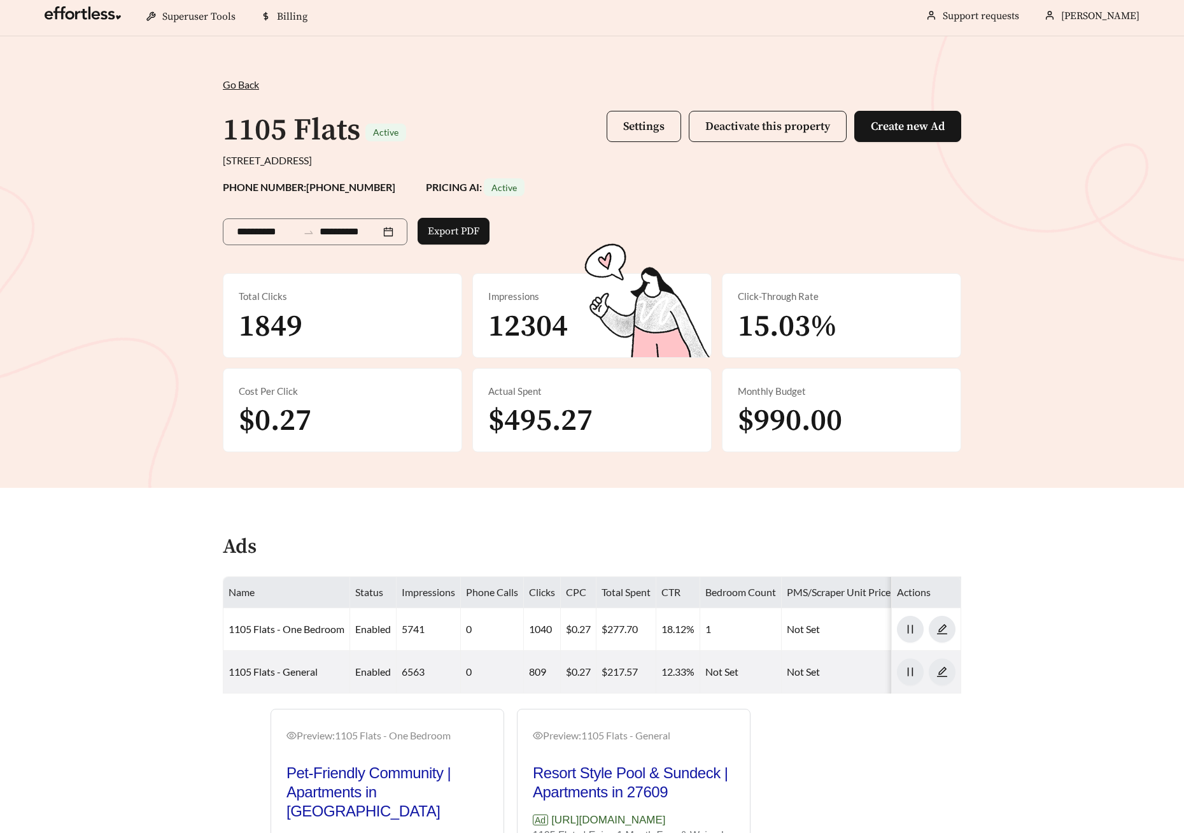
scroll to position [202, 0]
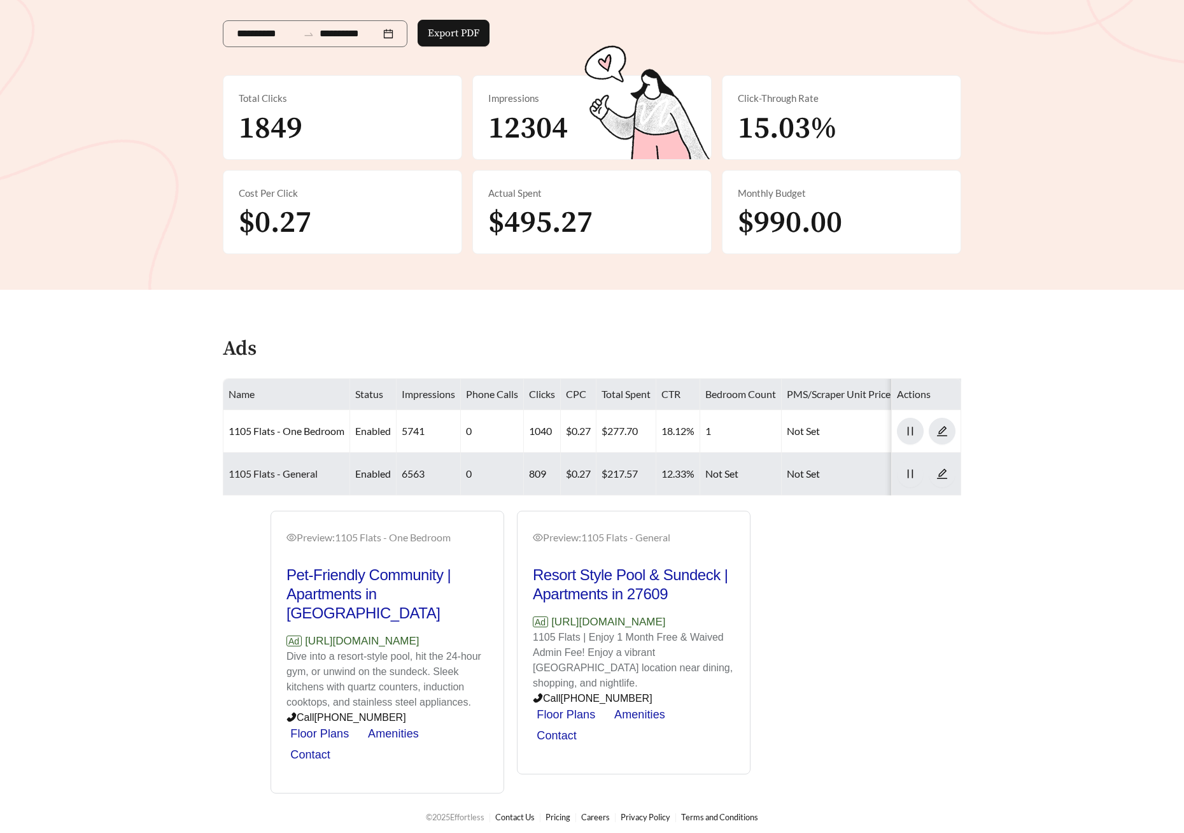
click at [301, 478] on link "1105 Flats - General" at bounding box center [273, 473] width 89 height 12
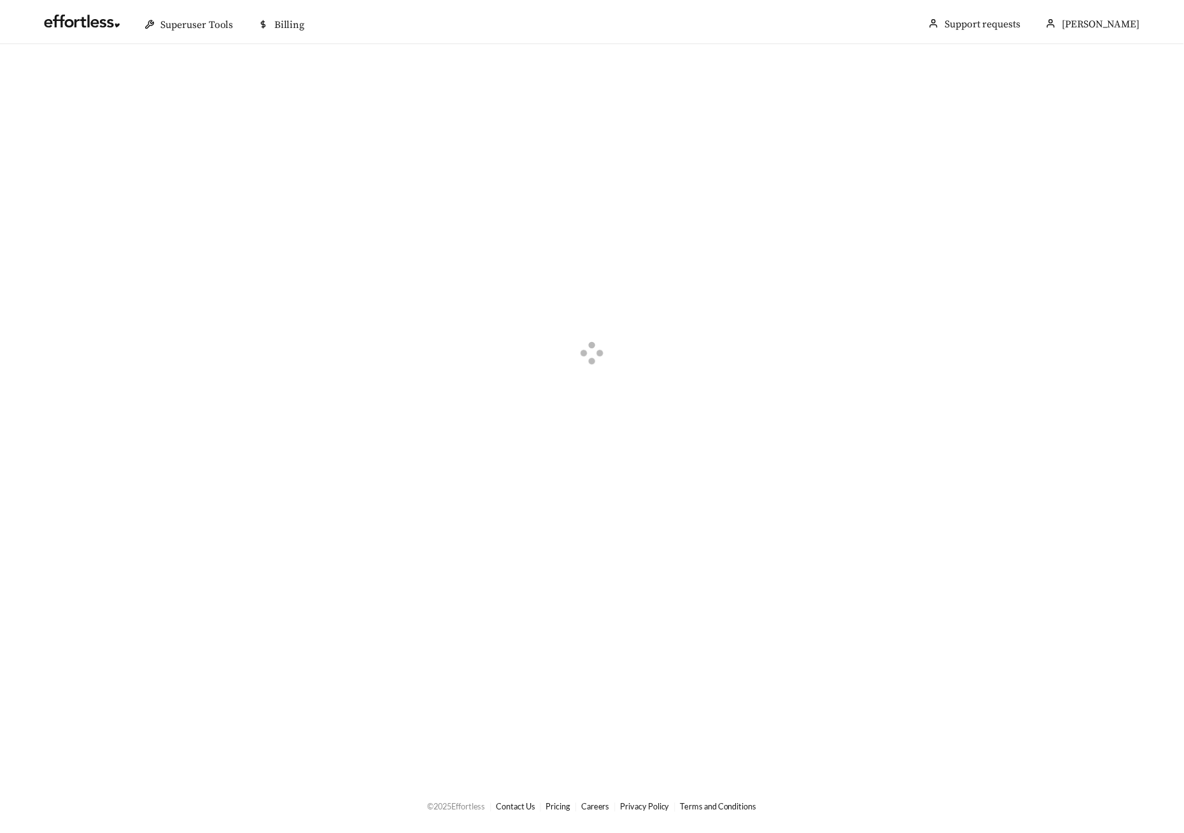
scroll to position [735, 0]
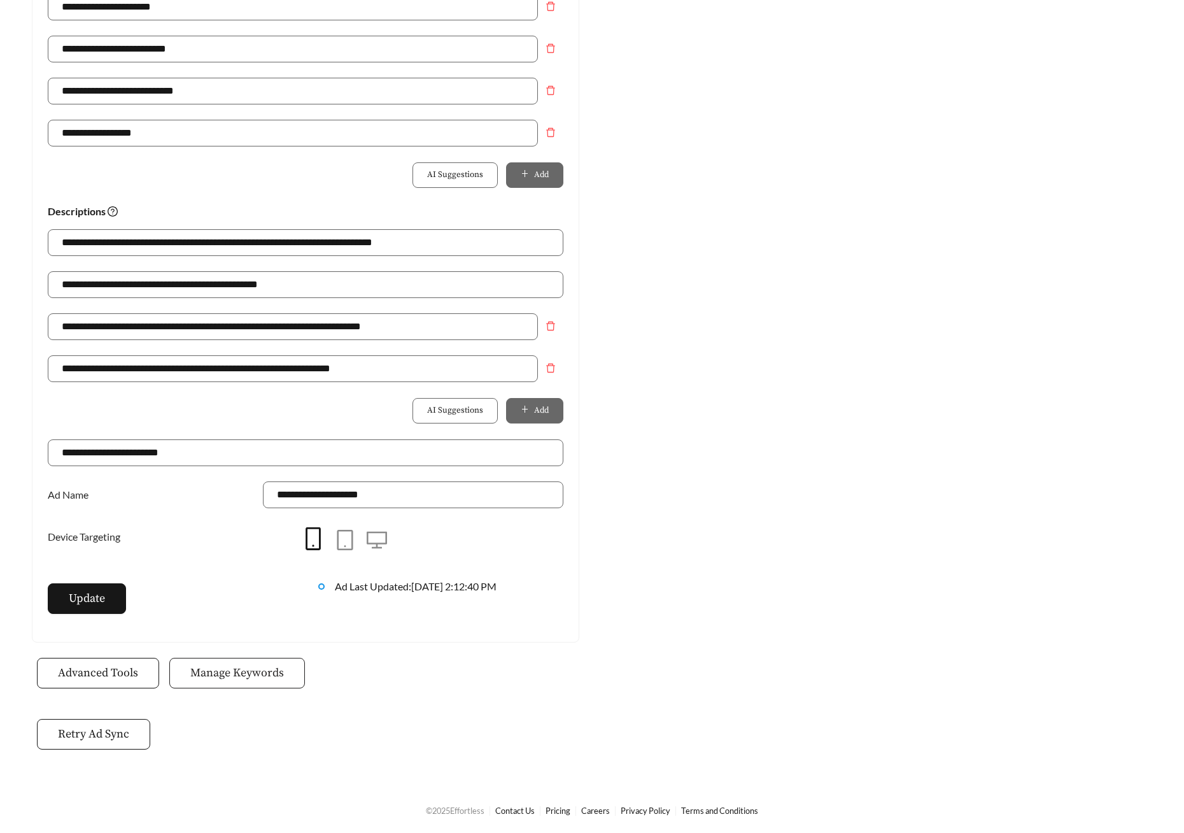
click at [231, 677] on span "Manage Keywords" at bounding box center [237, 672] width 94 height 17
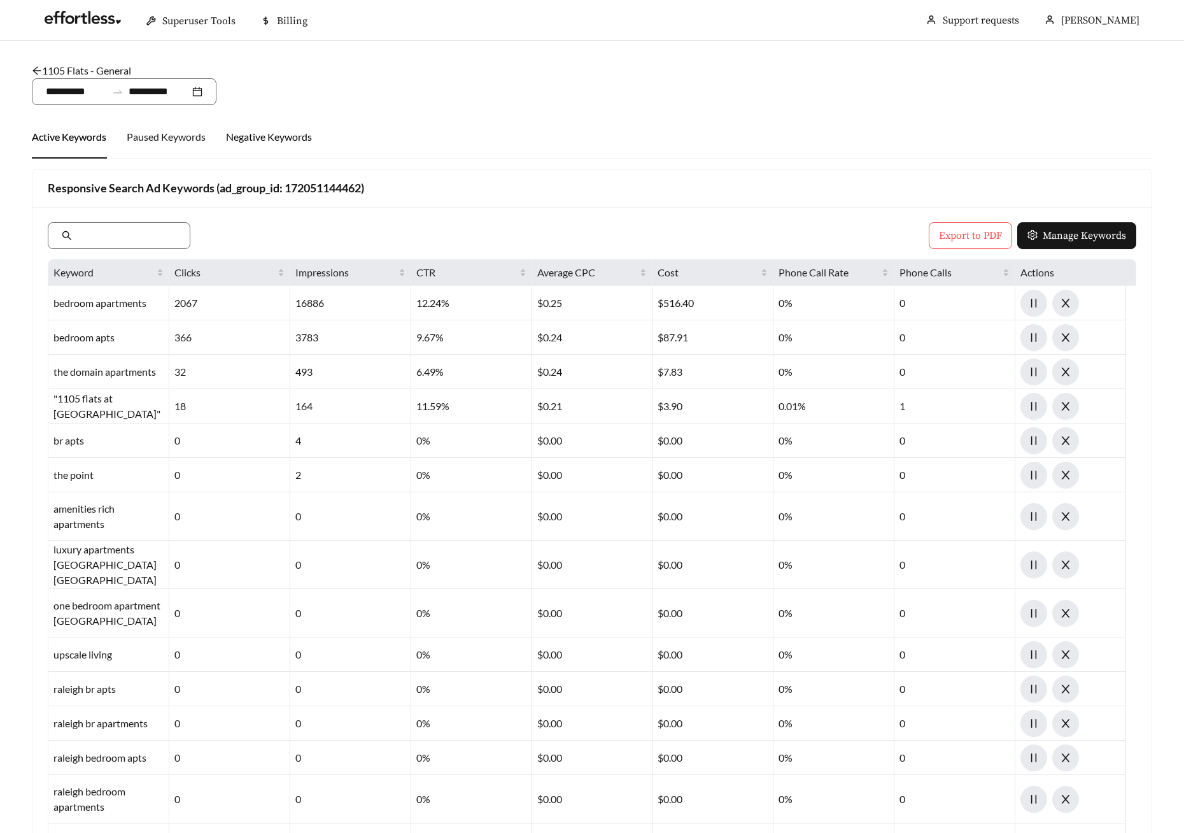
click at [282, 142] on div "Negative Keywords" at bounding box center [269, 136] width 86 height 15
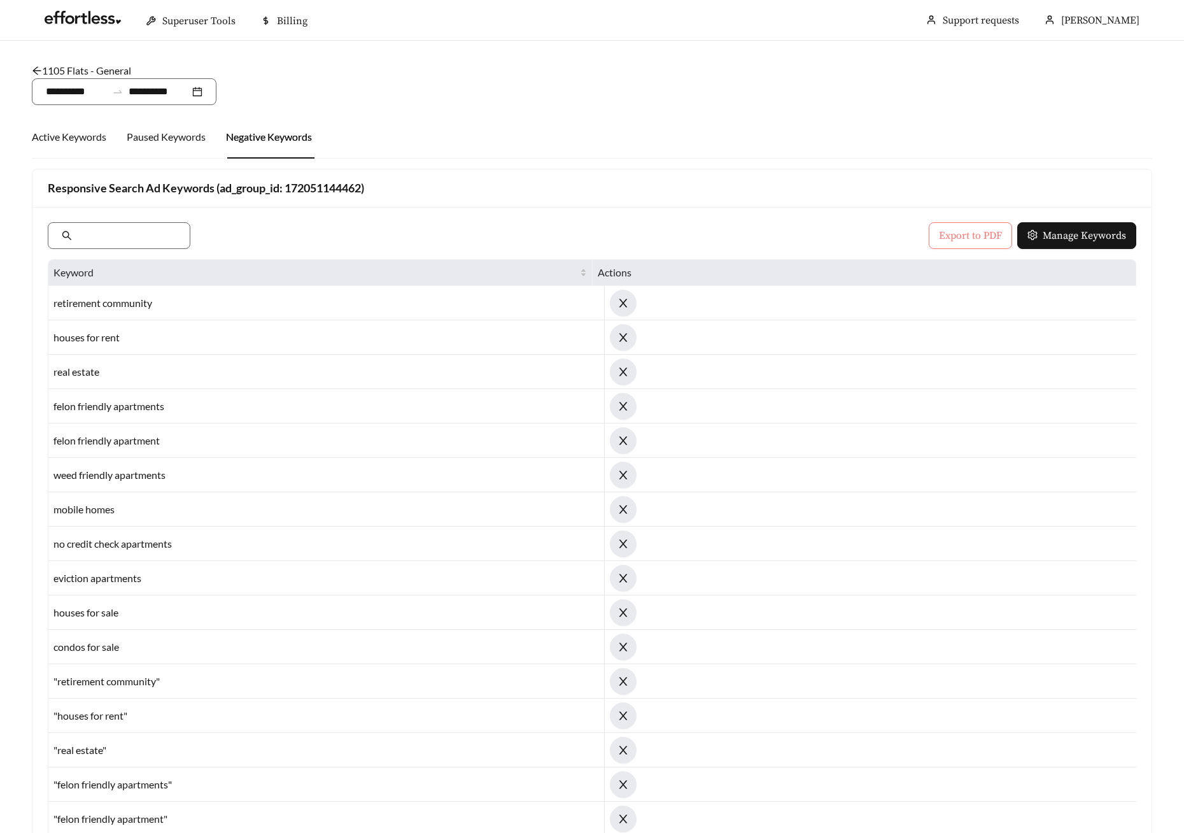
click at [946, 240] on span "Export to PDF" at bounding box center [970, 235] width 63 height 15
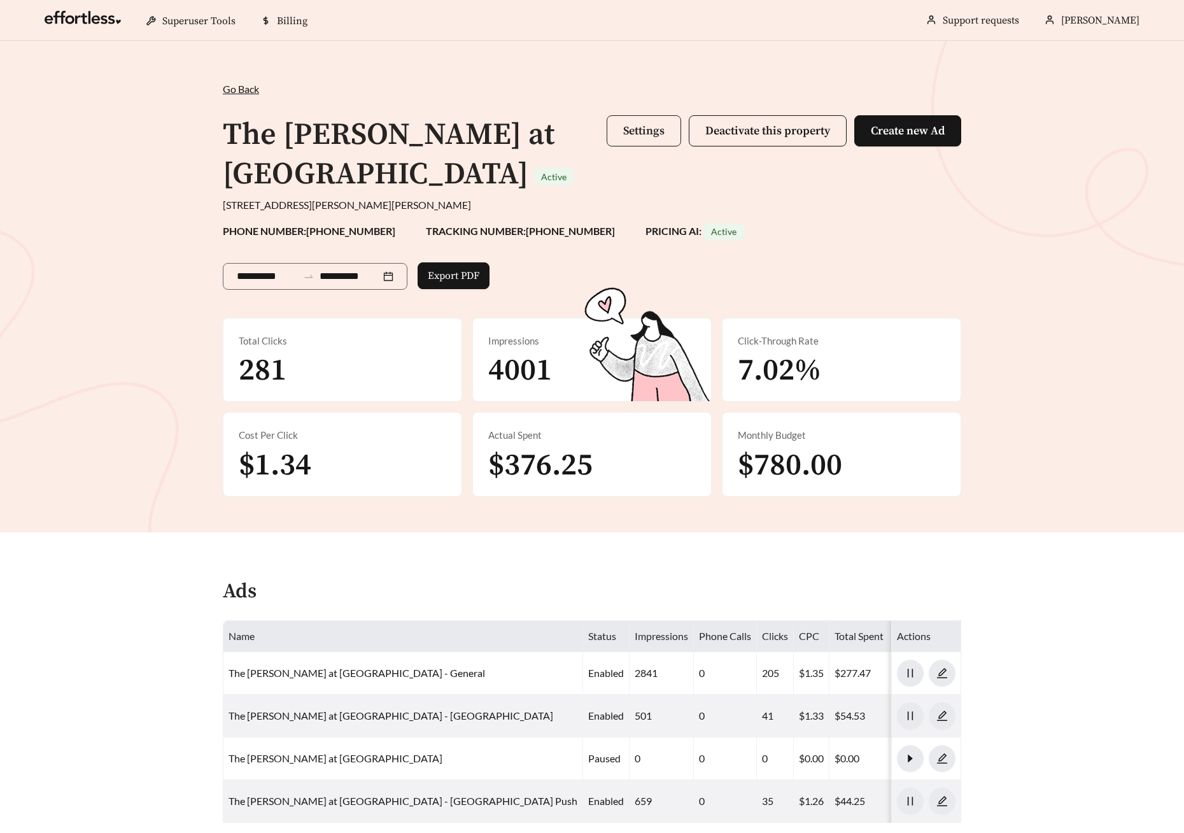
click at [625, 129] on span "Settings" at bounding box center [643, 131] width 41 height 15
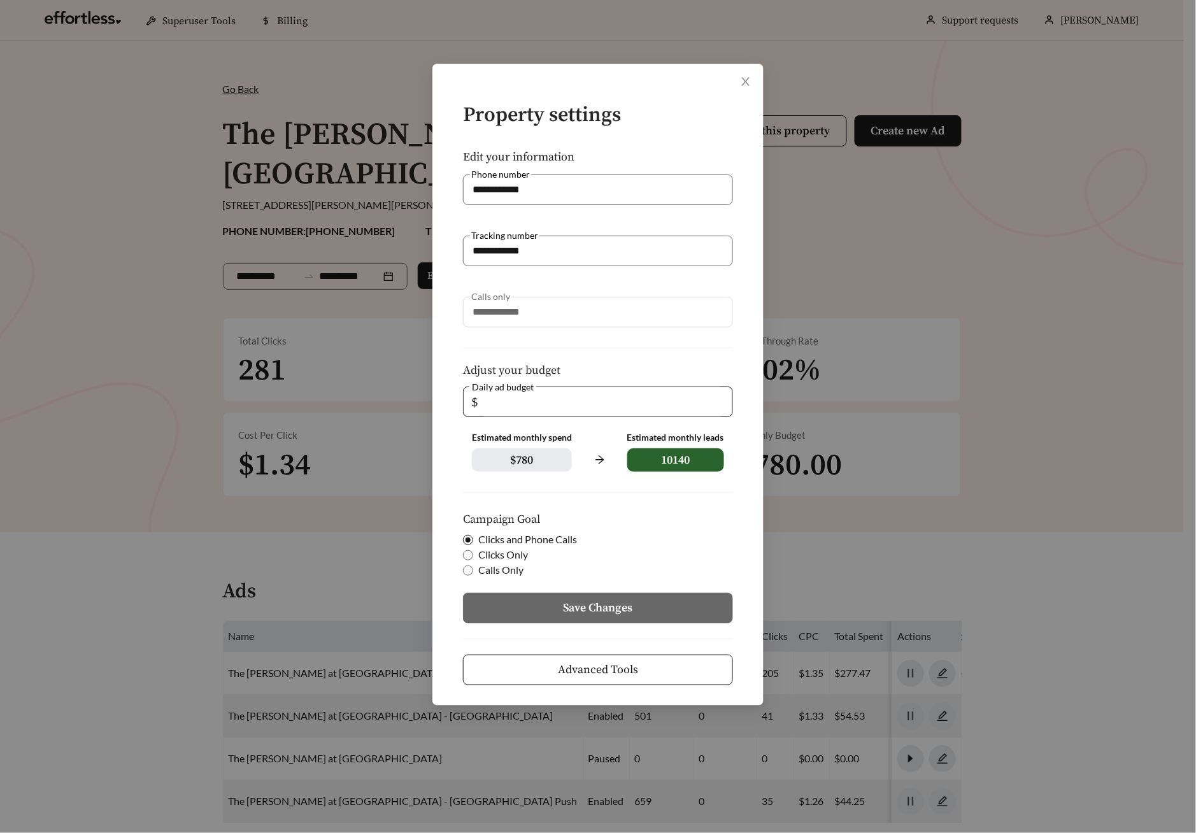
click at [574, 671] on span "Advanced Tools" at bounding box center [598, 669] width 80 height 17
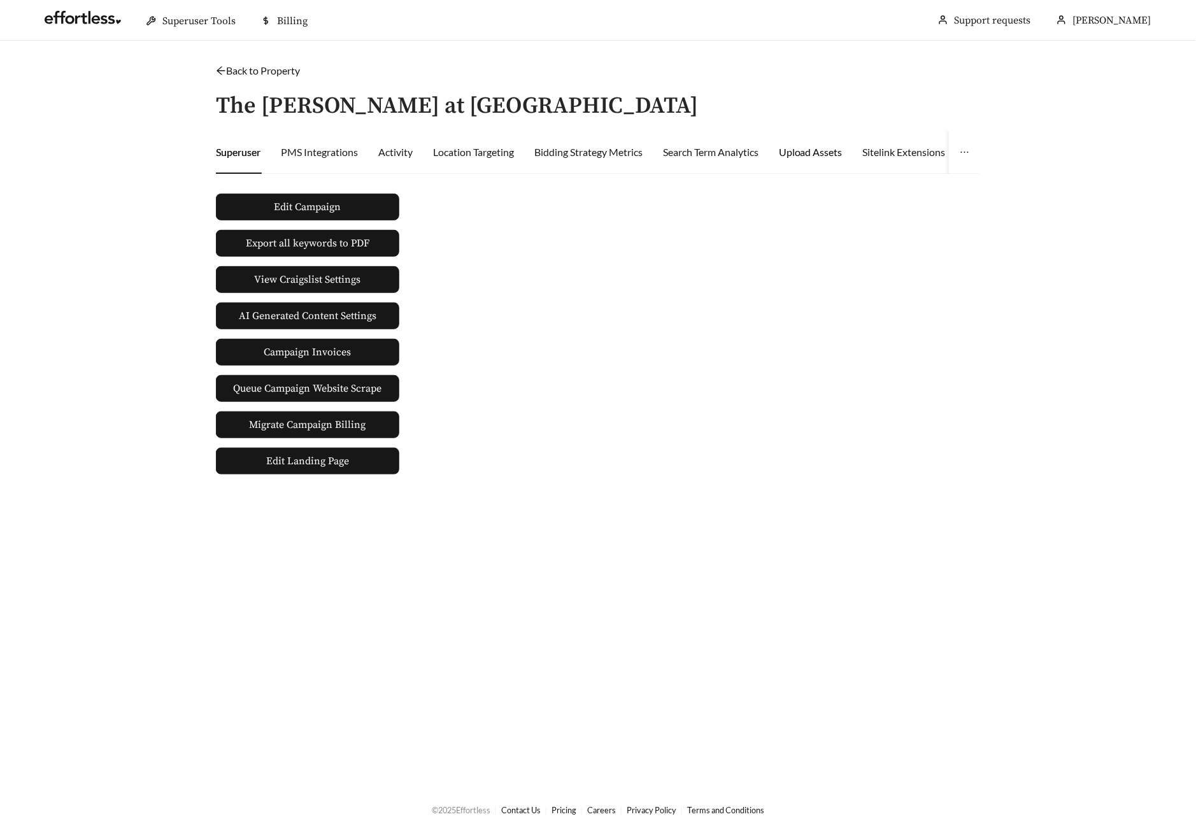
drag, startPoint x: 833, startPoint y: 147, endPoint x: 825, endPoint y: 148, distance: 7.7
click at [833, 147] on div "Upload Assets" at bounding box center [811, 152] width 64 height 15
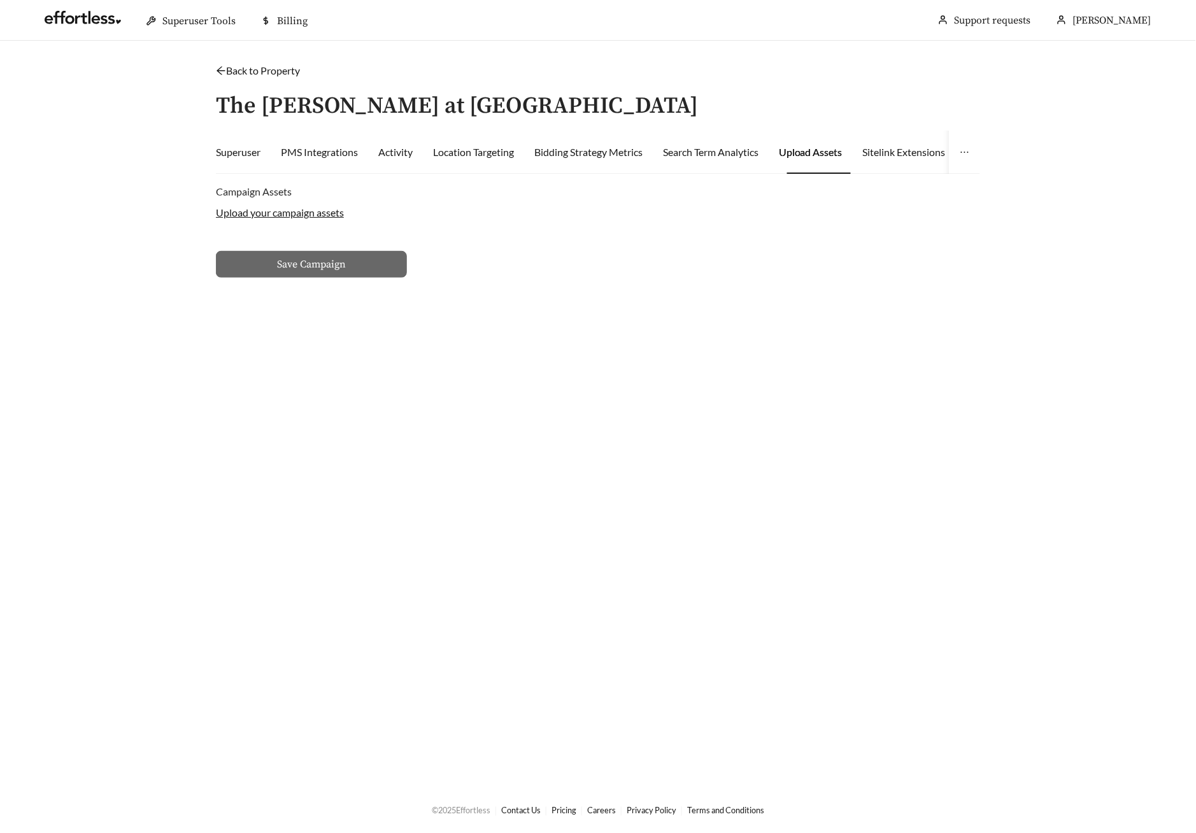
click at [284, 219] on div "Upload your campaign assets" at bounding box center [598, 212] width 764 height 15
click at [286, 213] on label "Upload your campaign assets" at bounding box center [280, 212] width 128 height 12
click at [0, 0] on input "Upload your campaign assets" at bounding box center [0, 0] width 0 height 0
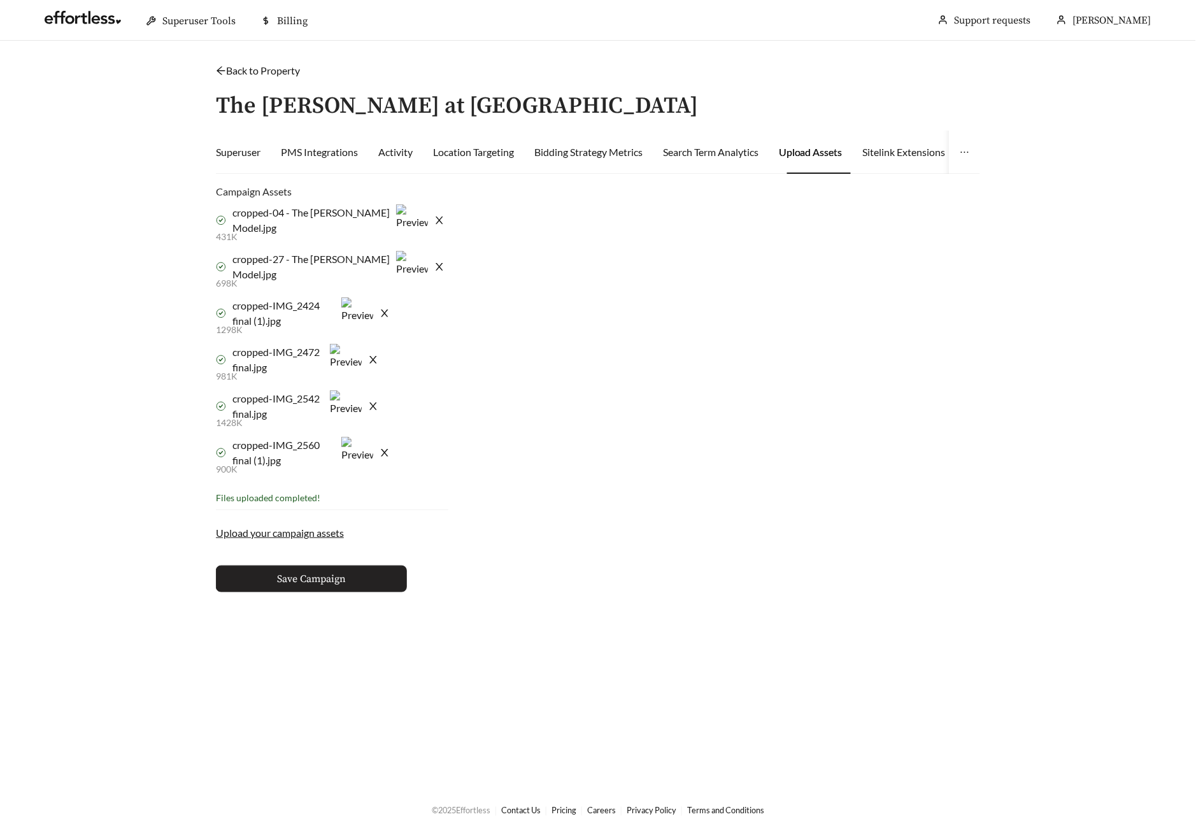
click at [332, 581] on span "Save Campaign" at bounding box center [311, 578] width 69 height 15
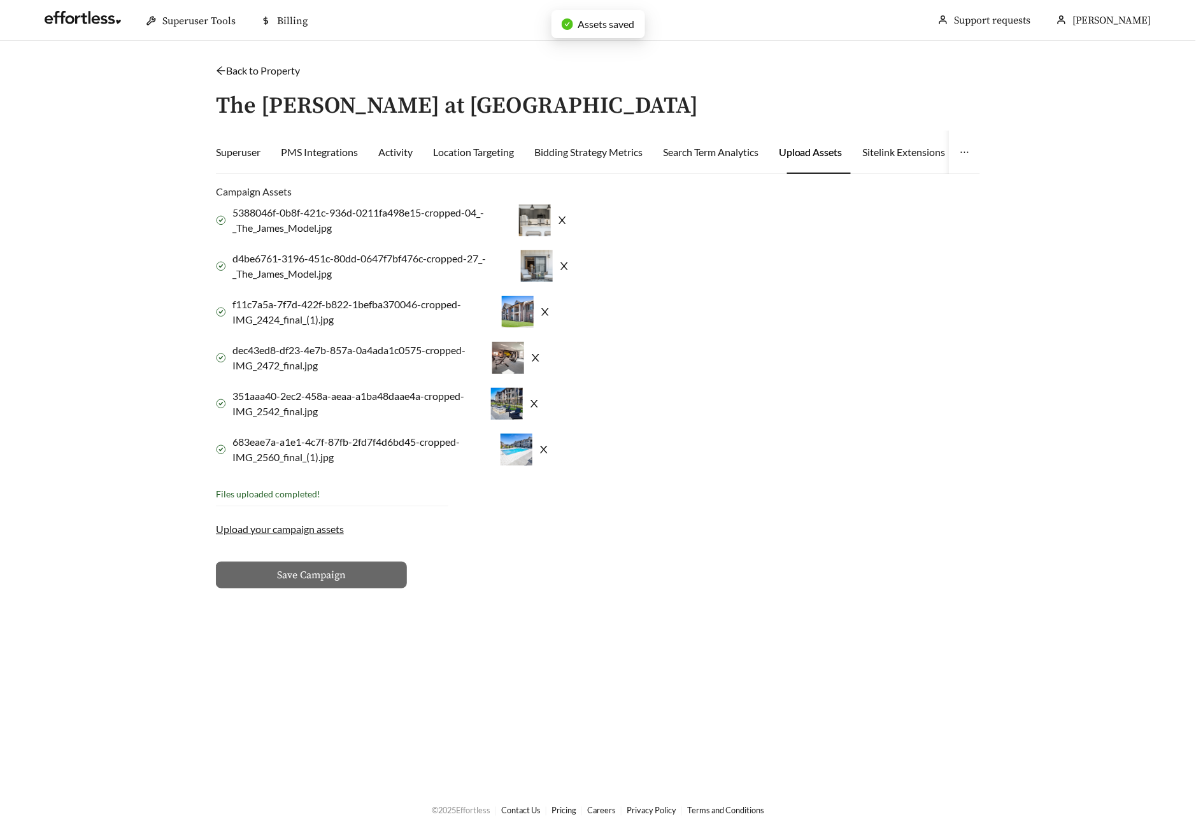
click at [259, 71] on link "Back to Property" at bounding box center [258, 70] width 84 height 12
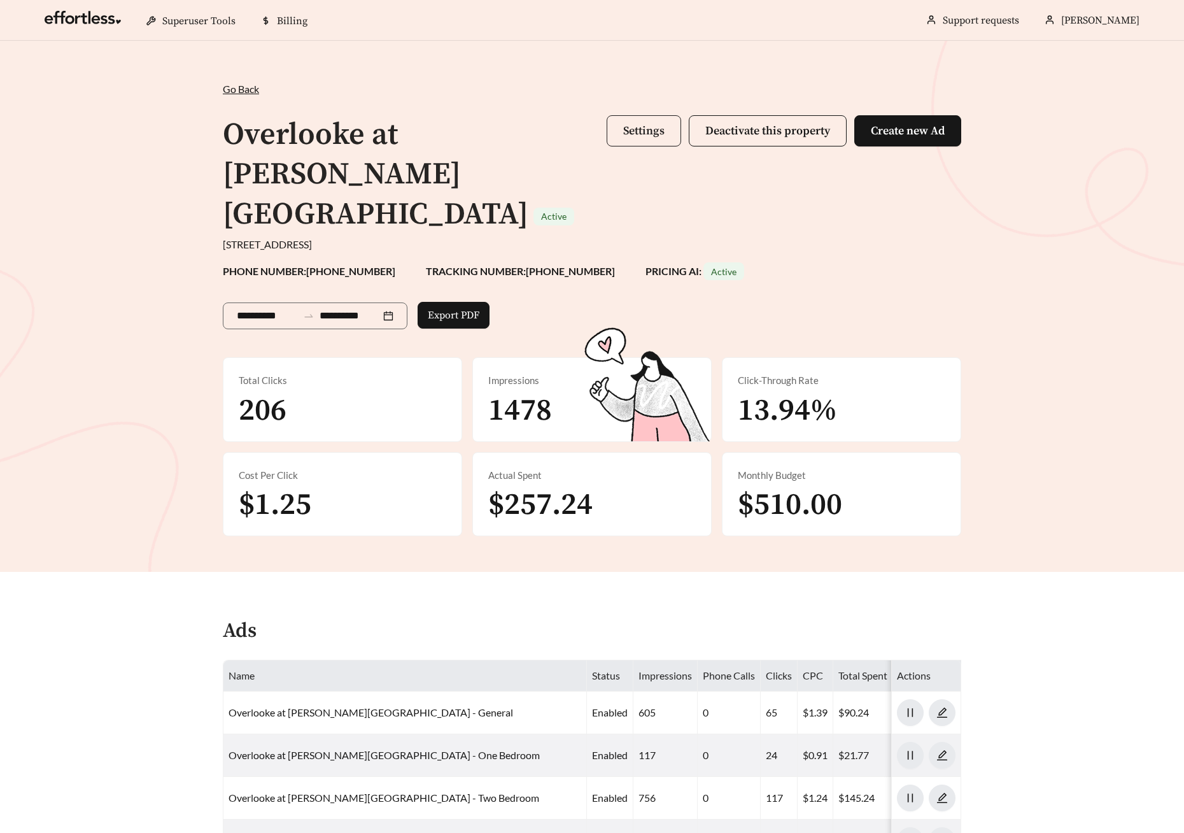
click at [651, 126] on span "Settings" at bounding box center [643, 131] width 41 height 15
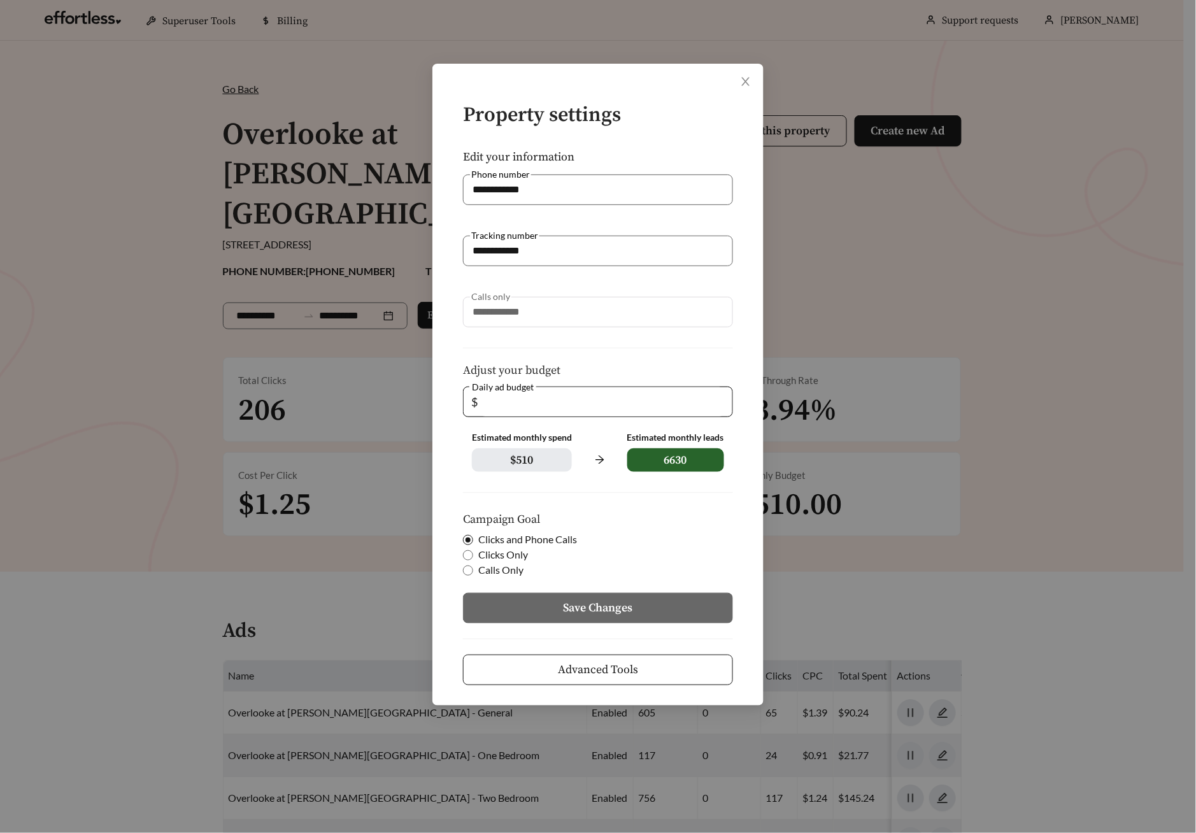
click at [632, 667] on span "Advanced Tools" at bounding box center [598, 669] width 80 height 17
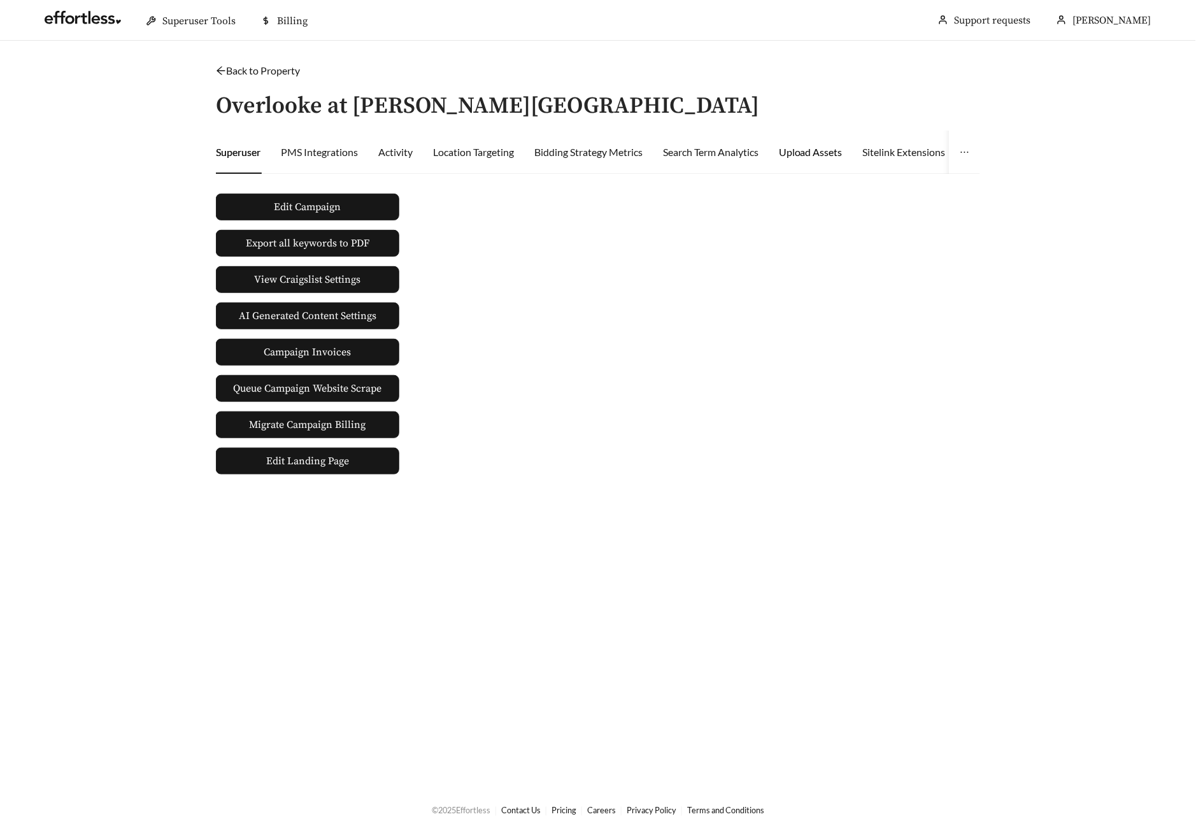
click at [814, 152] on div "Upload Assets" at bounding box center [811, 152] width 64 height 15
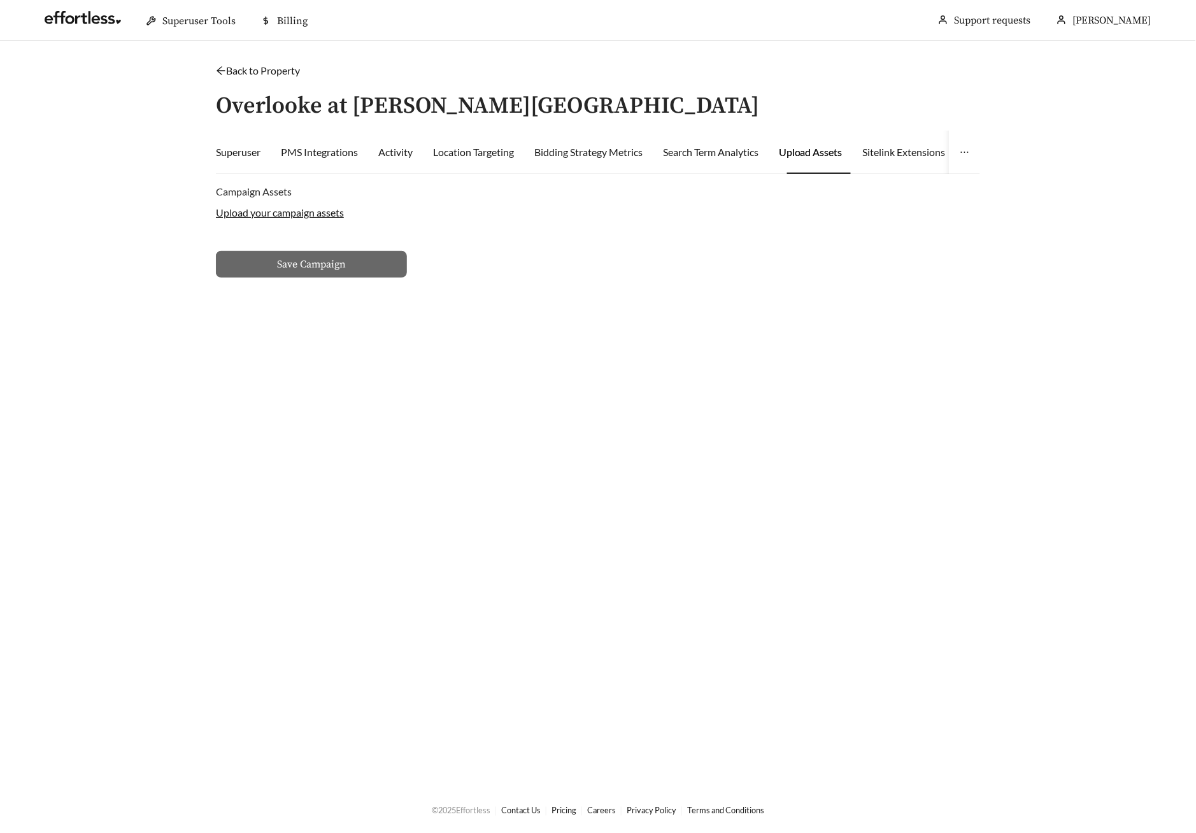
click at [246, 204] on div "Upload your campaign assets" at bounding box center [598, 212] width 764 height 27
click at [246, 209] on label "Upload your campaign assets" at bounding box center [280, 212] width 128 height 12
click at [0, 0] on input "Upload your campaign assets" at bounding box center [0, 0] width 0 height 0
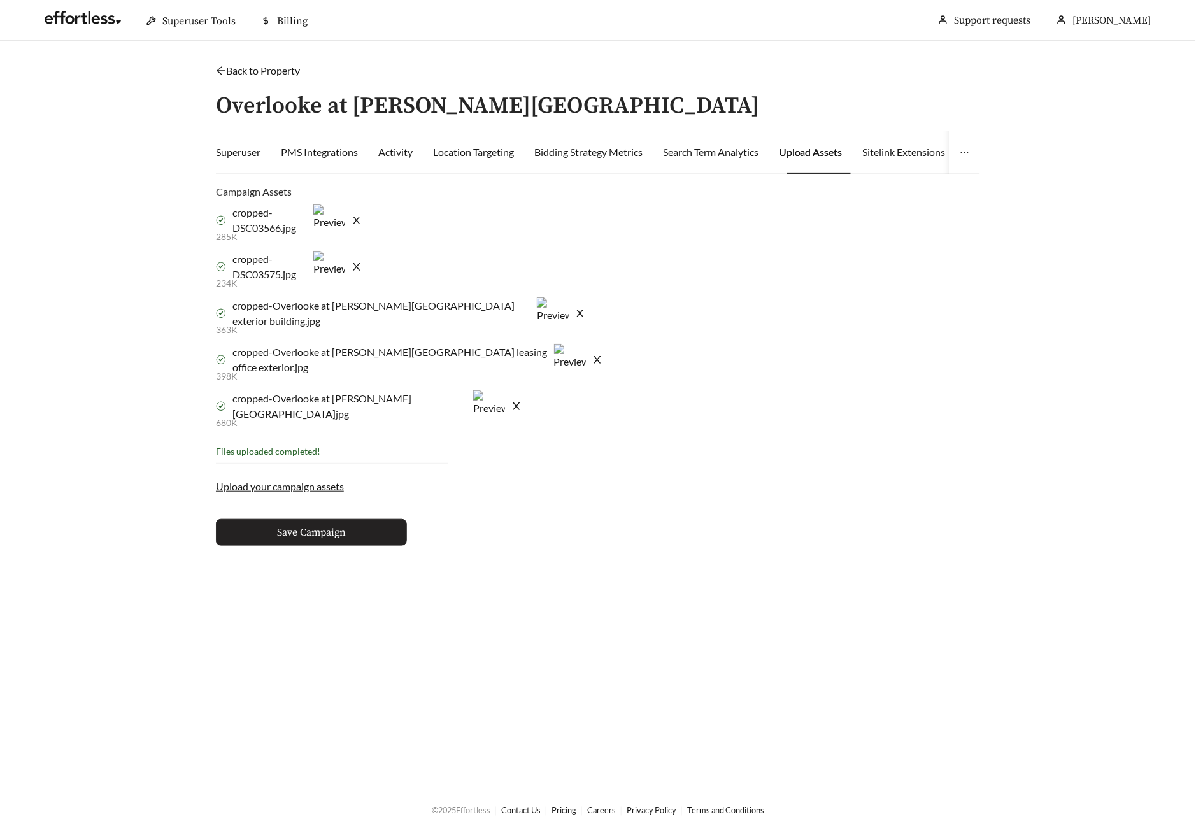
click at [330, 534] on span "Save Campaign" at bounding box center [311, 532] width 69 height 15
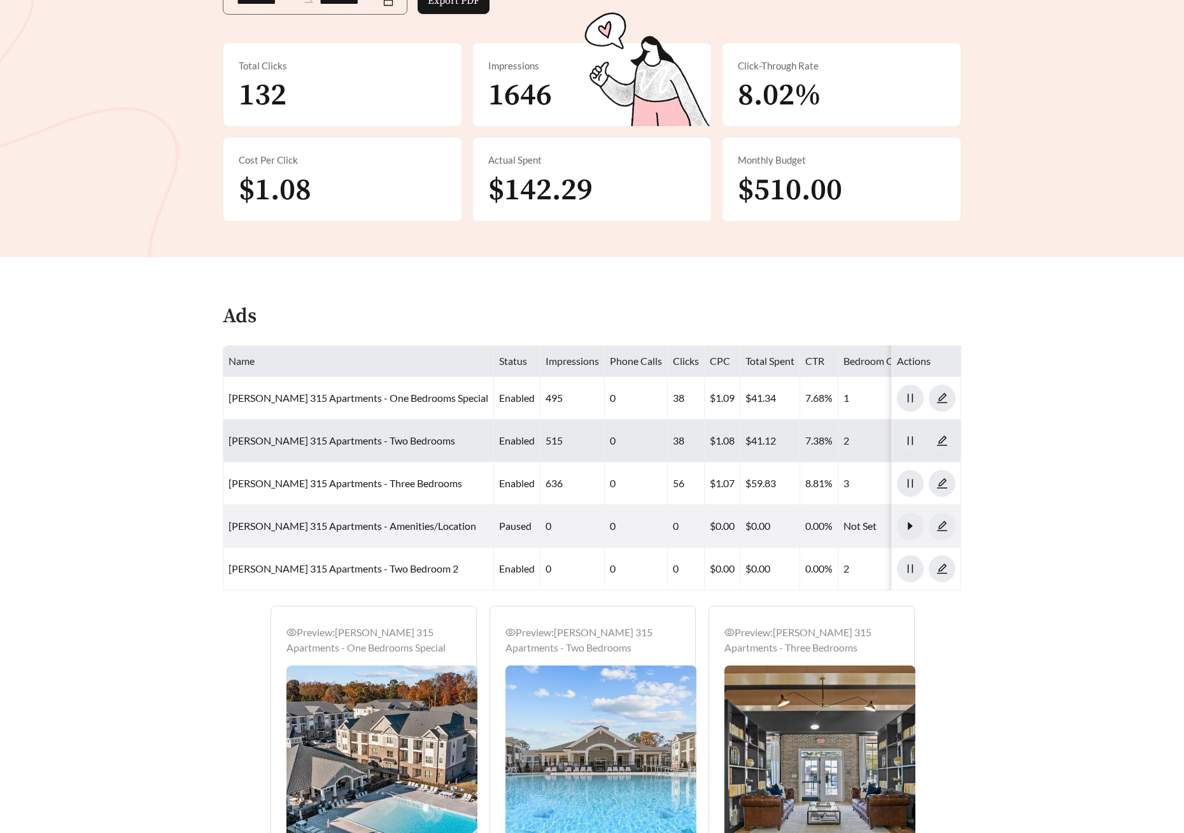
scroll to position [337, 0]
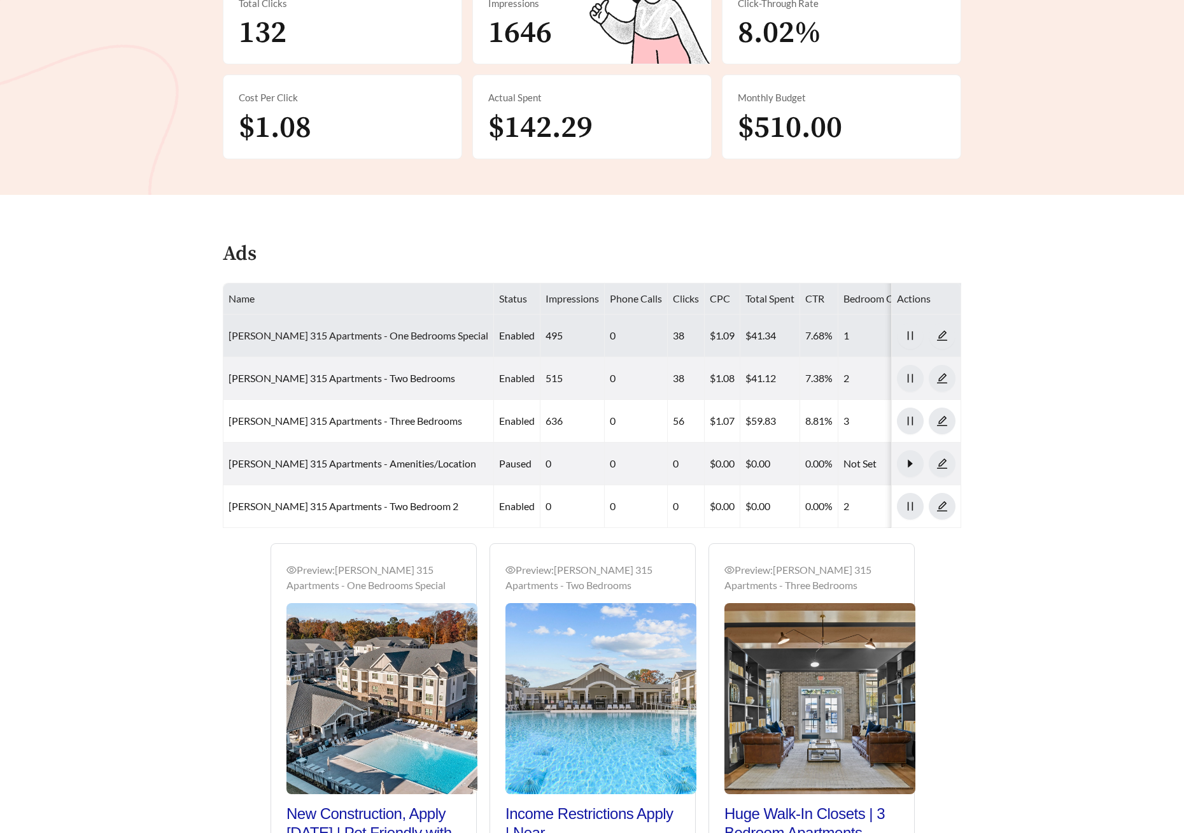
click at [409, 334] on link "[PERSON_NAME] 315 Apartments - One Bedrooms Special" at bounding box center [359, 335] width 260 height 12
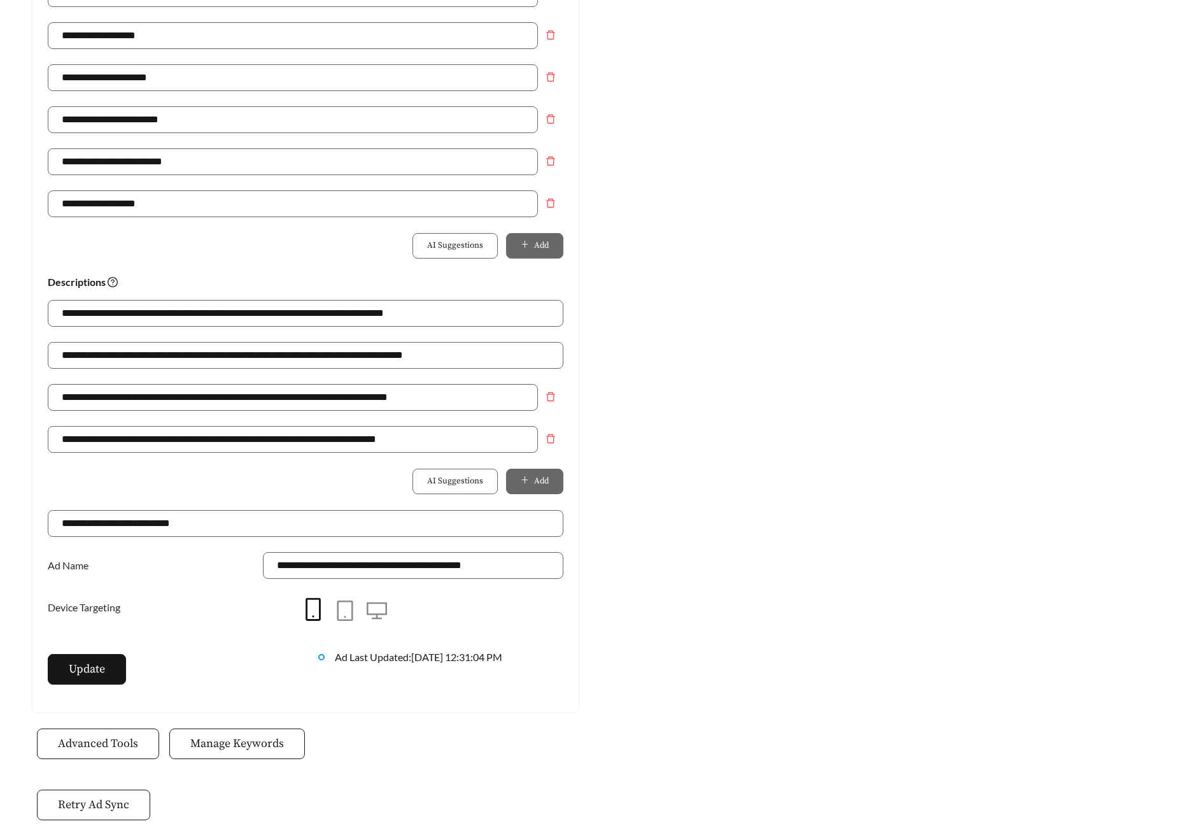
scroll to position [733, 0]
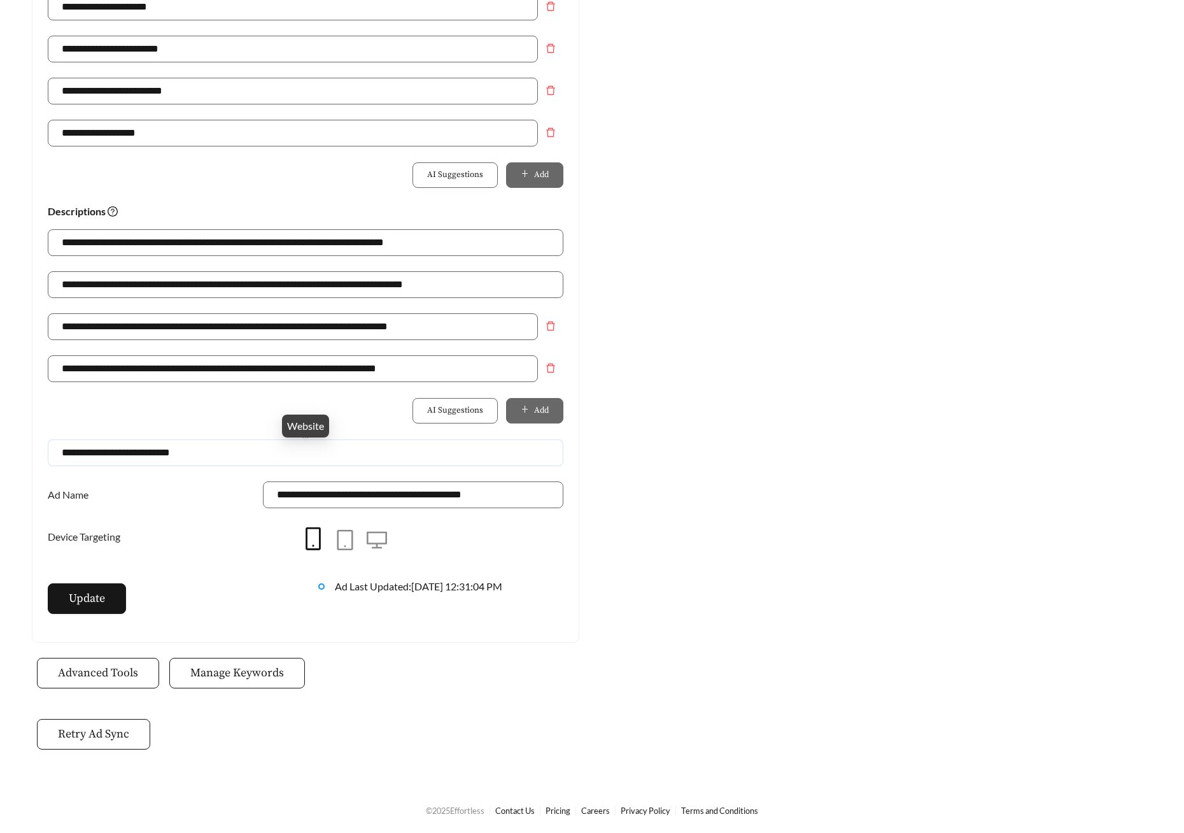
drag, startPoint x: 82, startPoint y: 441, endPoint x: -16, endPoint y: 427, distance: 99.1
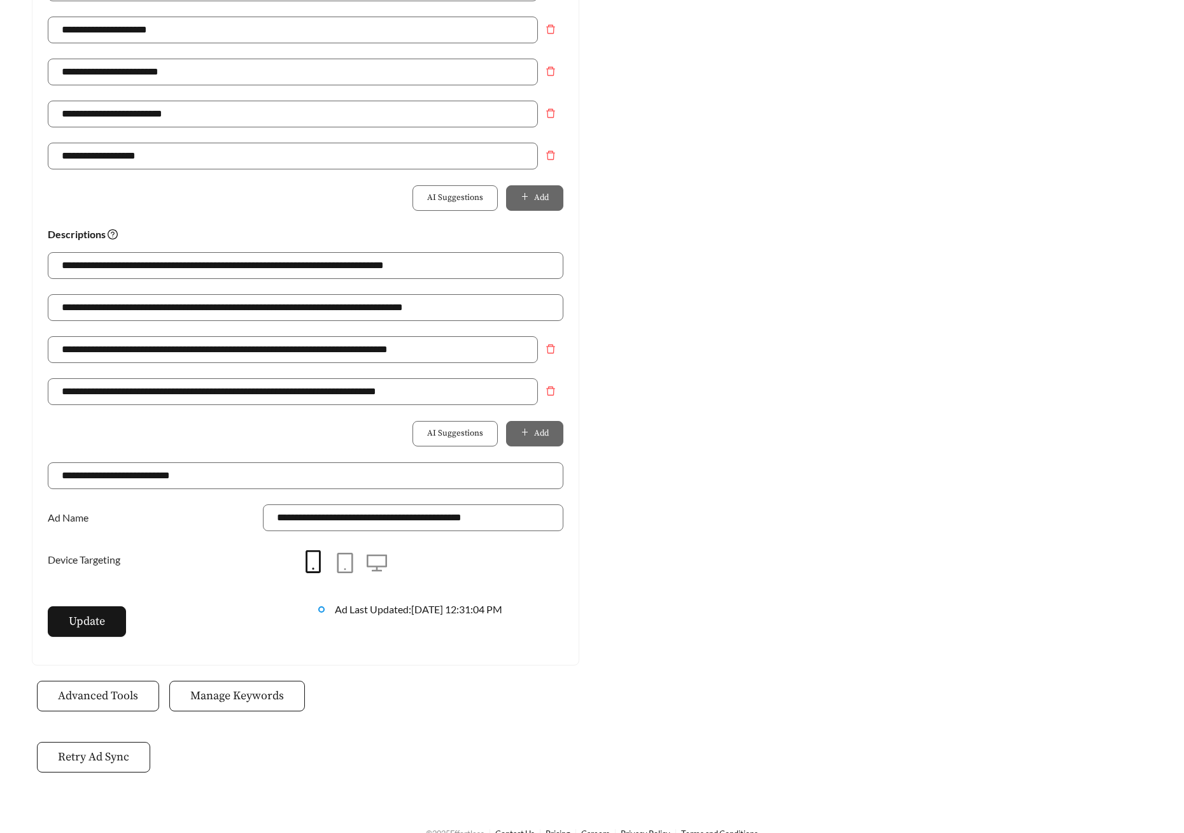
click at [469, 328] on div "**********" at bounding box center [306, 315] width 516 height 42
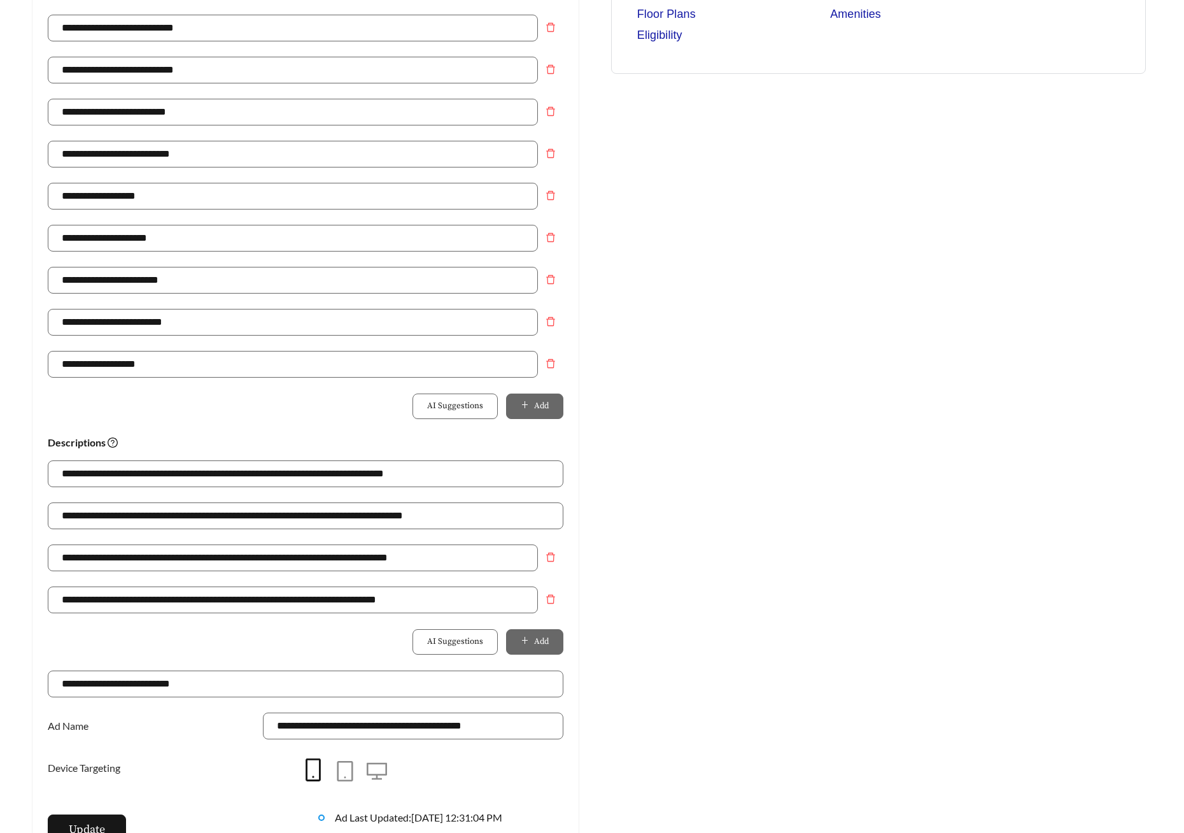
scroll to position [0, 0]
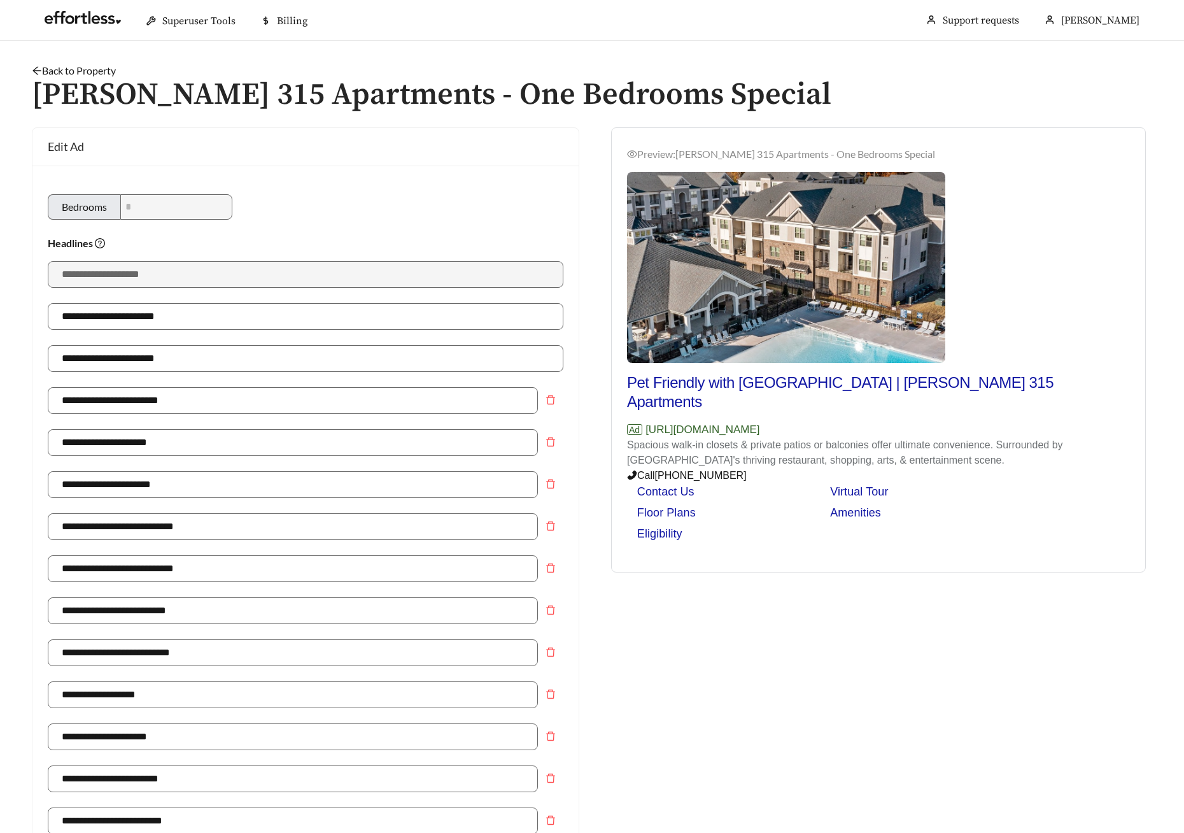
click at [55, 67] on link "Back to Property" at bounding box center [74, 70] width 84 height 12
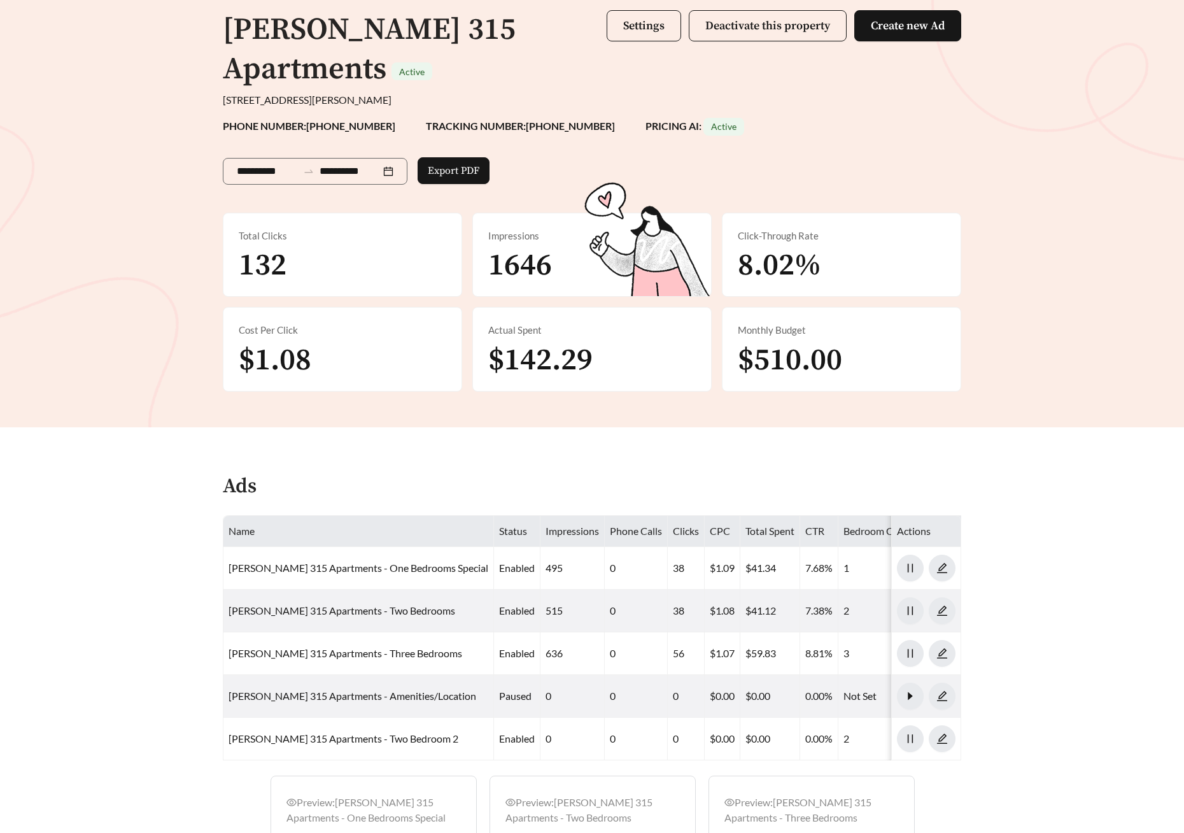
scroll to position [317, 0]
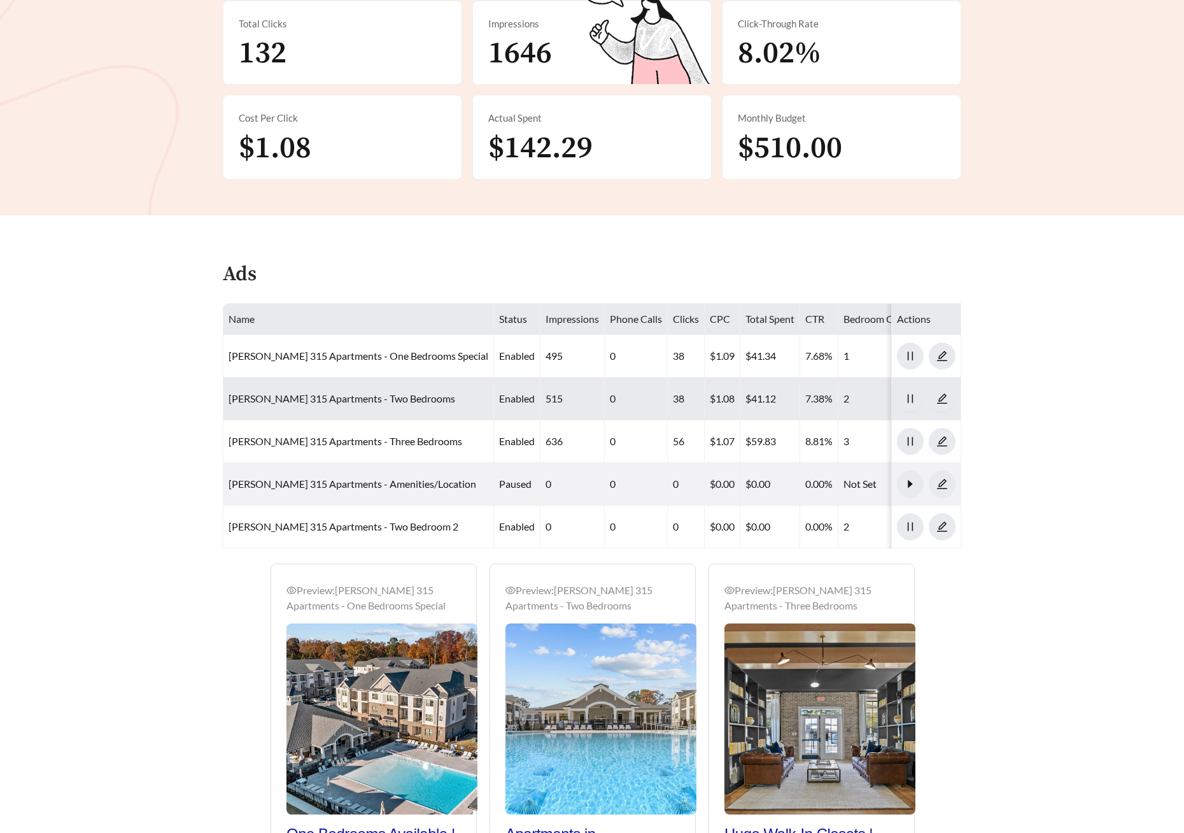
click at [346, 390] on td "Litchford 315 Apartments - Two Bedrooms" at bounding box center [358, 399] width 271 height 43
click at [346, 395] on link "Litchford 315 Apartments - Two Bedrooms" at bounding box center [342, 398] width 227 height 12
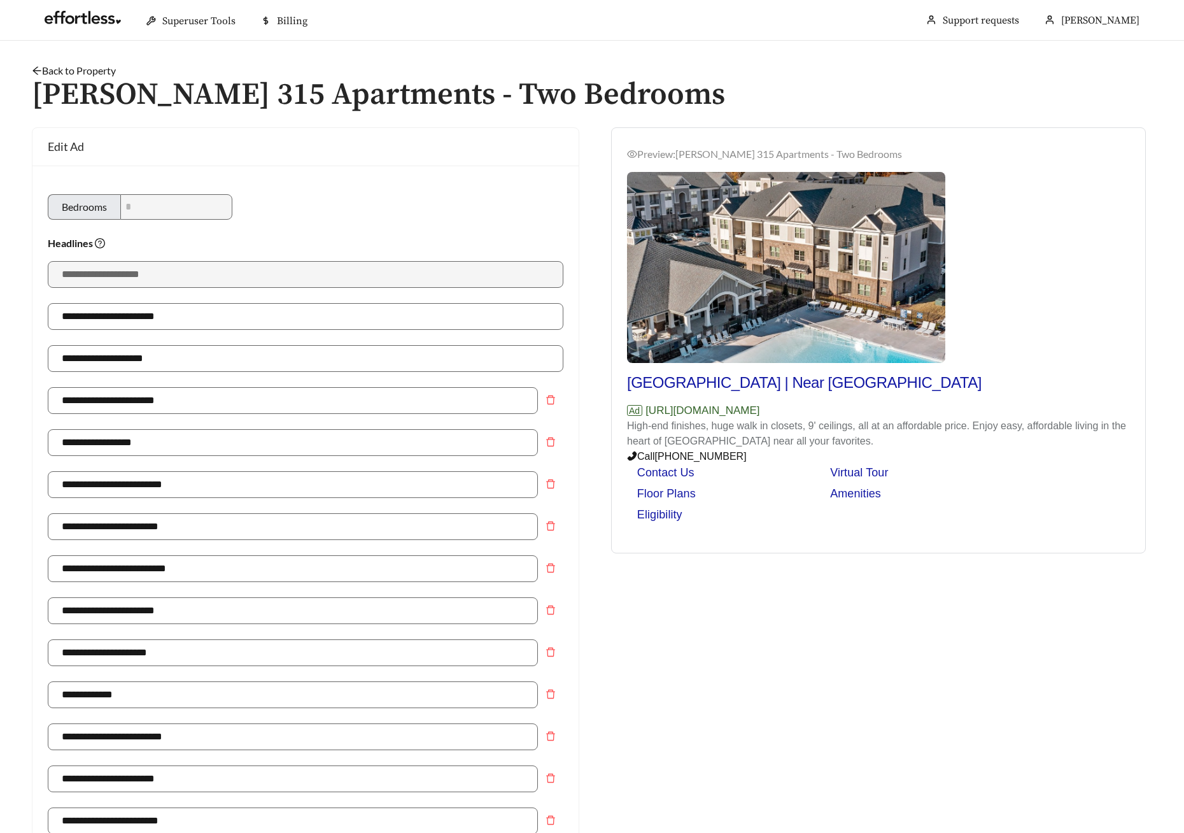
click at [89, 72] on link "Back to Property" at bounding box center [74, 70] width 84 height 12
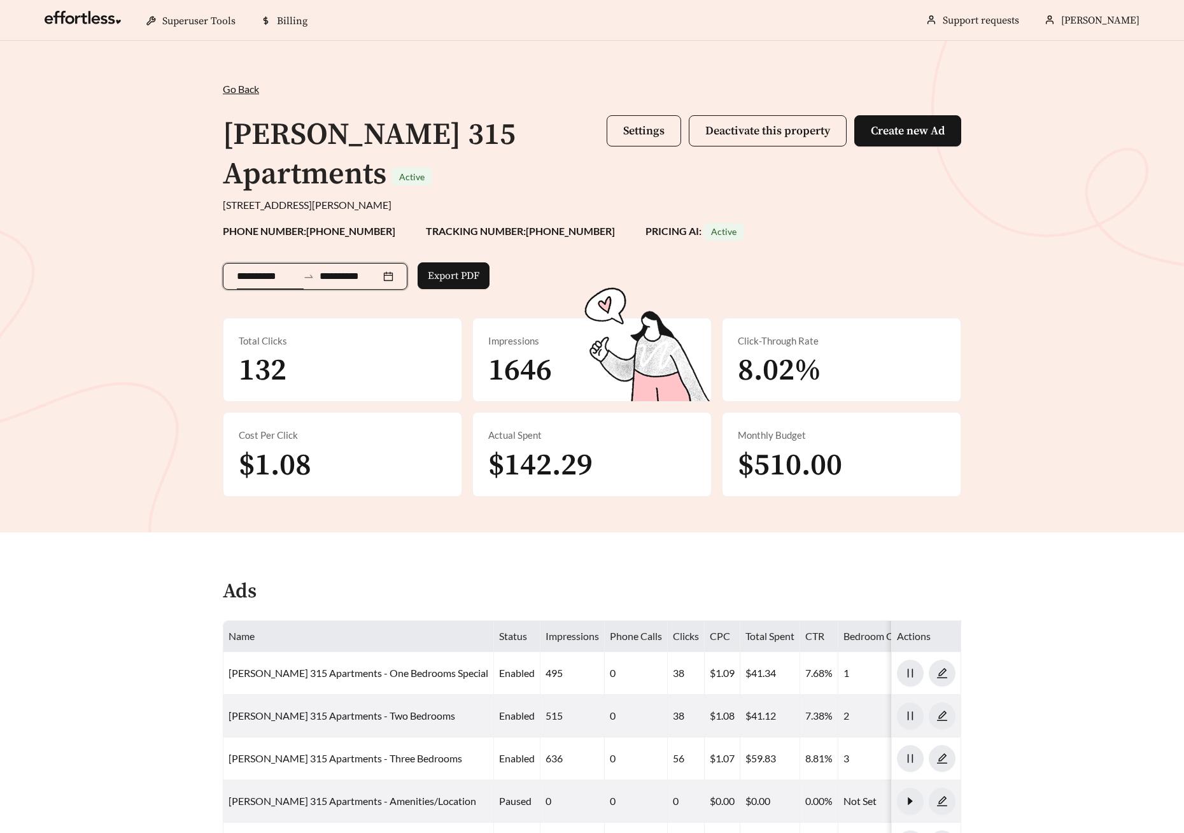
click at [255, 276] on input "**********" at bounding box center [267, 276] width 61 height 15
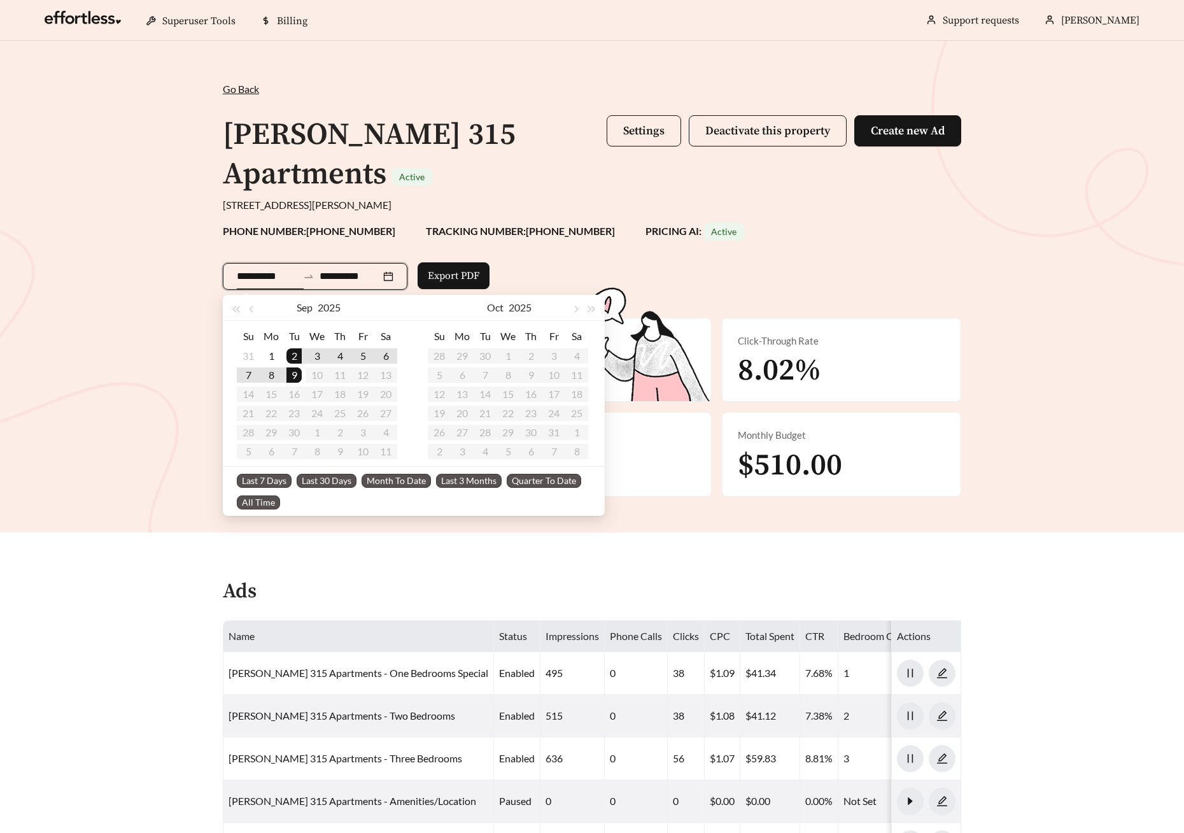
type input "**********"
click at [323, 481] on span "Last 30 Days" at bounding box center [327, 481] width 60 height 14
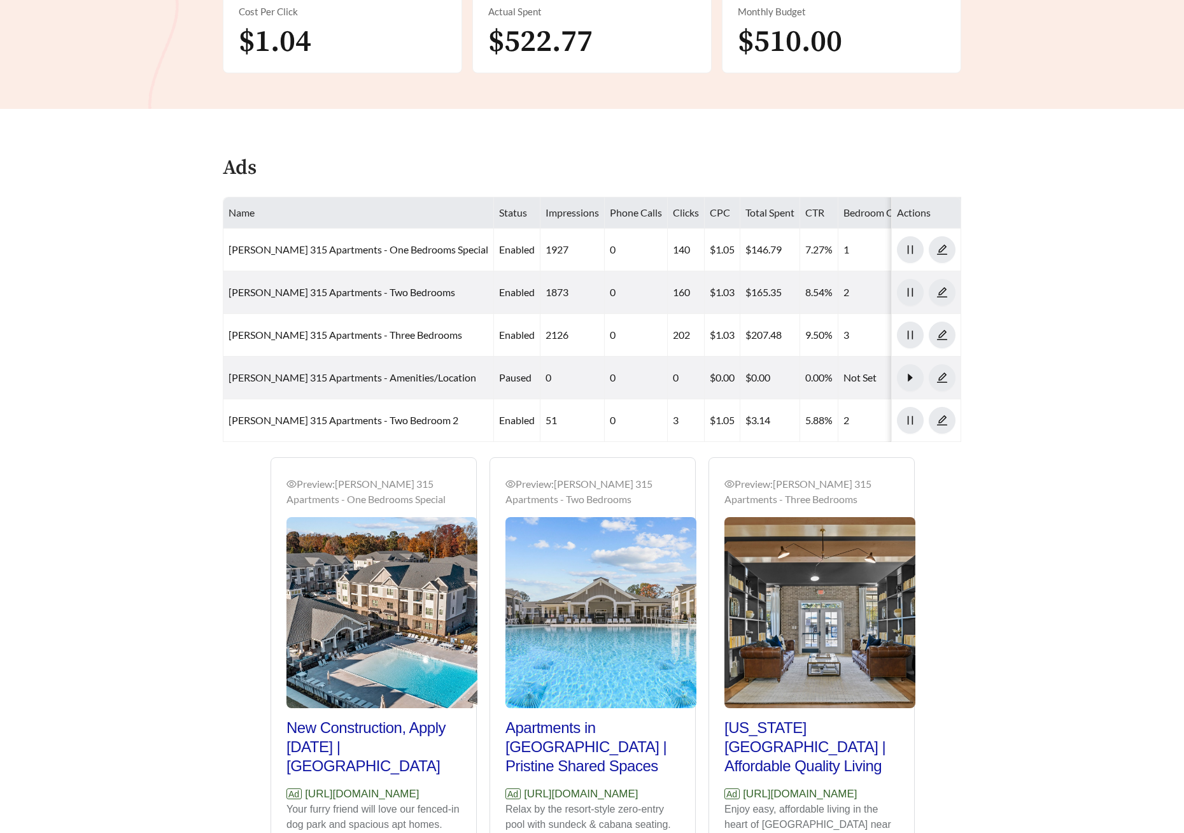
scroll to position [469, 0]
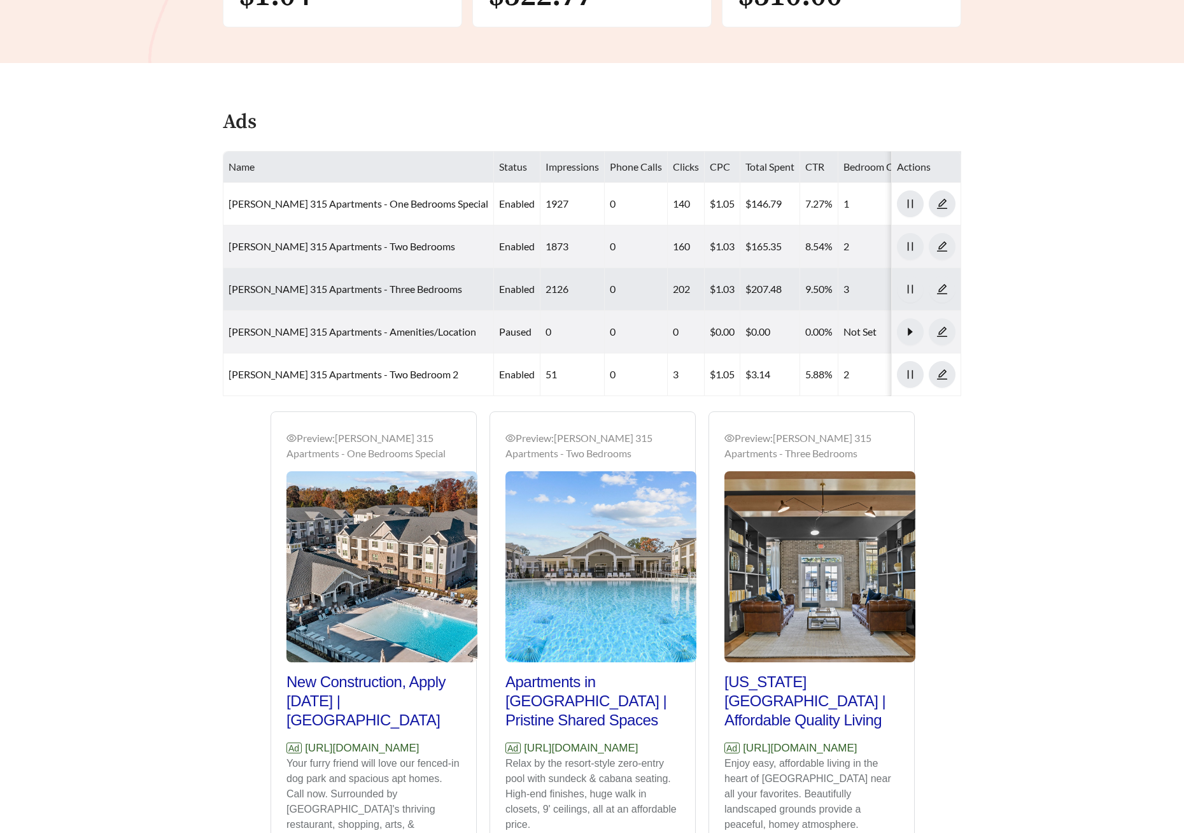
click at [369, 301] on td "Litchford 315 Apartments - Three Bedrooms" at bounding box center [358, 289] width 271 height 43
click at [372, 288] on link "Litchford 315 Apartments - Three Bedrooms" at bounding box center [346, 289] width 234 height 12
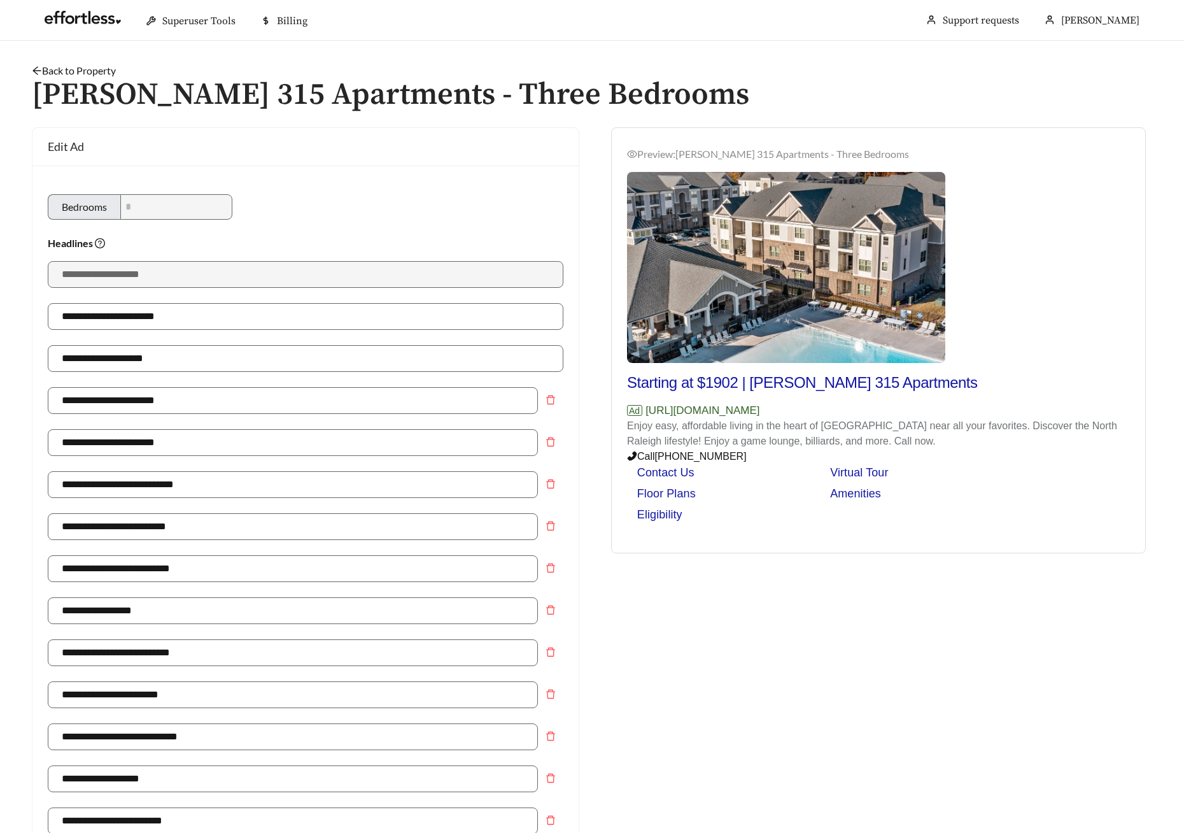
click at [73, 65] on link "Back to Property" at bounding box center [74, 70] width 84 height 12
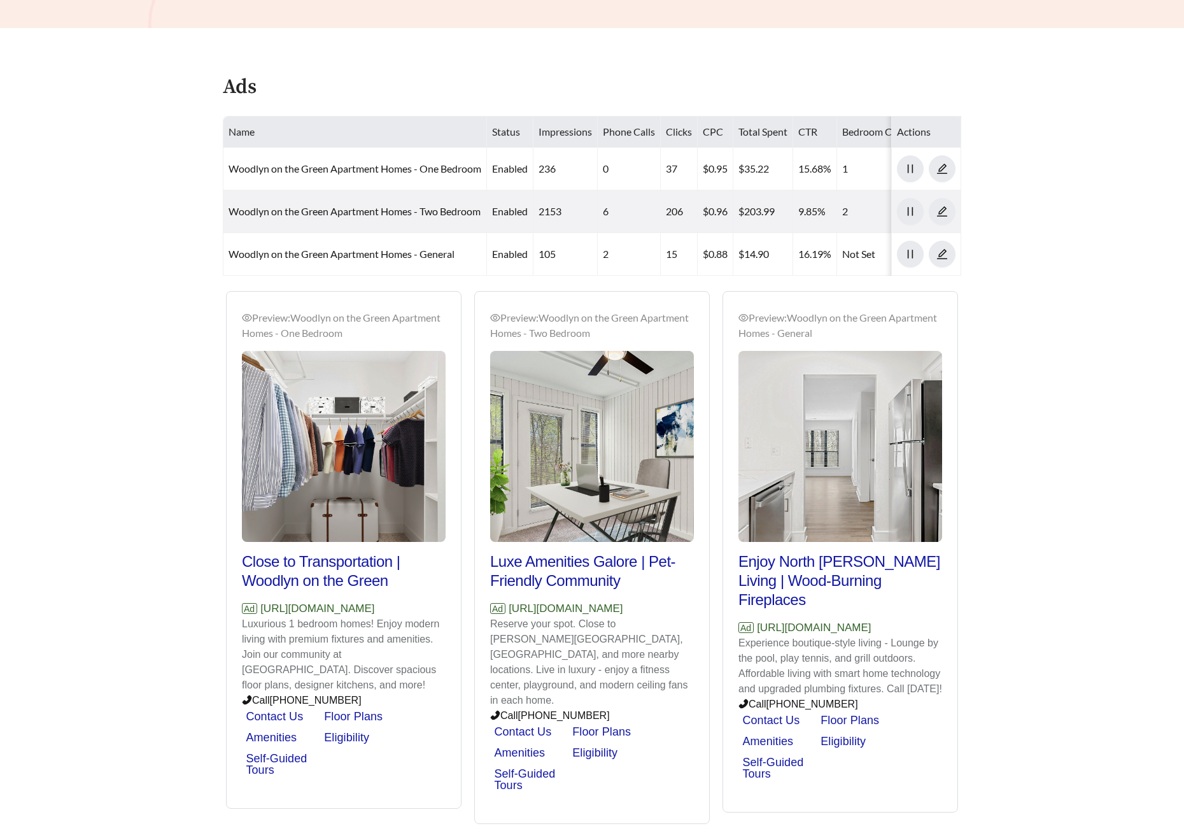
scroll to position [526, 0]
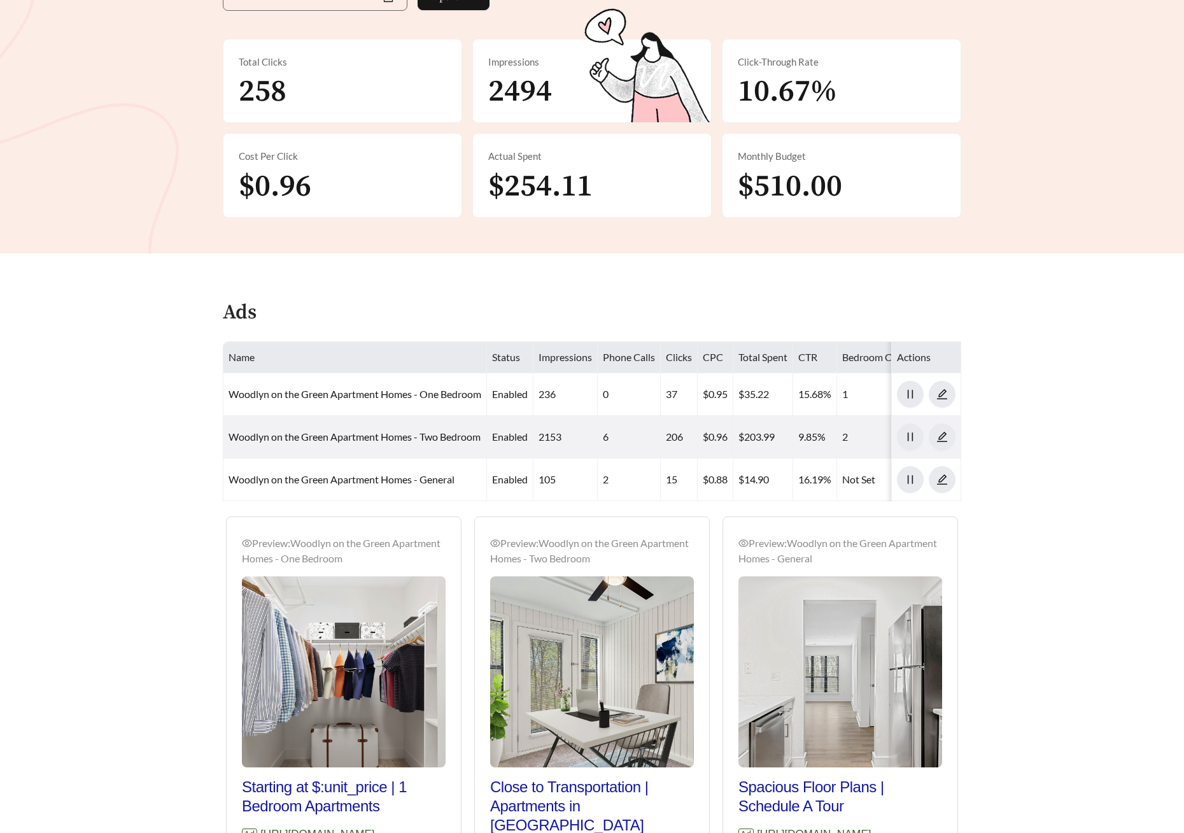
scroll to position [302, 0]
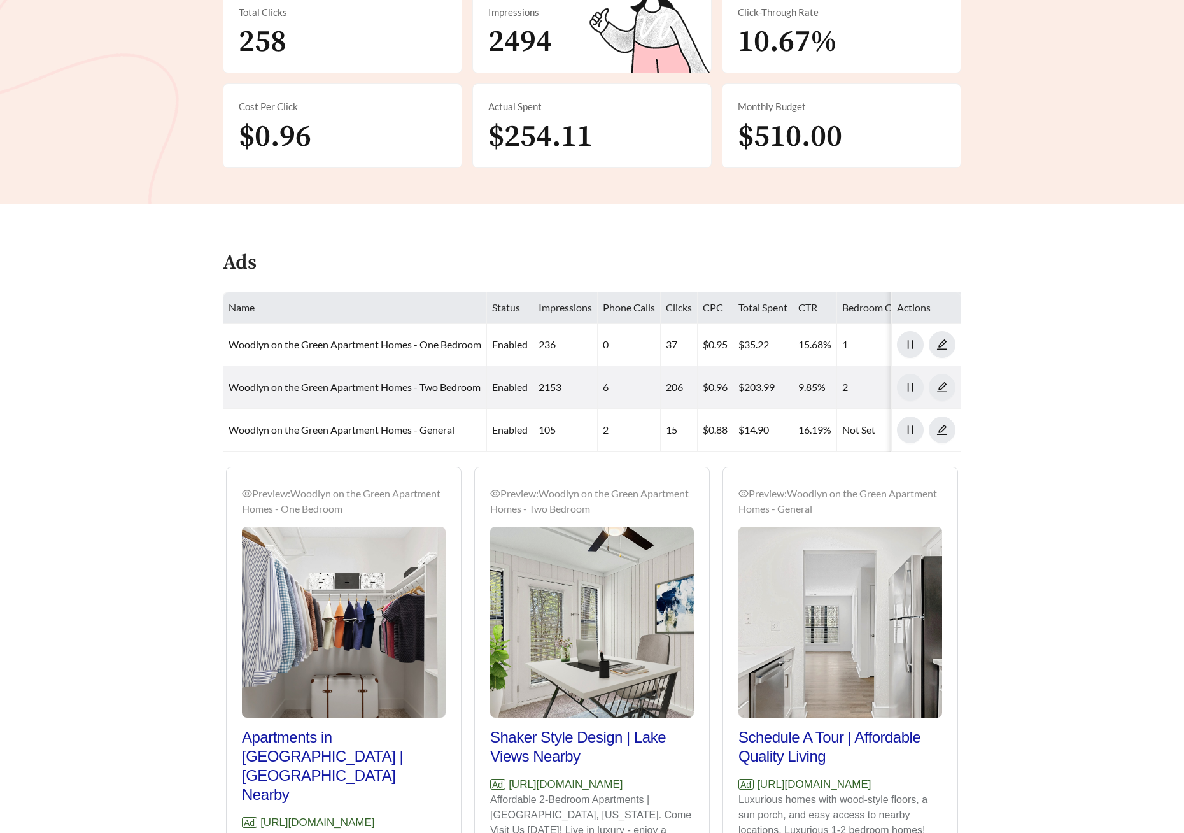
scroll to position [371, 0]
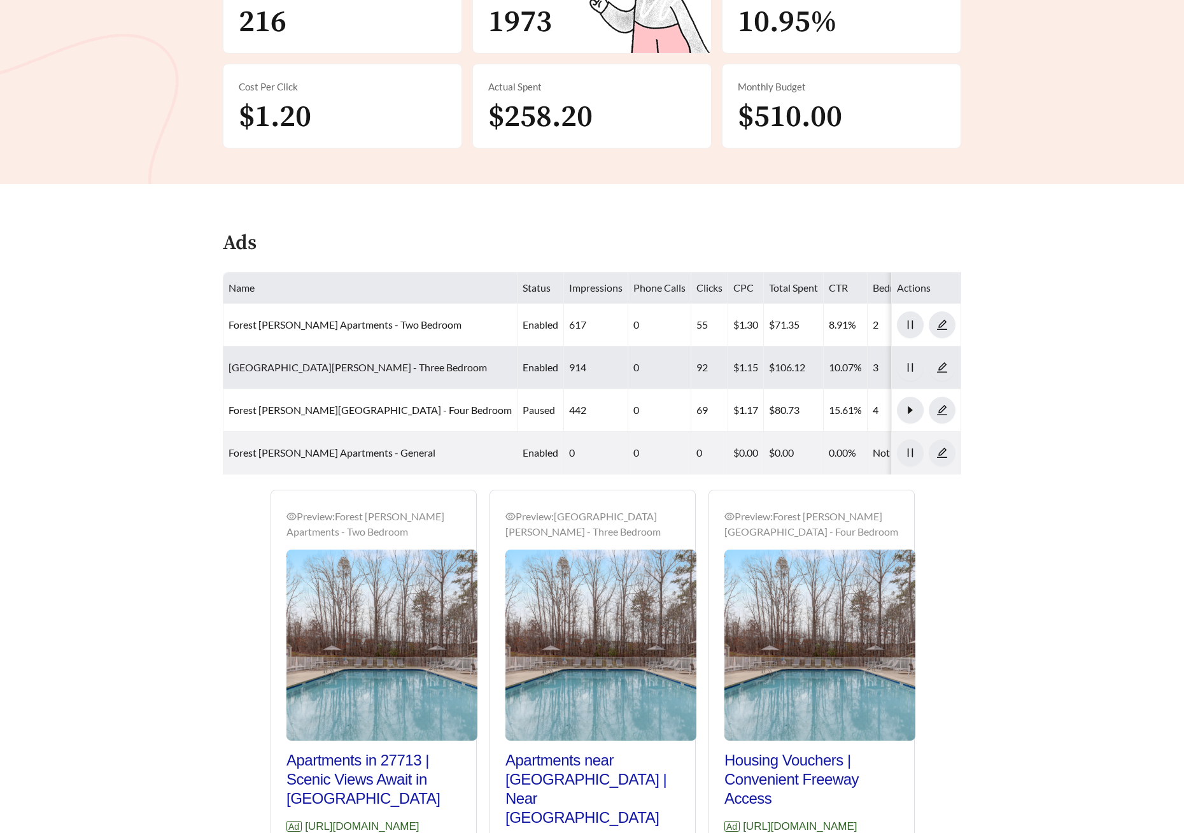
scroll to position [316, 0]
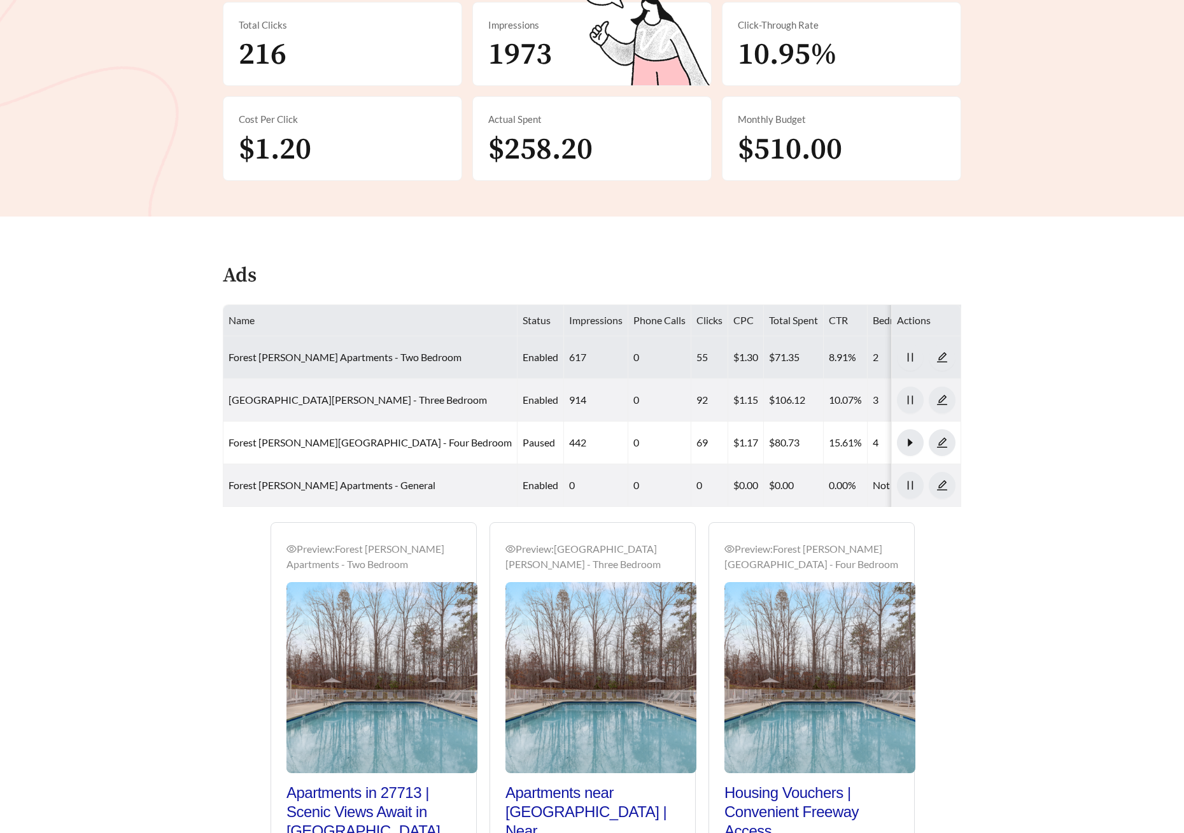
click at [327, 336] on td "Forest [PERSON_NAME] Apartments - Two Bedroom" at bounding box center [370, 357] width 294 height 43
click at [326, 351] on link "Forest [PERSON_NAME] Apartments - Two Bedroom" at bounding box center [345, 357] width 233 height 12
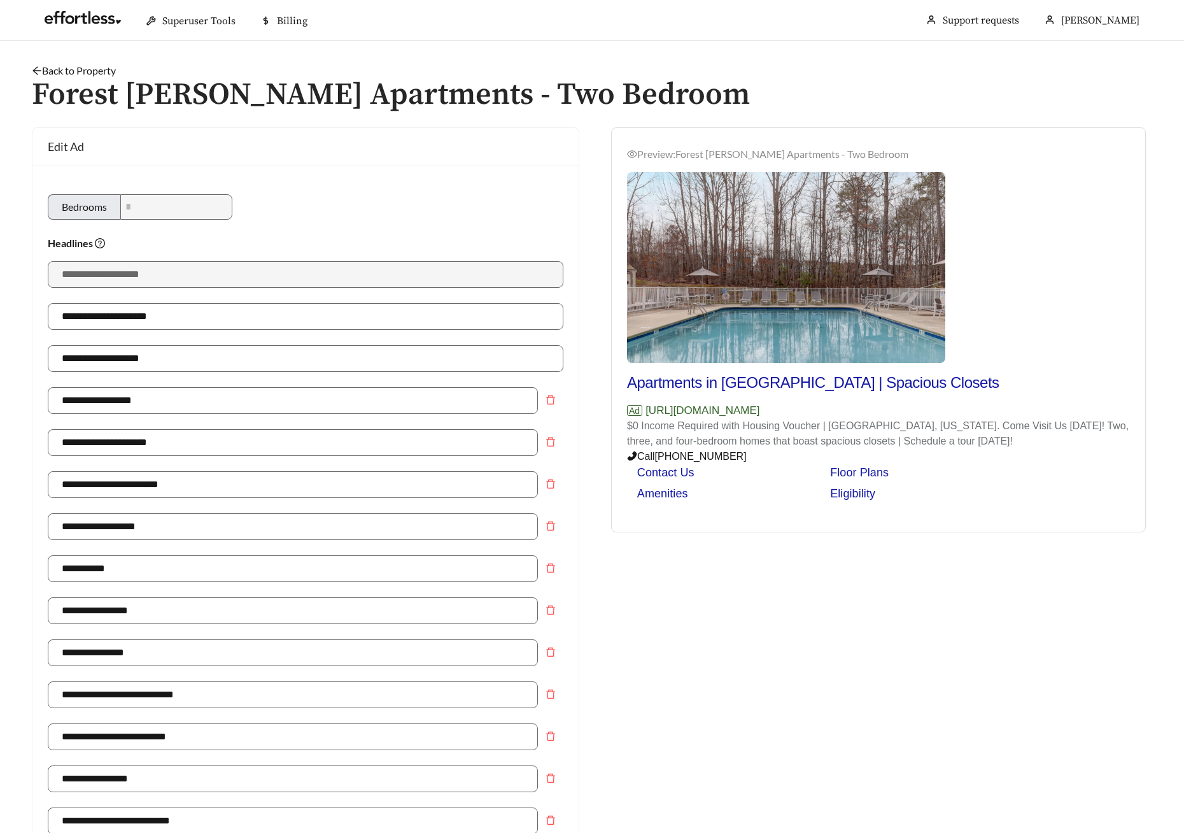
click at [87, 78] on h1 "Forest [PERSON_NAME] Apartments - Two Bedroom" at bounding box center [592, 95] width 1121 height 34
click at [87, 71] on link "Back to Property" at bounding box center [74, 70] width 84 height 12
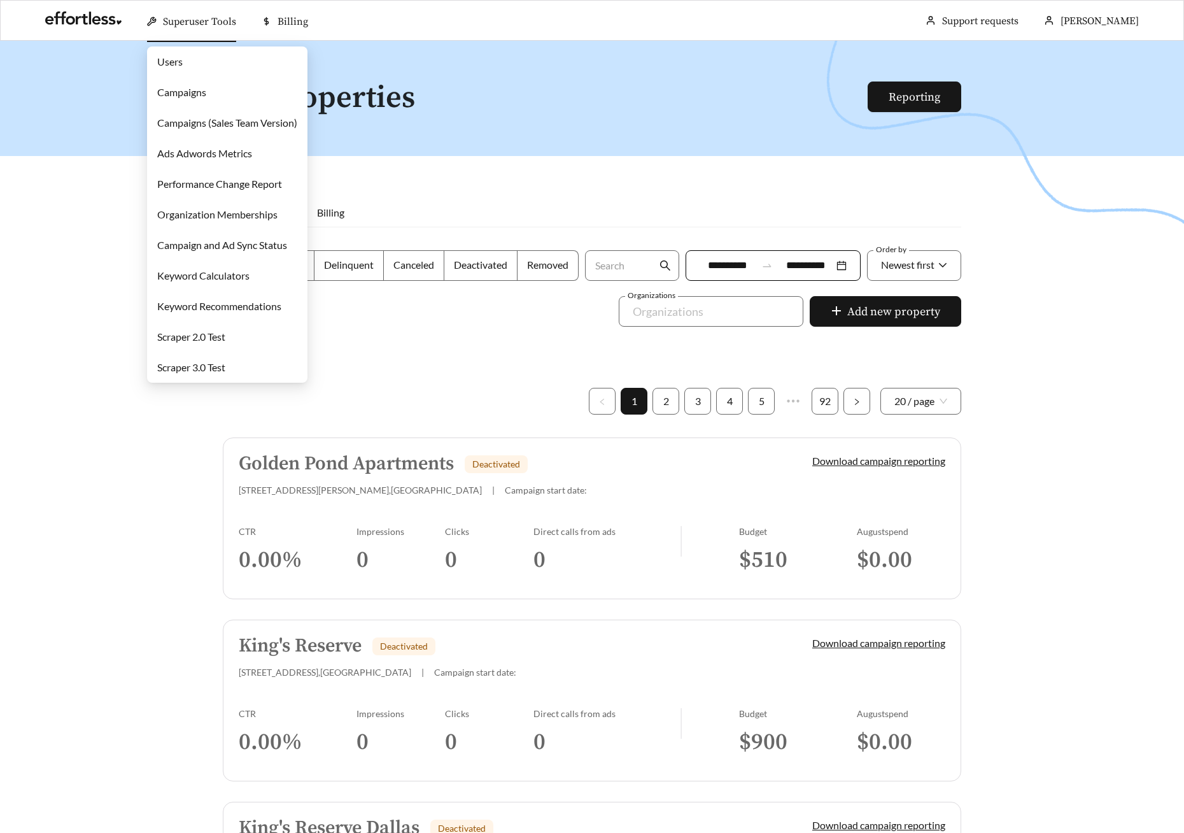
click at [183, 64] on link "Users" at bounding box center [169, 61] width 25 height 12
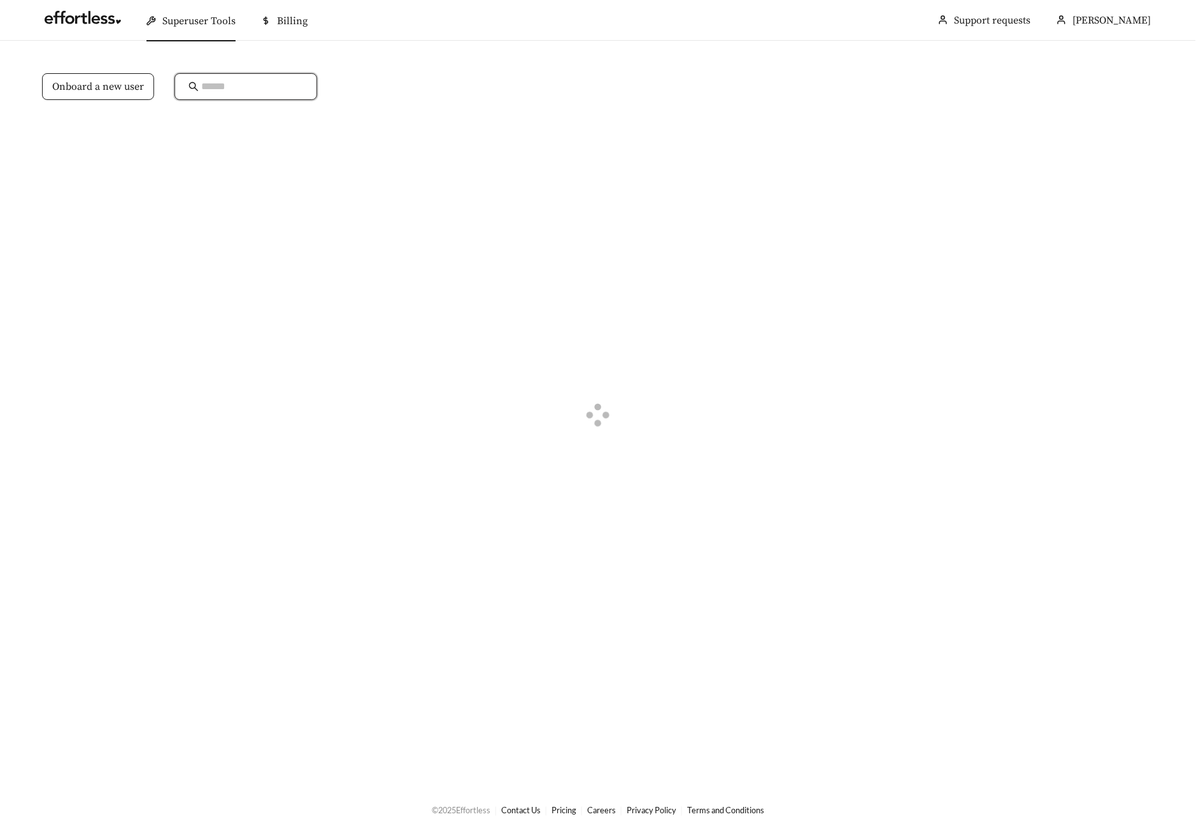
click at [236, 86] on input "text" at bounding box center [252, 86] width 102 height 15
type input "*******"
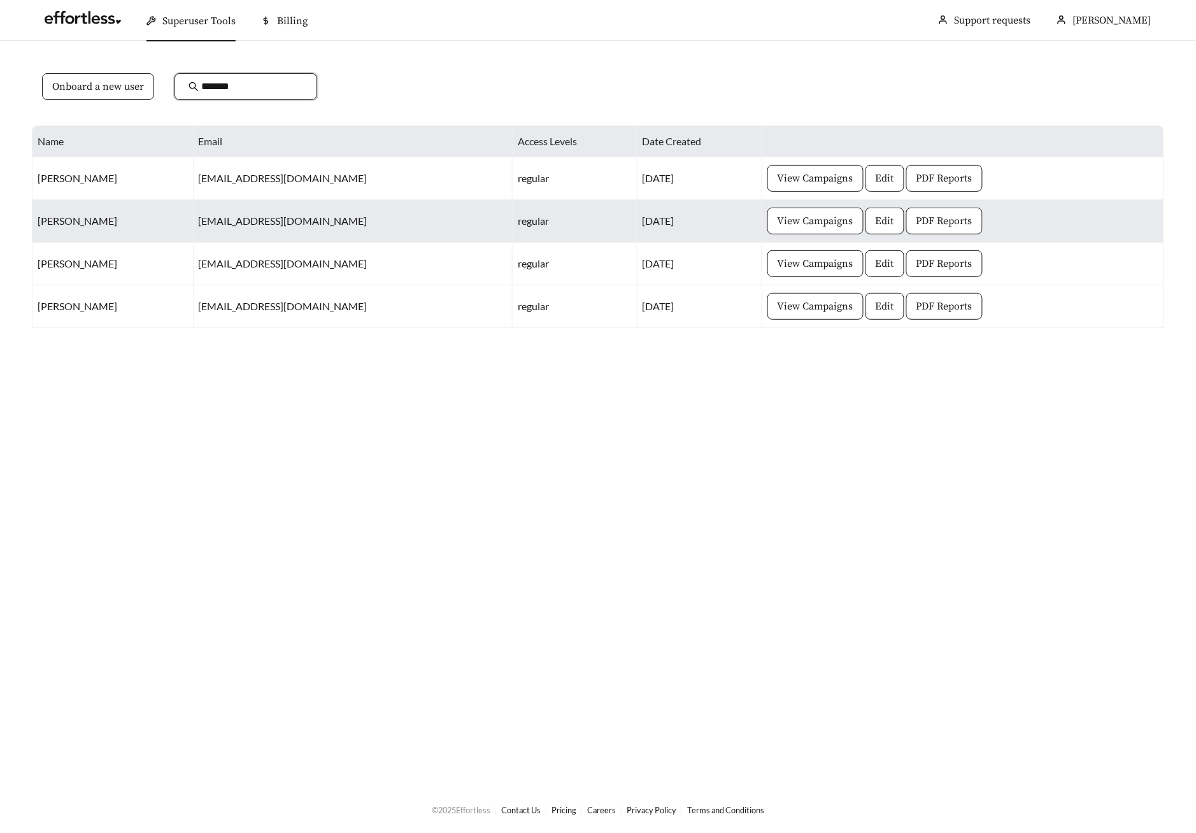
click at [777, 230] on button "View Campaigns" at bounding box center [815, 221] width 96 height 27
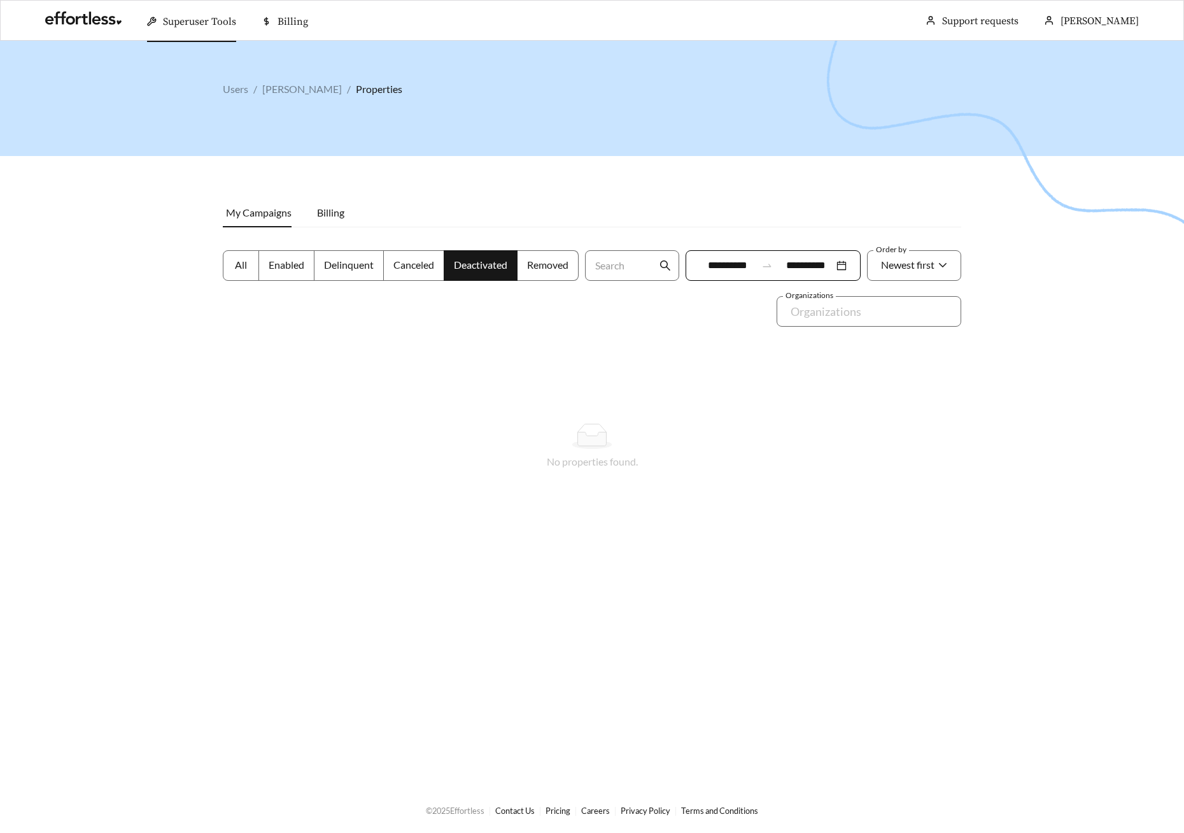
click at [230, 262] on label "All" at bounding box center [241, 265] width 36 height 31
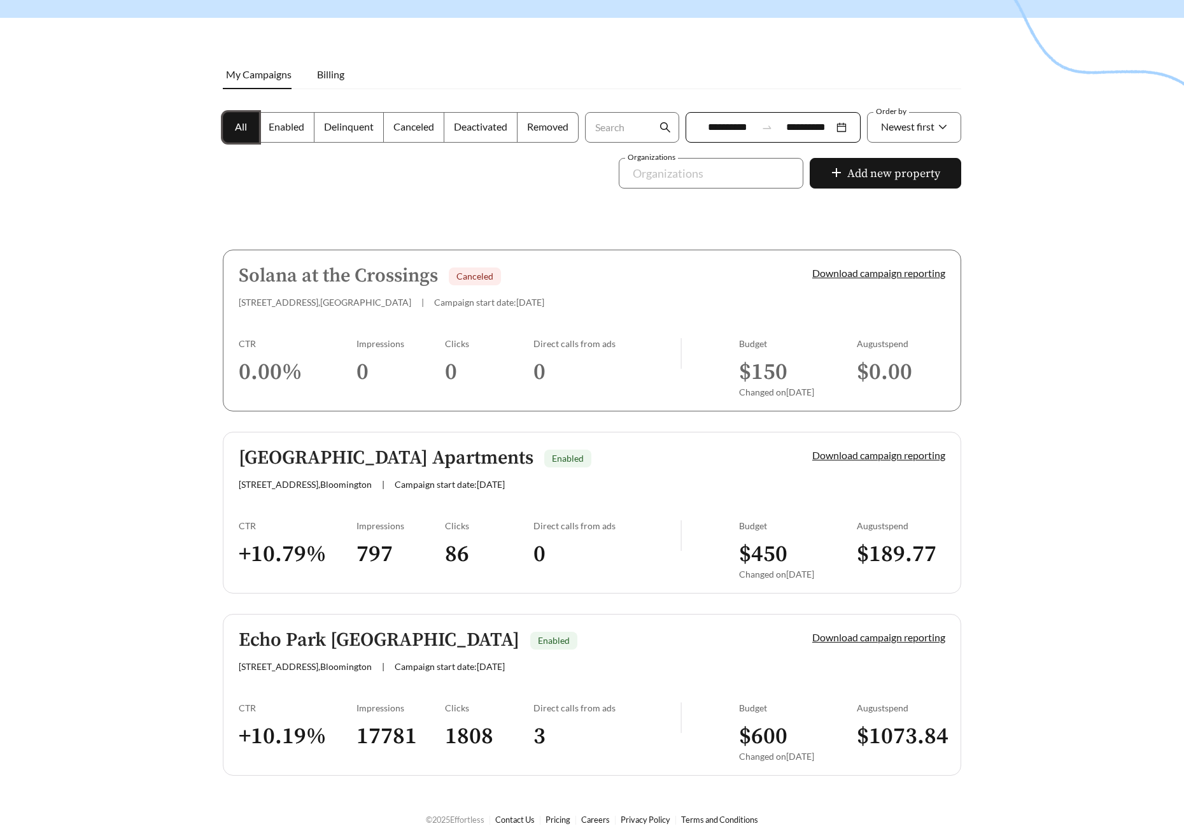
scroll to position [146, 0]
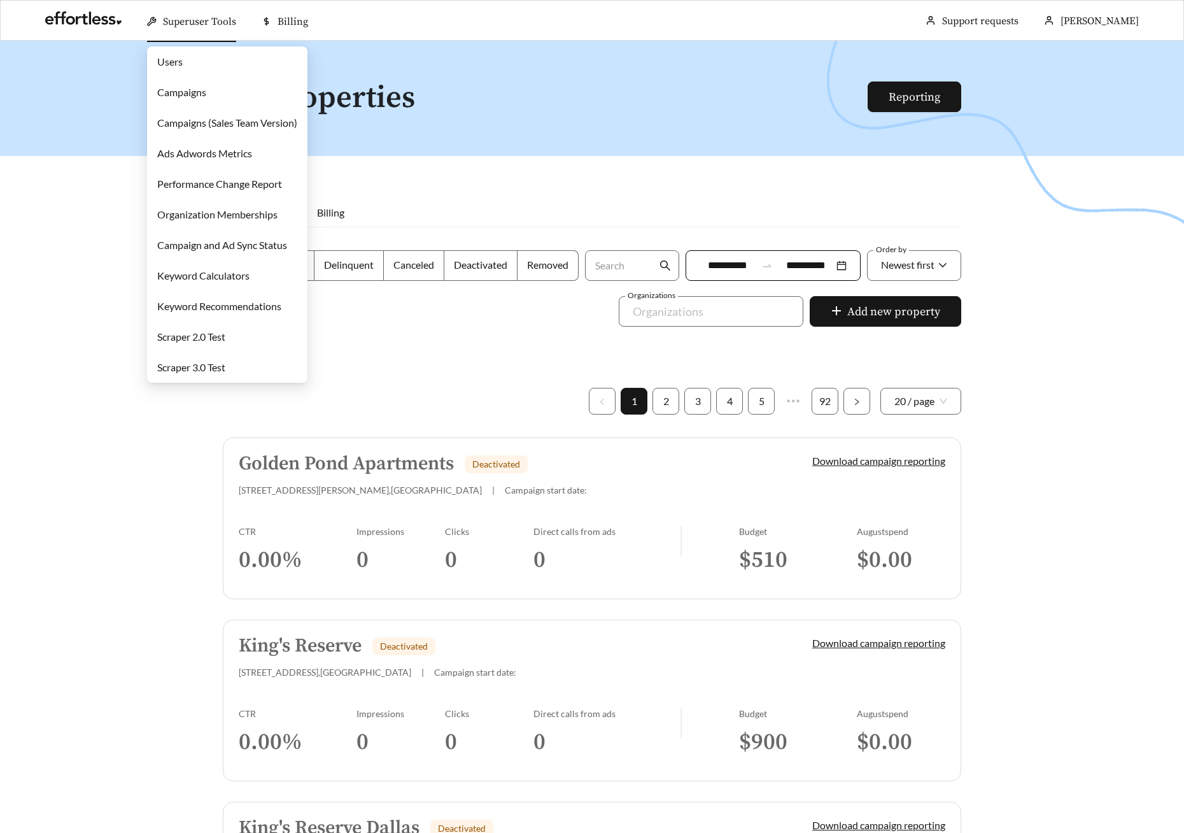
click at [190, 90] on link "Campaigns" at bounding box center [181, 92] width 49 height 12
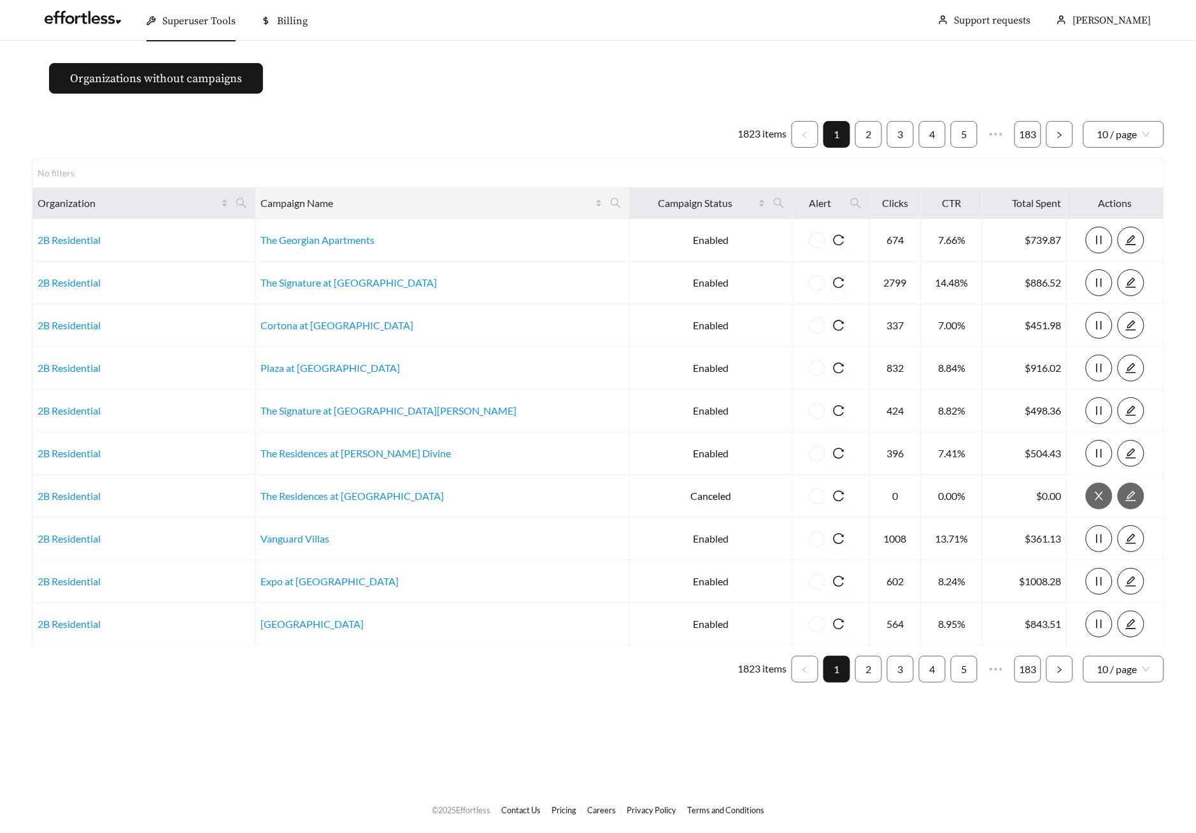
drag, startPoint x: 523, startPoint y: 201, endPoint x: 509, endPoint y: 213, distance: 19.4
click at [610, 201] on icon "search" at bounding box center [615, 202] width 11 height 11
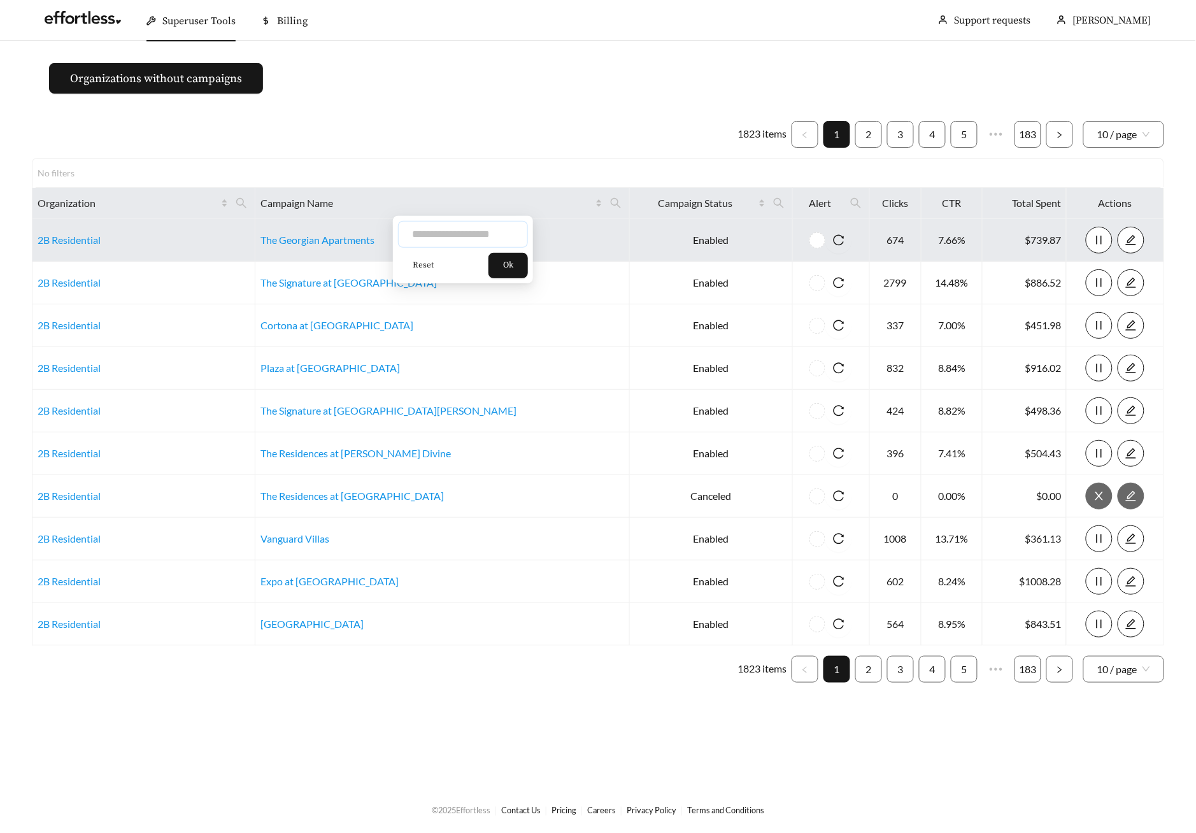
click at [479, 236] on input "text" at bounding box center [463, 234] width 130 height 27
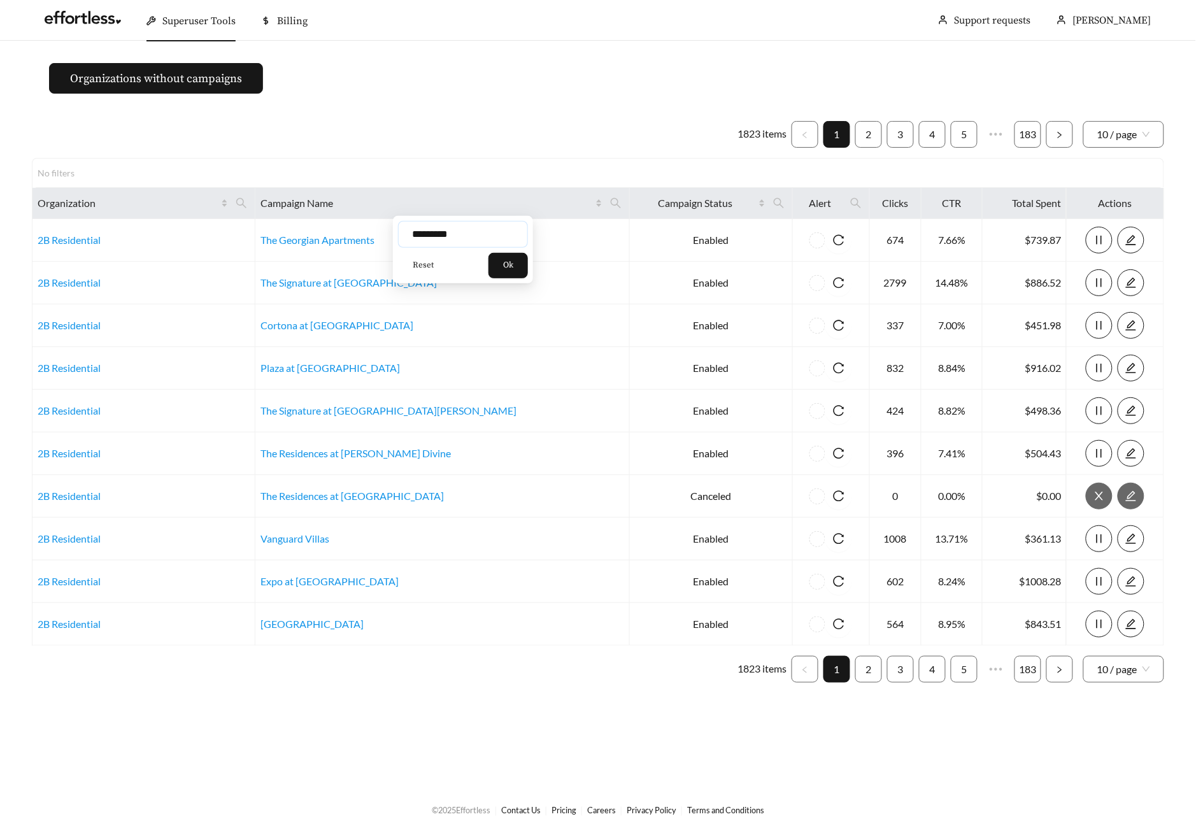
type input "*********"
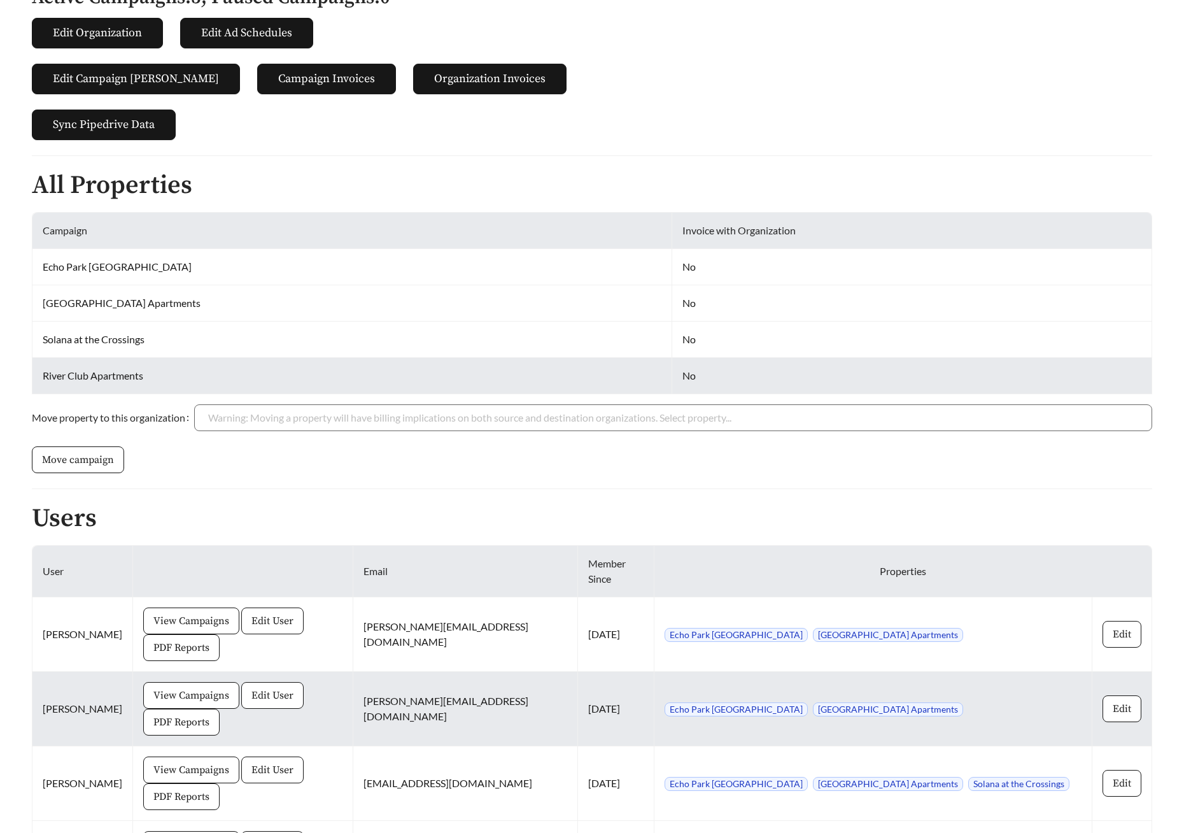
scroll to position [300, 0]
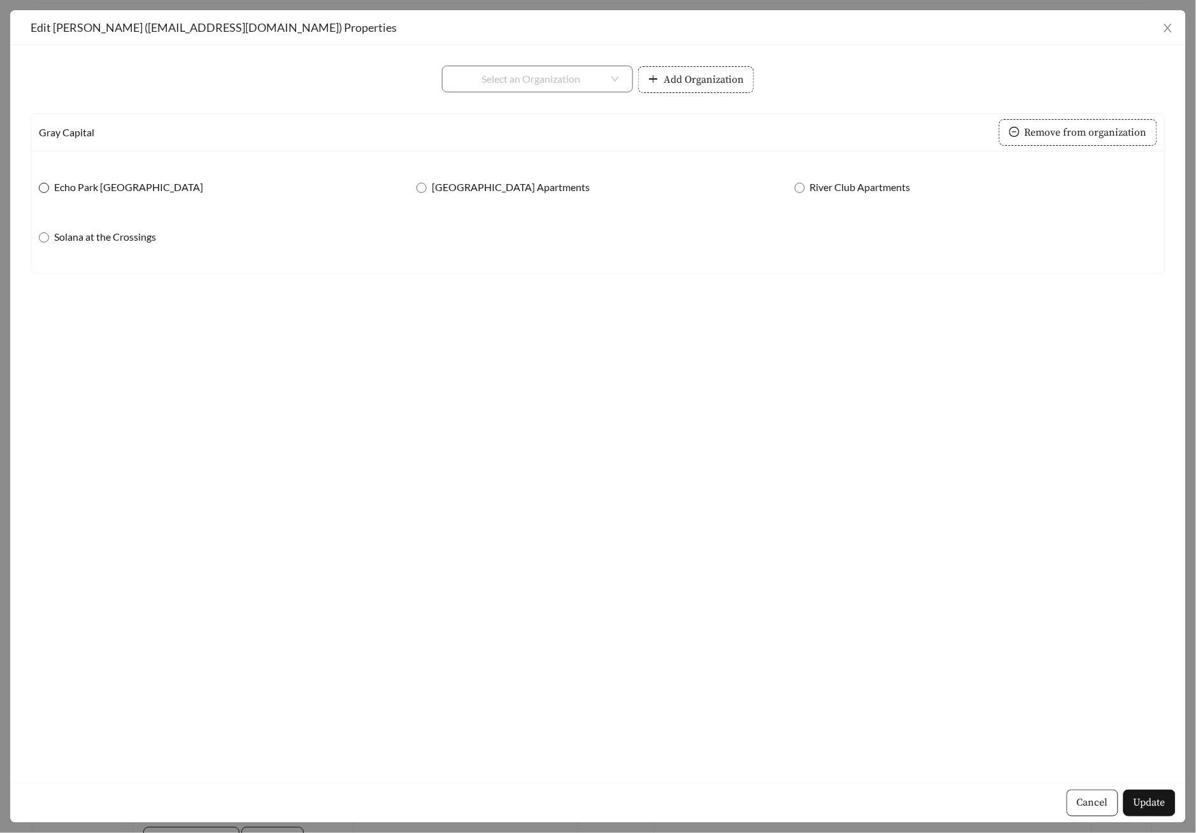
click at [109, 188] on span "Echo Park [GEOGRAPHIC_DATA]" at bounding box center [128, 187] width 159 height 15
click at [112, 241] on span "Solana at the Crossings" at bounding box center [105, 236] width 112 height 15
click at [505, 187] on span "[GEOGRAPHIC_DATA] Apartments" at bounding box center [511, 187] width 168 height 15
click at [878, 185] on span "River Club Apartments" at bounding box center [860, 187] width 111 height 15
click at [1164, 801] on span "Update" at bounding box center [1149, 802] width 32 height 15
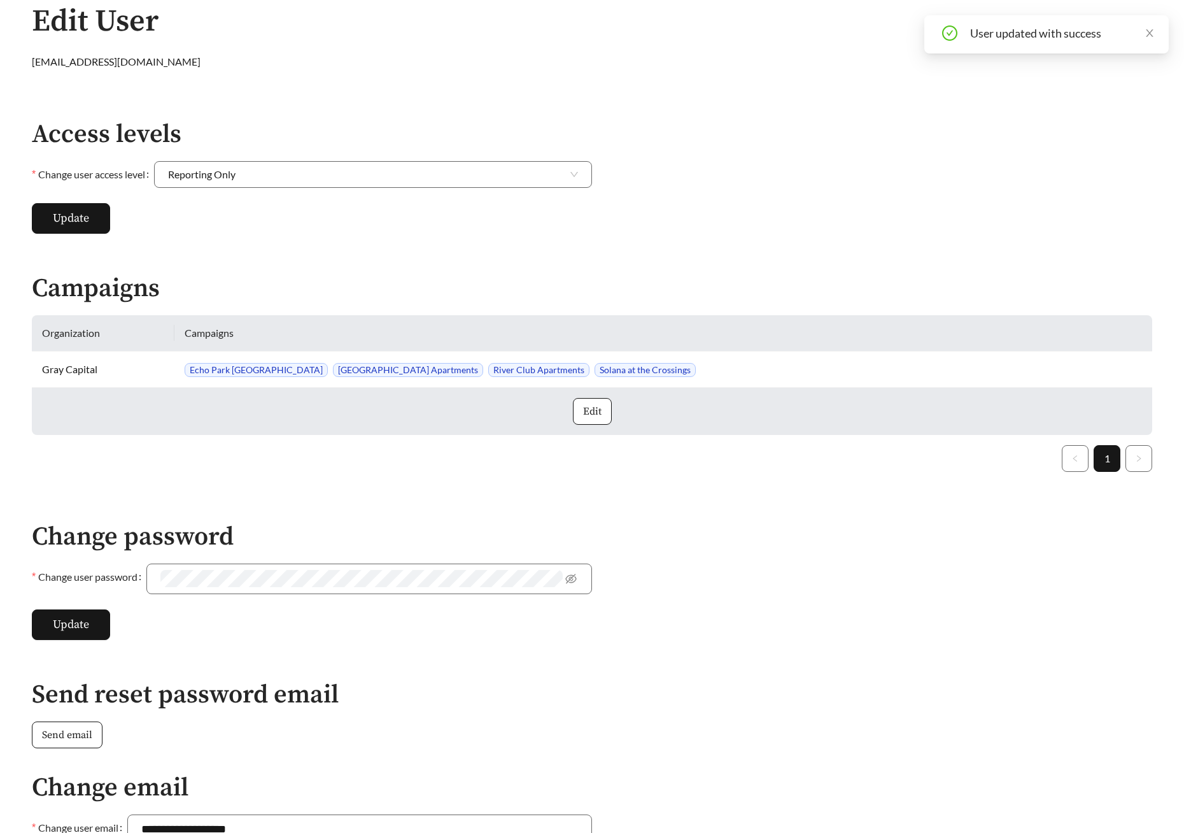
scroll to position [328, 0]
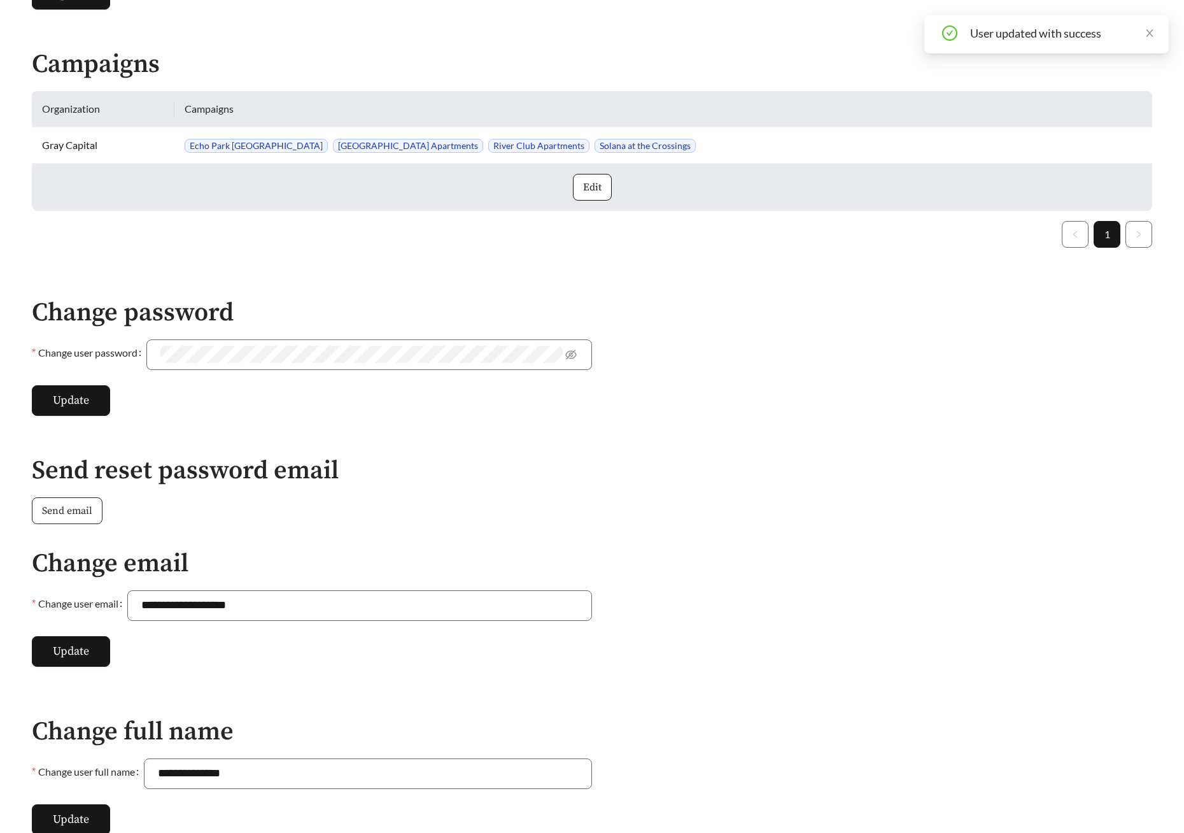
click at [68, 512] on span "Send email" at bounding box center [67, 510] width 50 height 15
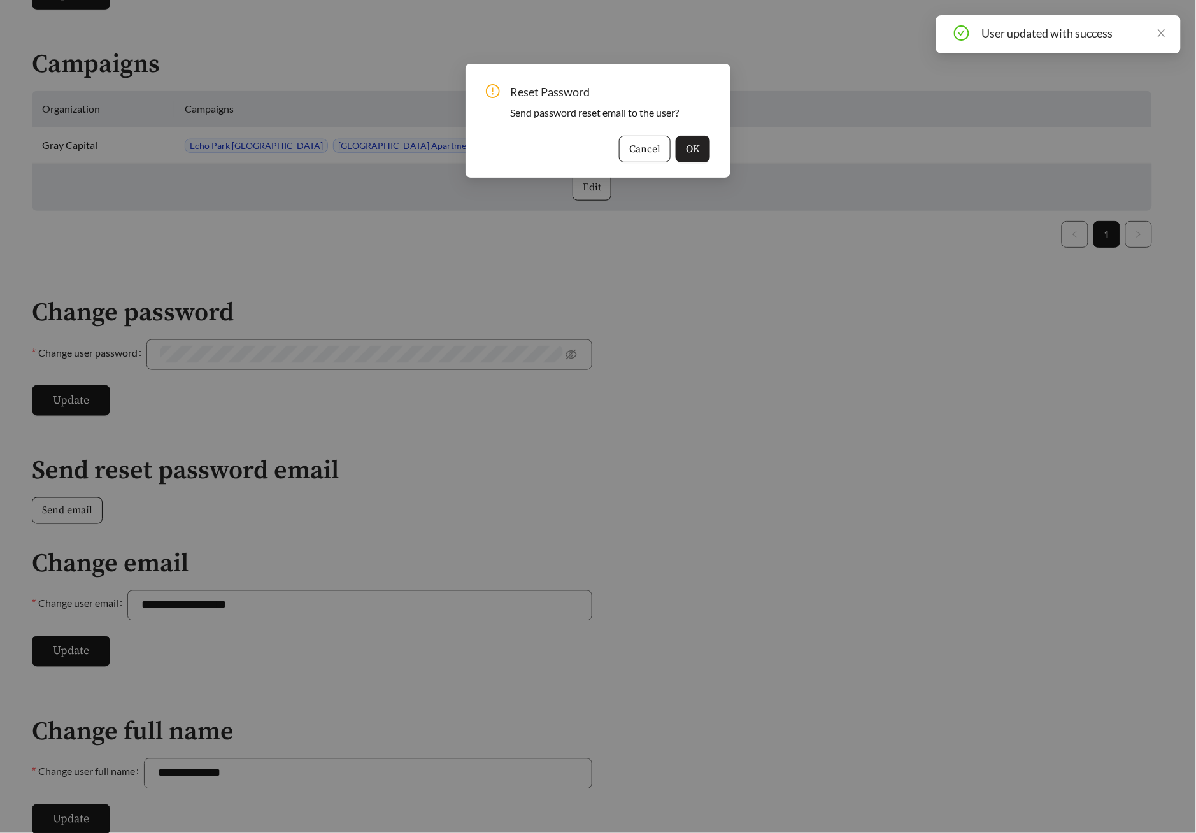
click at [700, 145] on button "OK" at bounding box center [692, 149] width 34 height 27
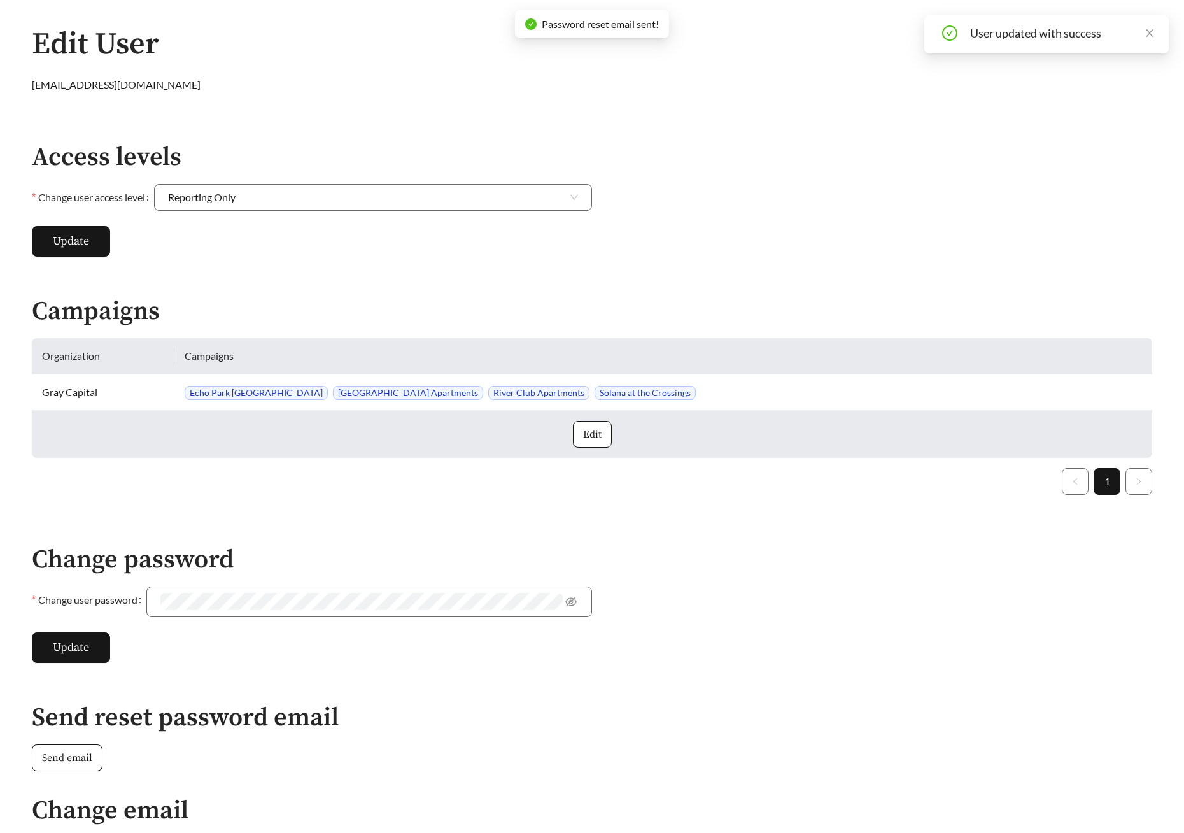
scroll to position [0, 0]
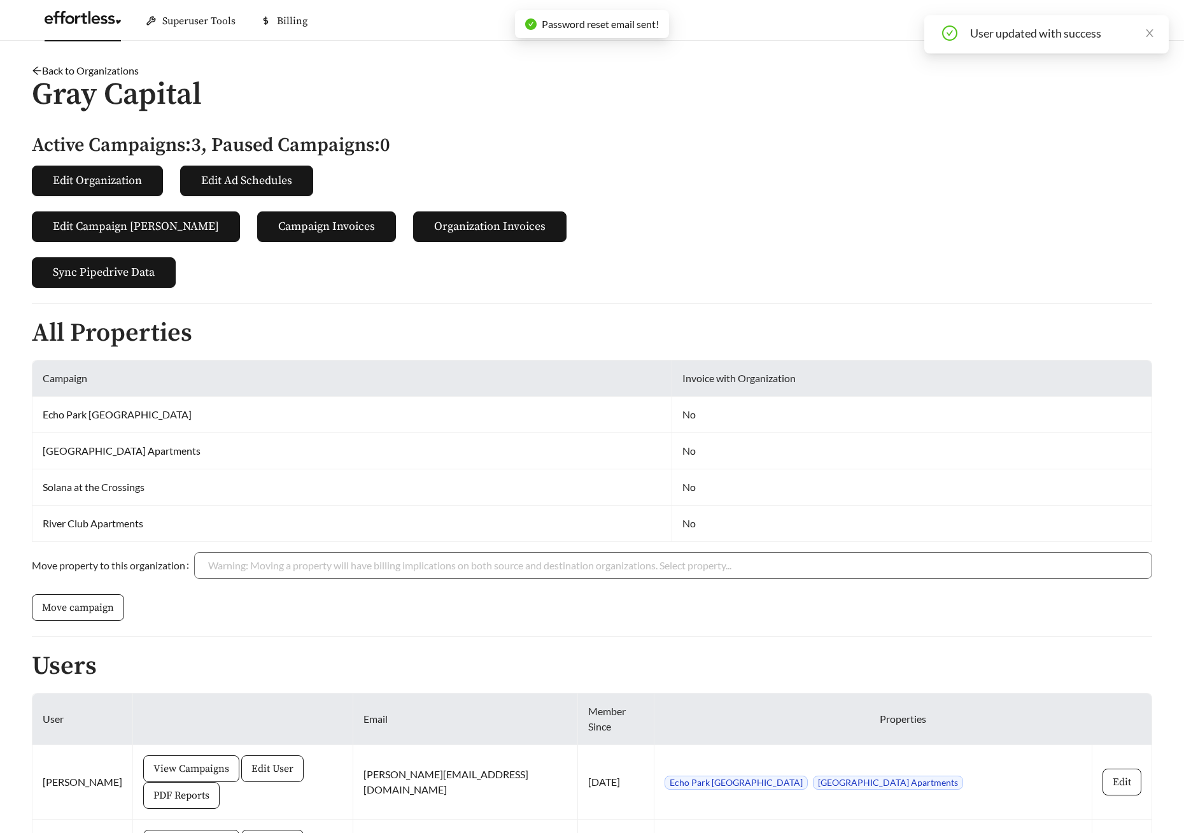
scroll to position [300, 0]
